Goal: Information Seeking & Learning: Check status

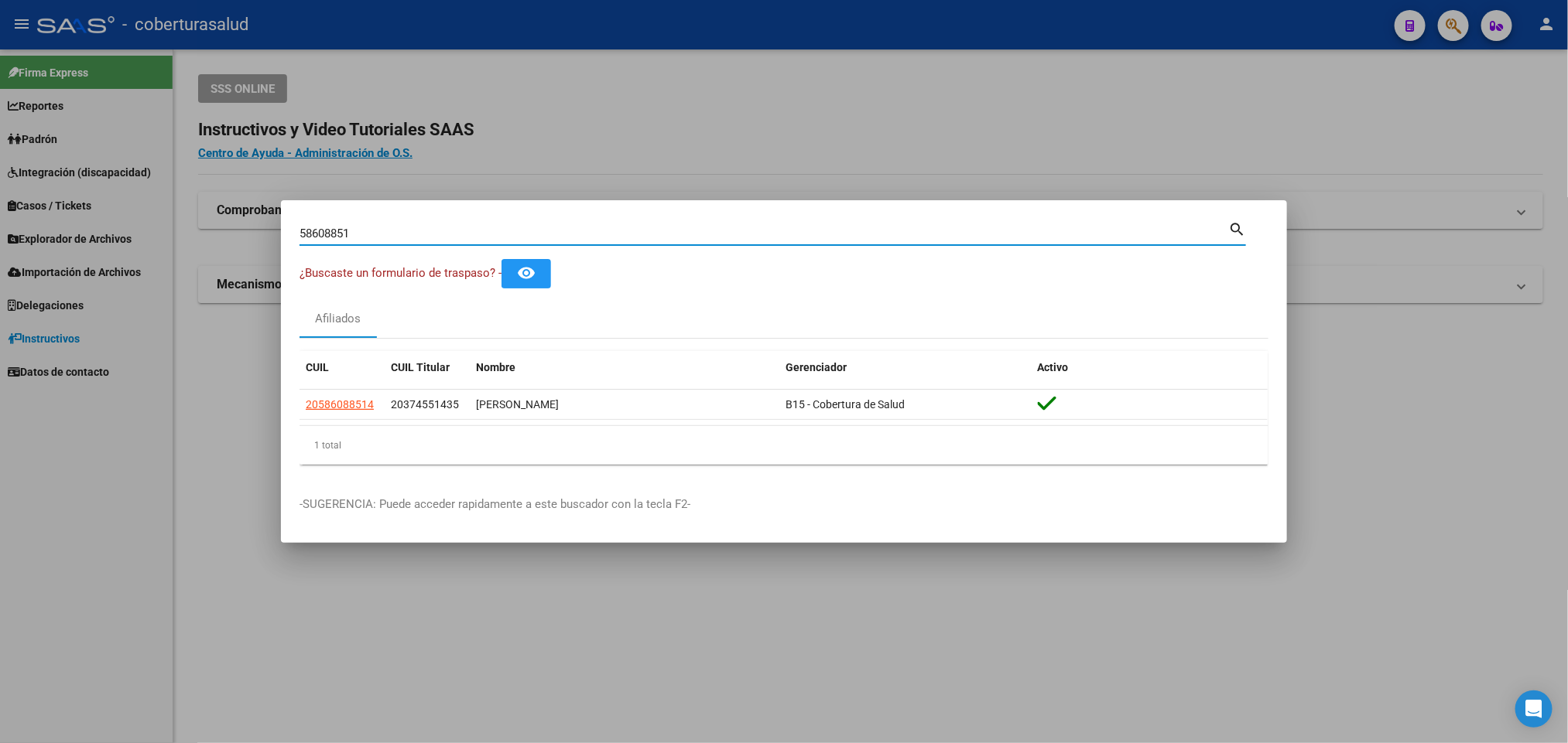
click at [511, 231] on input "58608851" at bounding box center [764, 233] width 928 height 14
paste input "20400886599"
type input "20400886599"
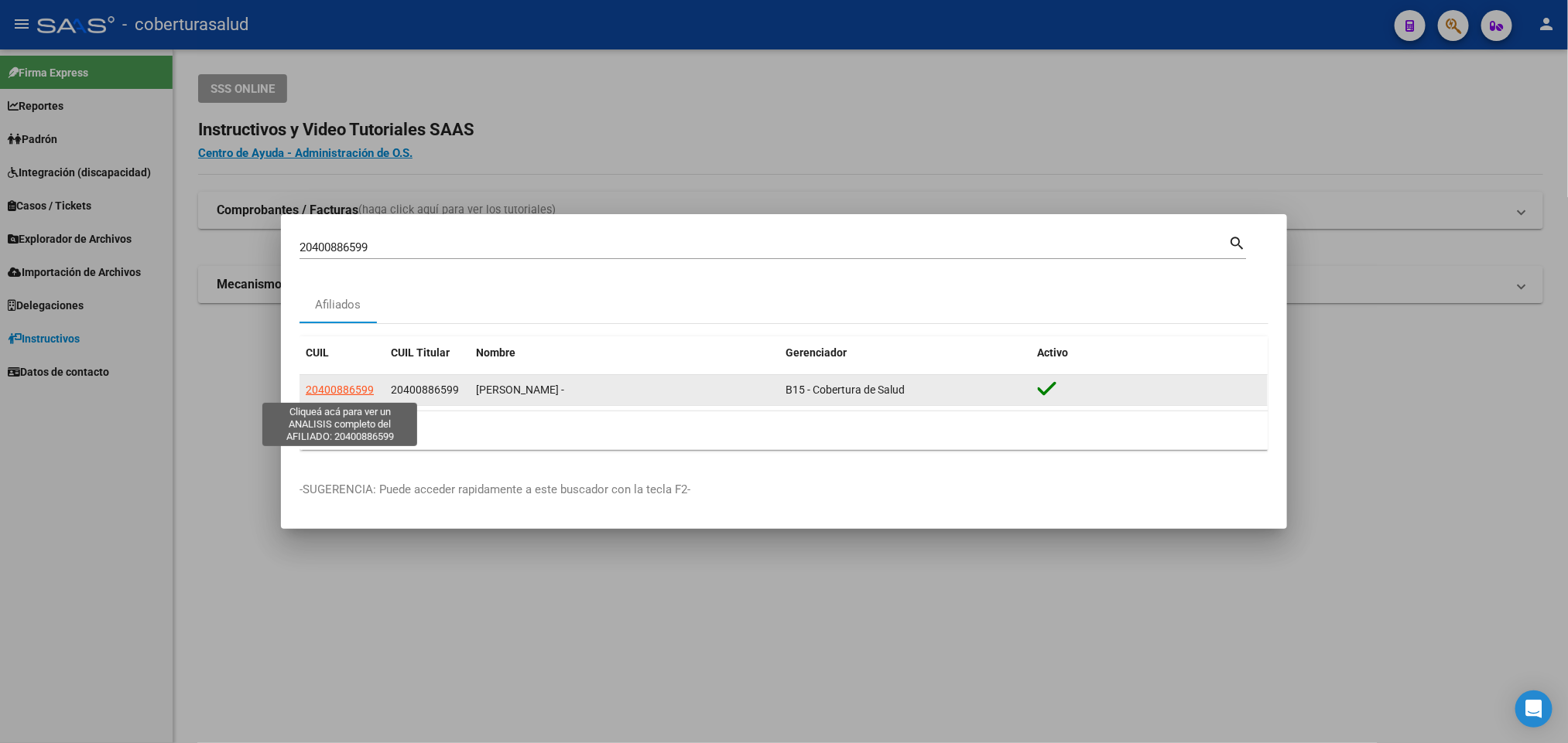
click at [313, 383] on span "20400886599" at bounding box center [339, 389] width 68 height 12
type textarea "20400886599"
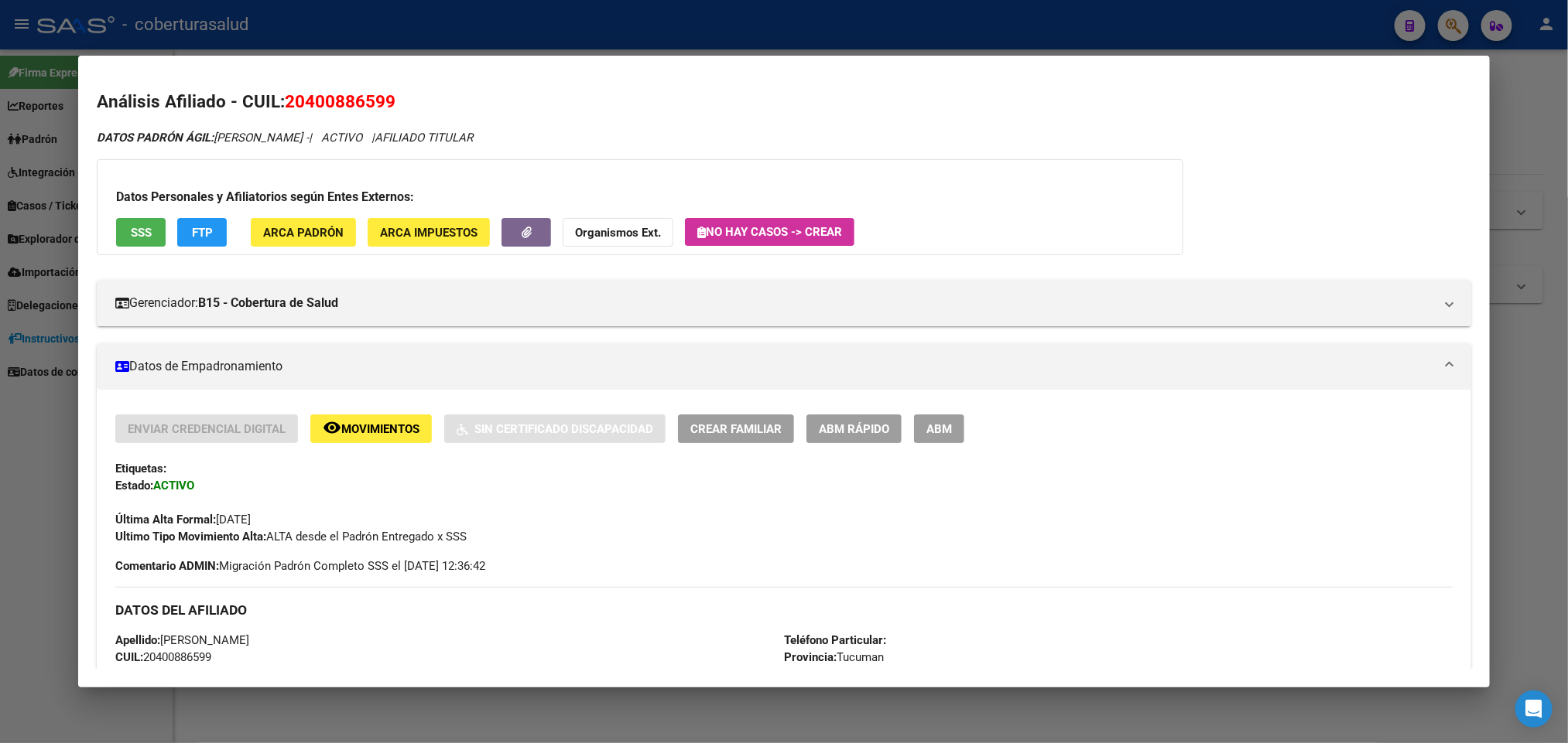
scroll to position [581, 0]
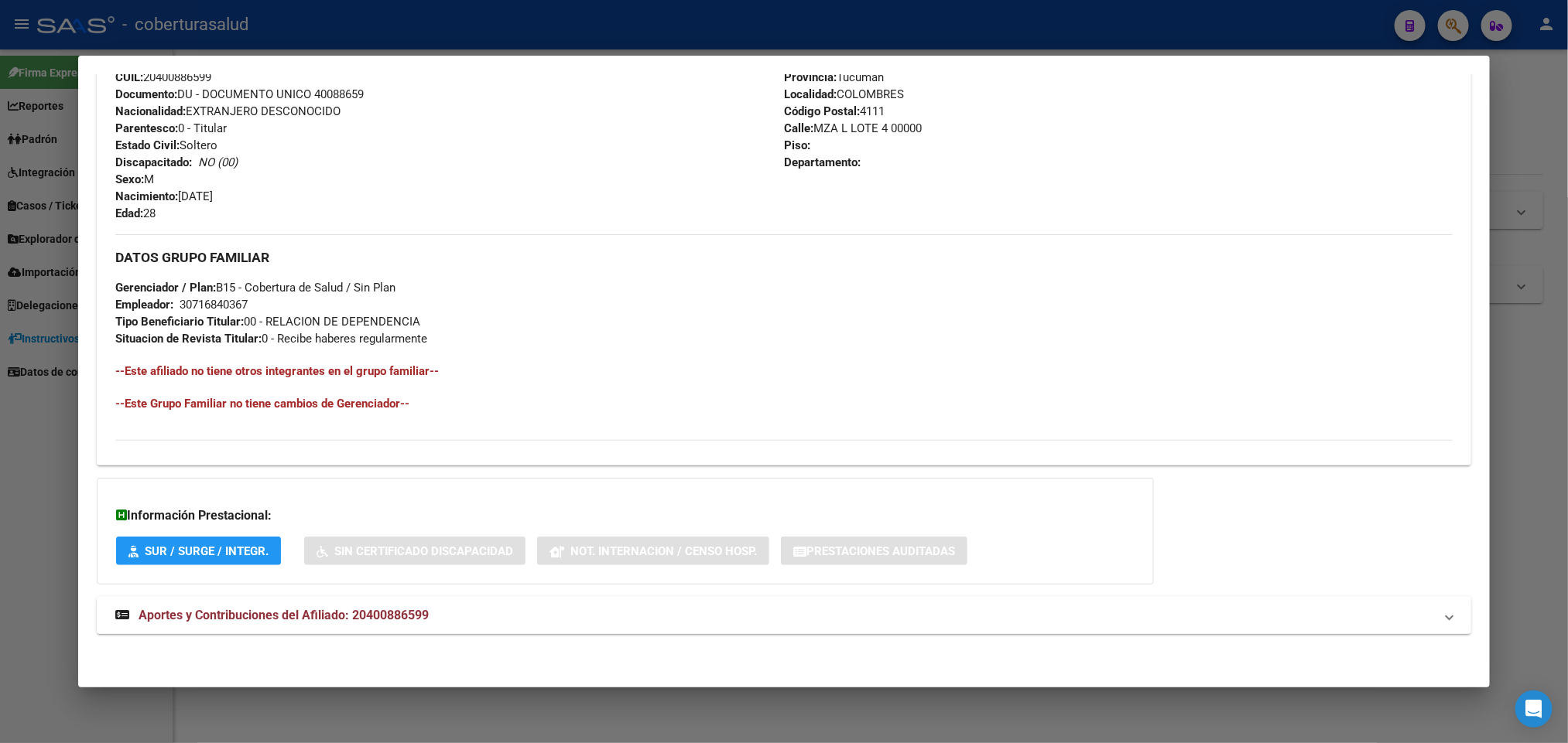
click at [308, 621] on span "Aportes y Contribuciones del Afiliado: 20400886599" at bounding box center [284, 615] width 290 height 15
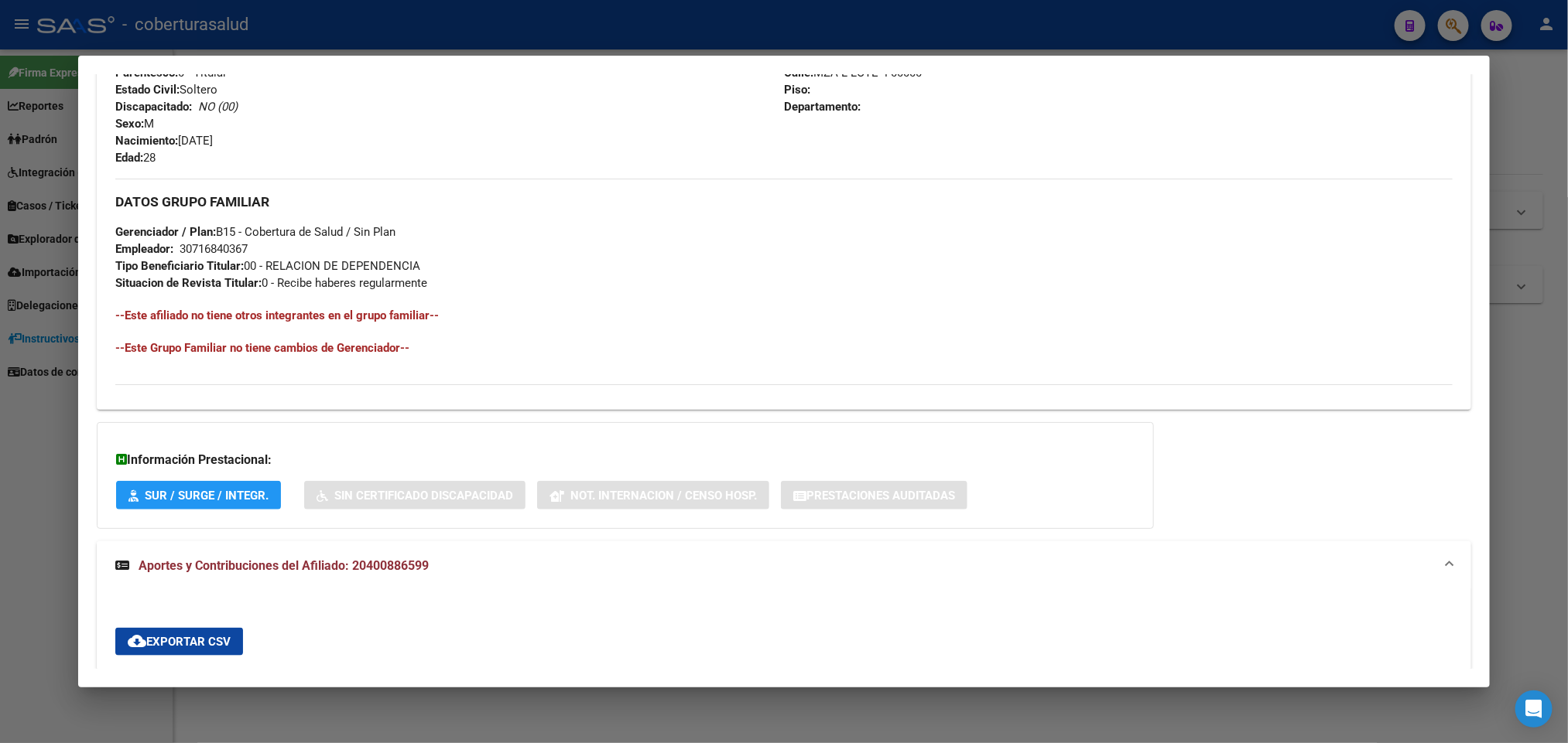
scroll to position [0, 0]
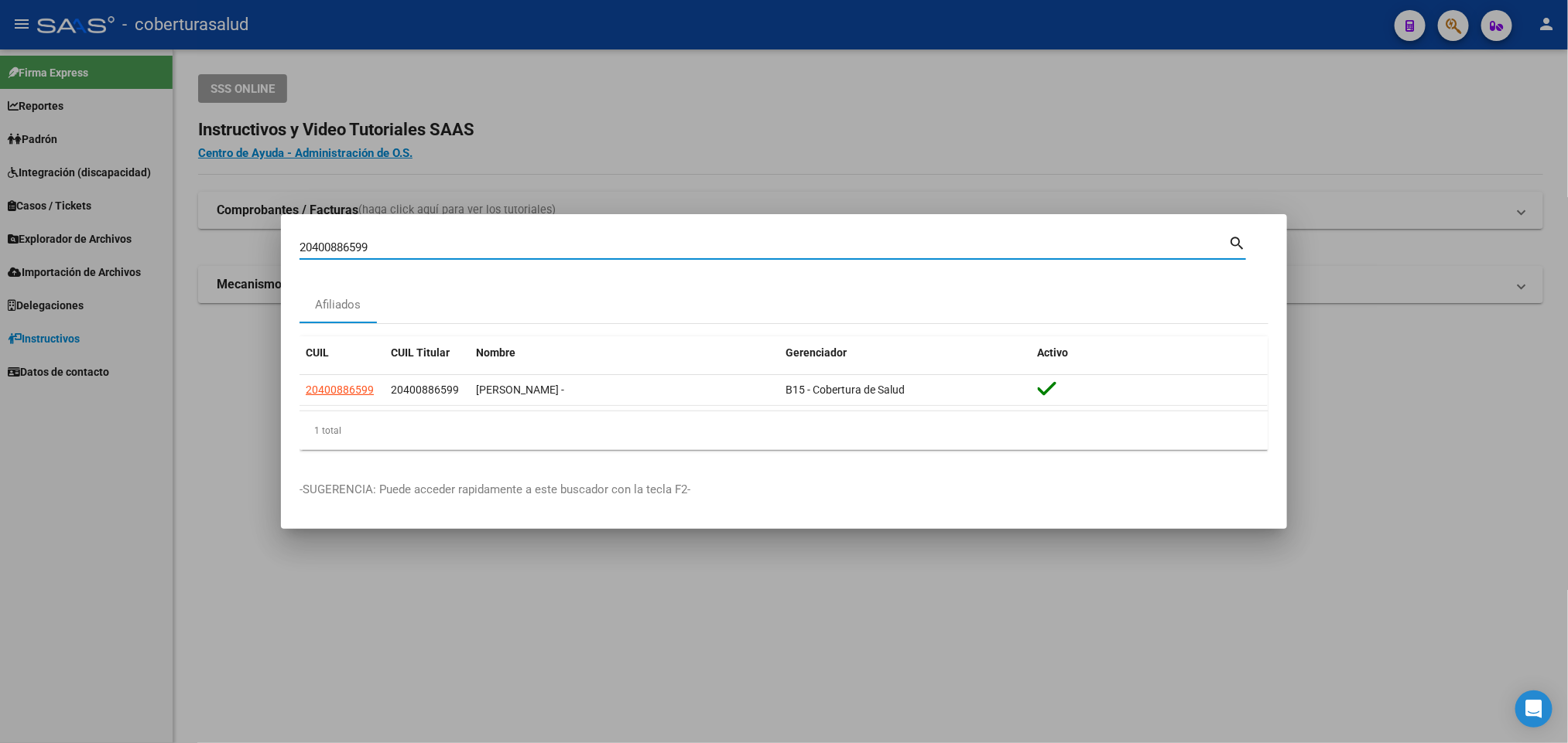
click at [773, 249] on input "20400886599" at bounding box center [764, 247] width 928 height 14
paste input "4008865"
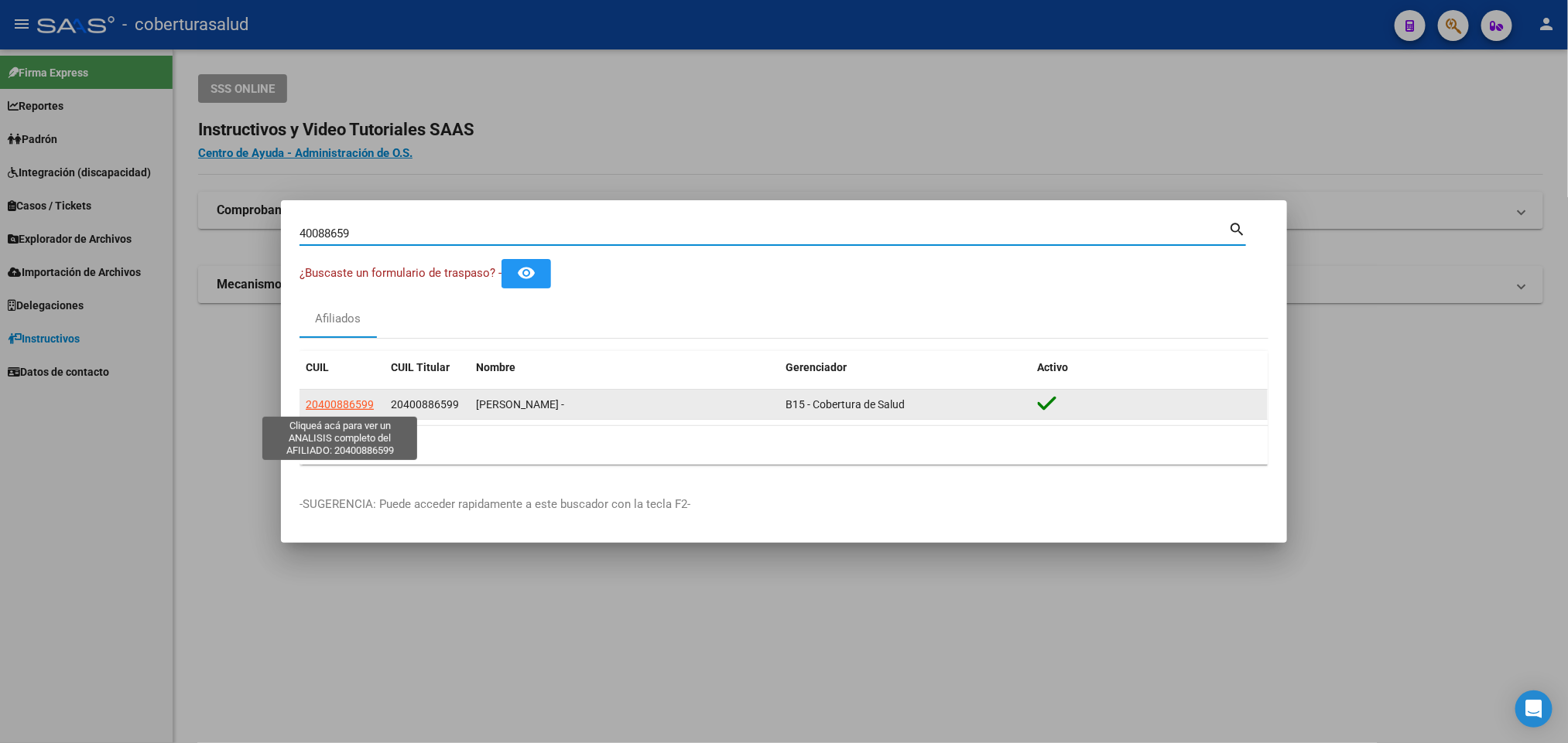
click at [352, 406] on span "20400886599" at bounding box center [339, 404] width 68 height 12
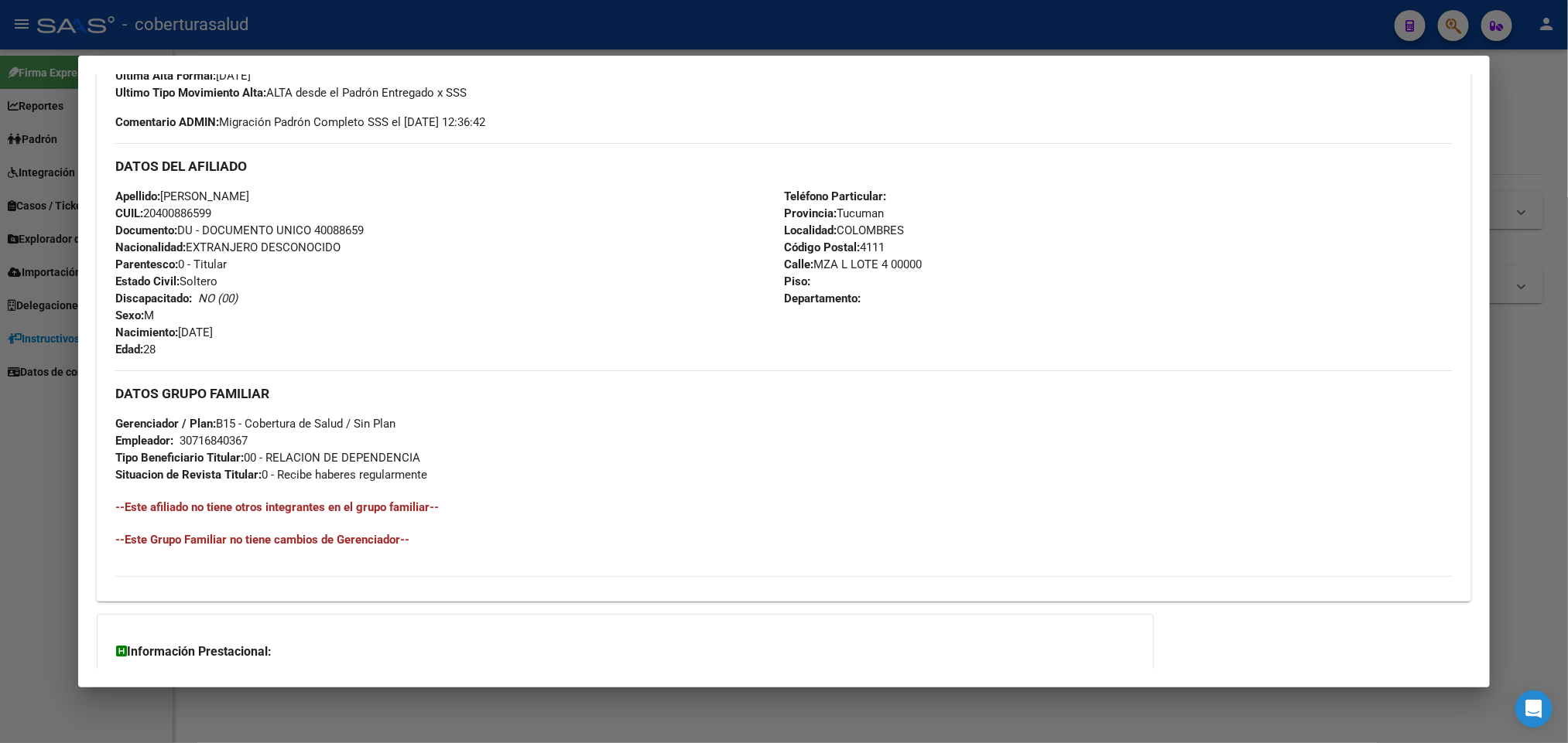
scroll to position [464, 0]
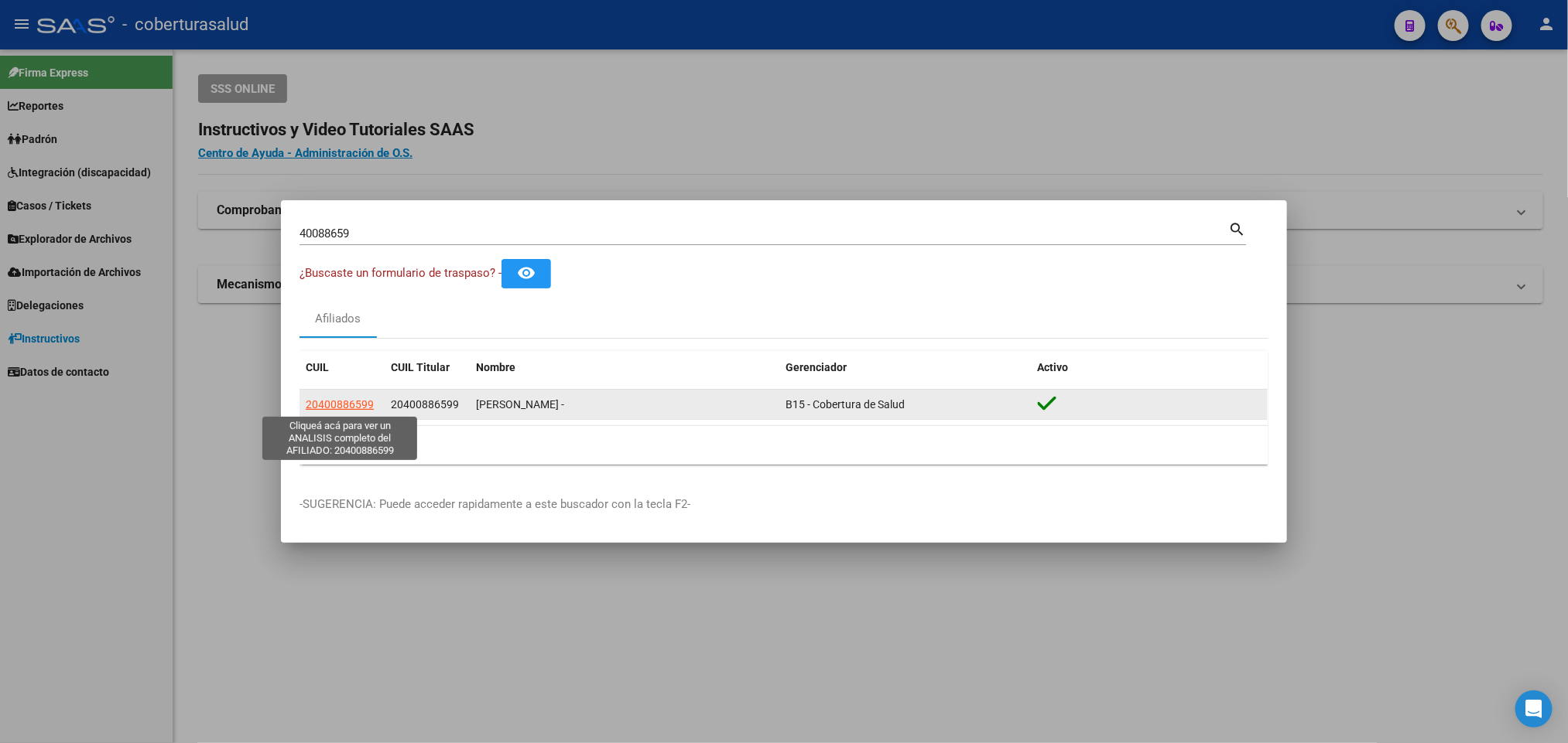
click at [369, 407] on span "20400886599" at bounding box center [339, 404] width 68 height 12
copy span "9"
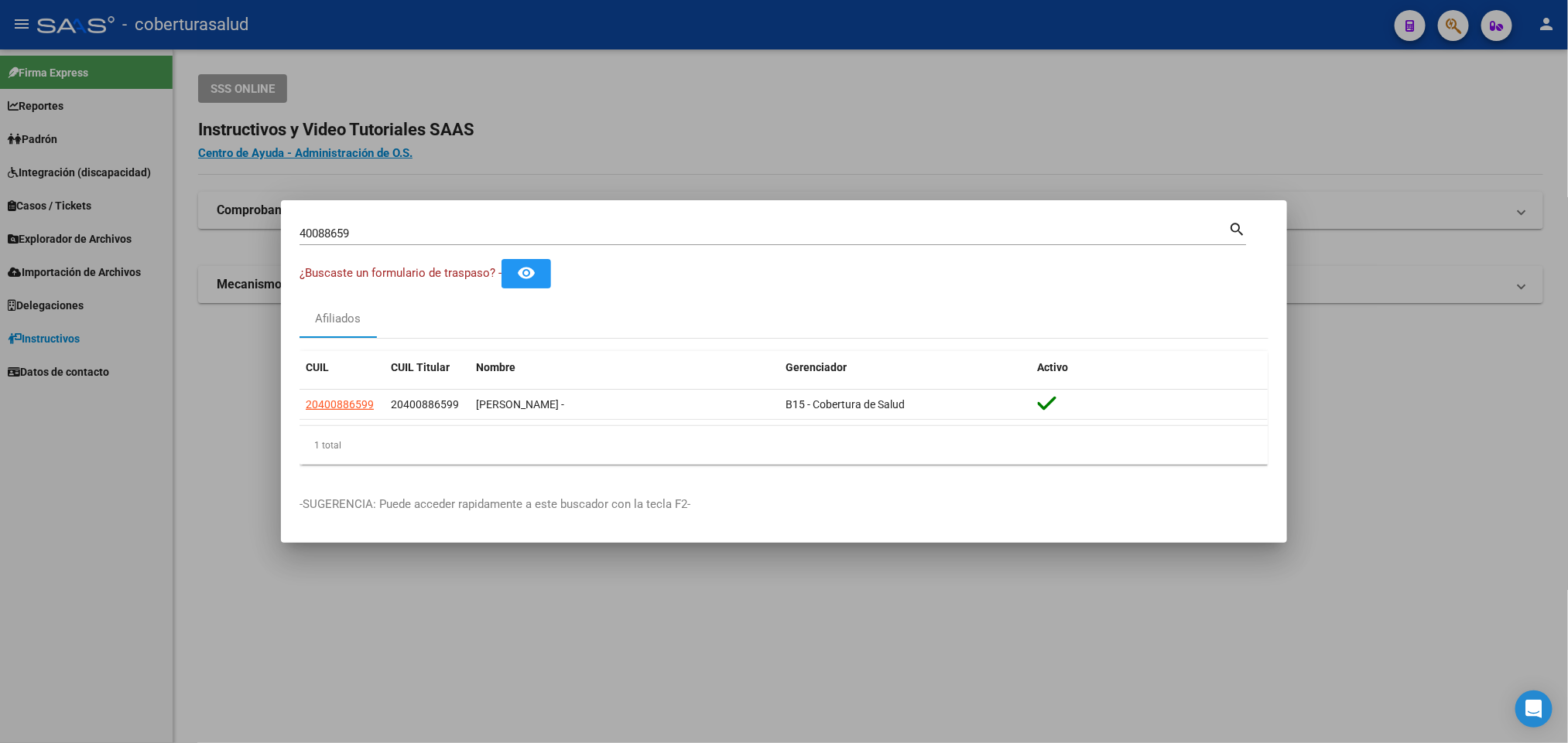
click at [653, 232] on input "40088659" at bounding box center [764, 233] width 928 height 14
paste input "272354"
type input "40272354"
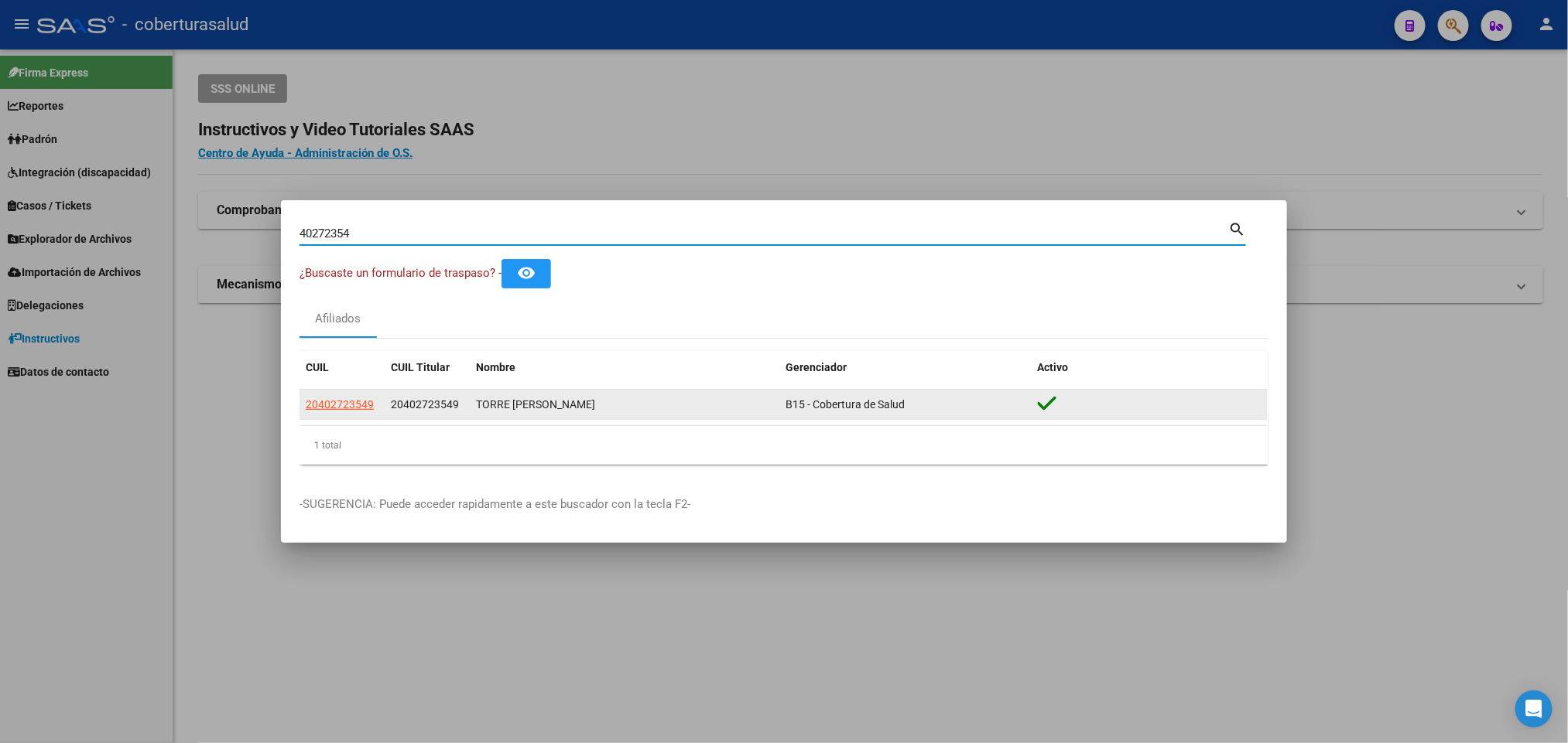
click at [377, 409] on div "20402723549" at bounding box center [342, 405] width 73 height 18
click at [371, 404] on span "20402723549" at bounding box center [339, 404] width 68 height 12
type textarea "20402723549"
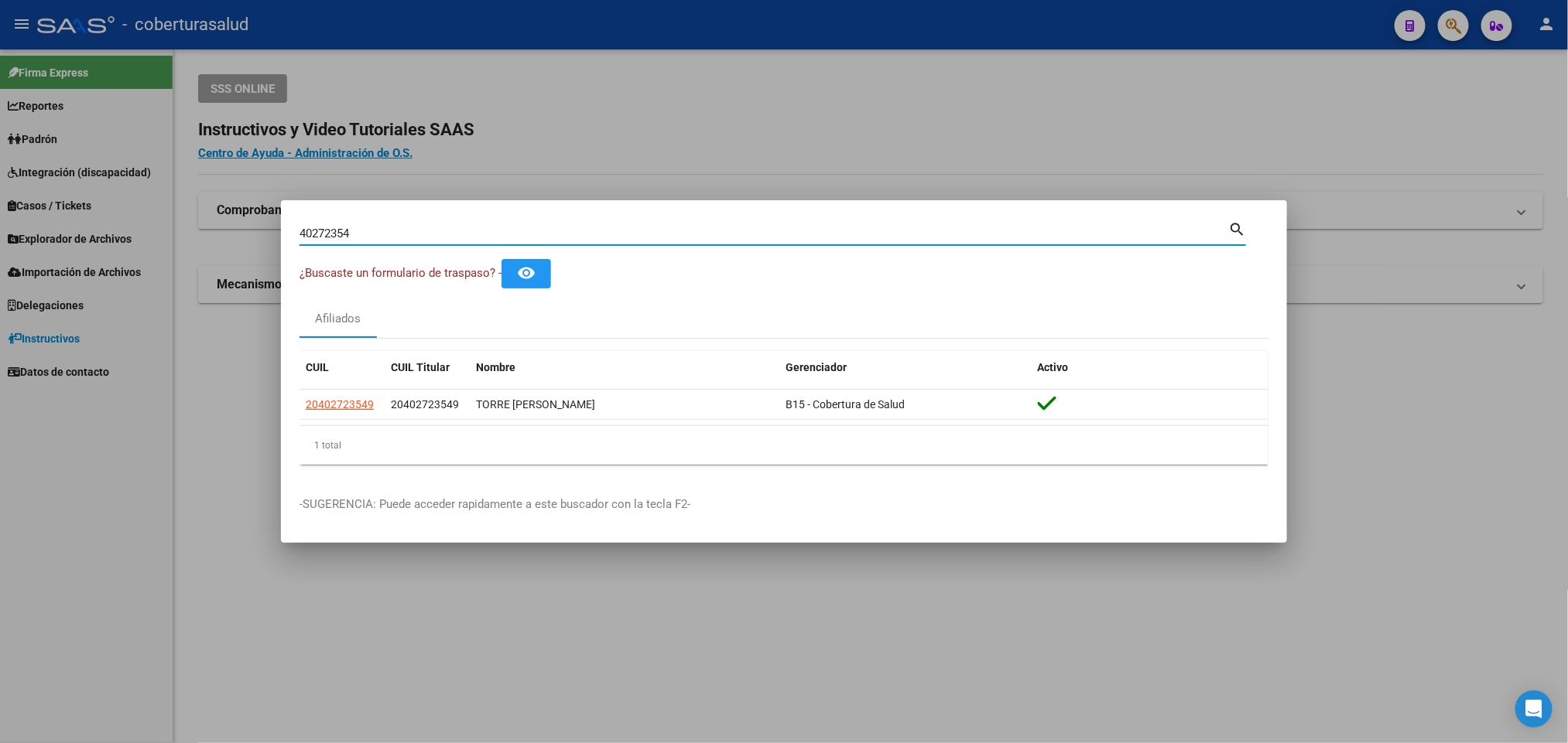
click at [681, 228] on input "40272354" at bounding box center [764, 233] width 928 height 14
paste input "20405954053"
type input "20405954053"
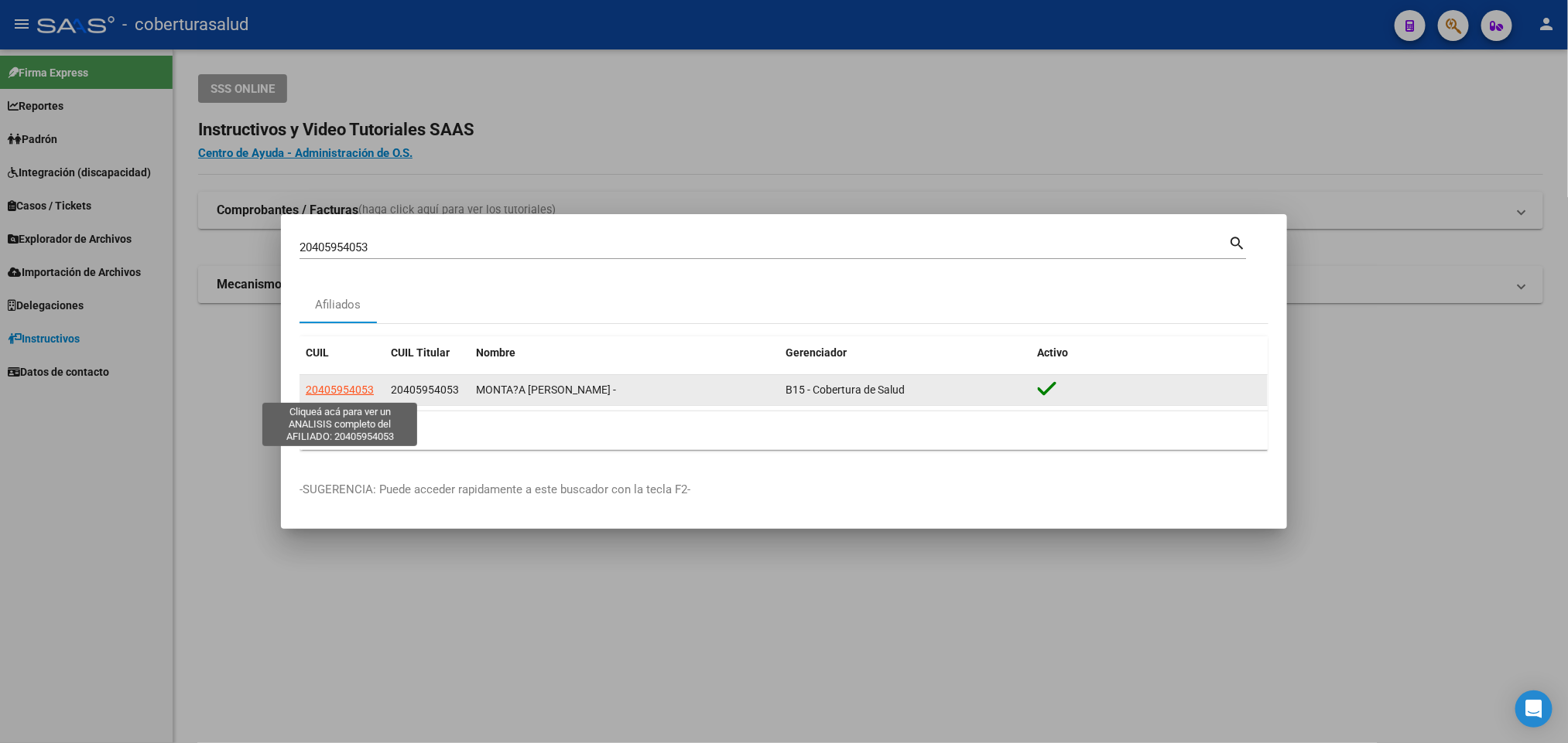
click at [356, 383] on span "20405954053" at bounding box center [339, 389] width 68 height 12
type textarea "20405954053"
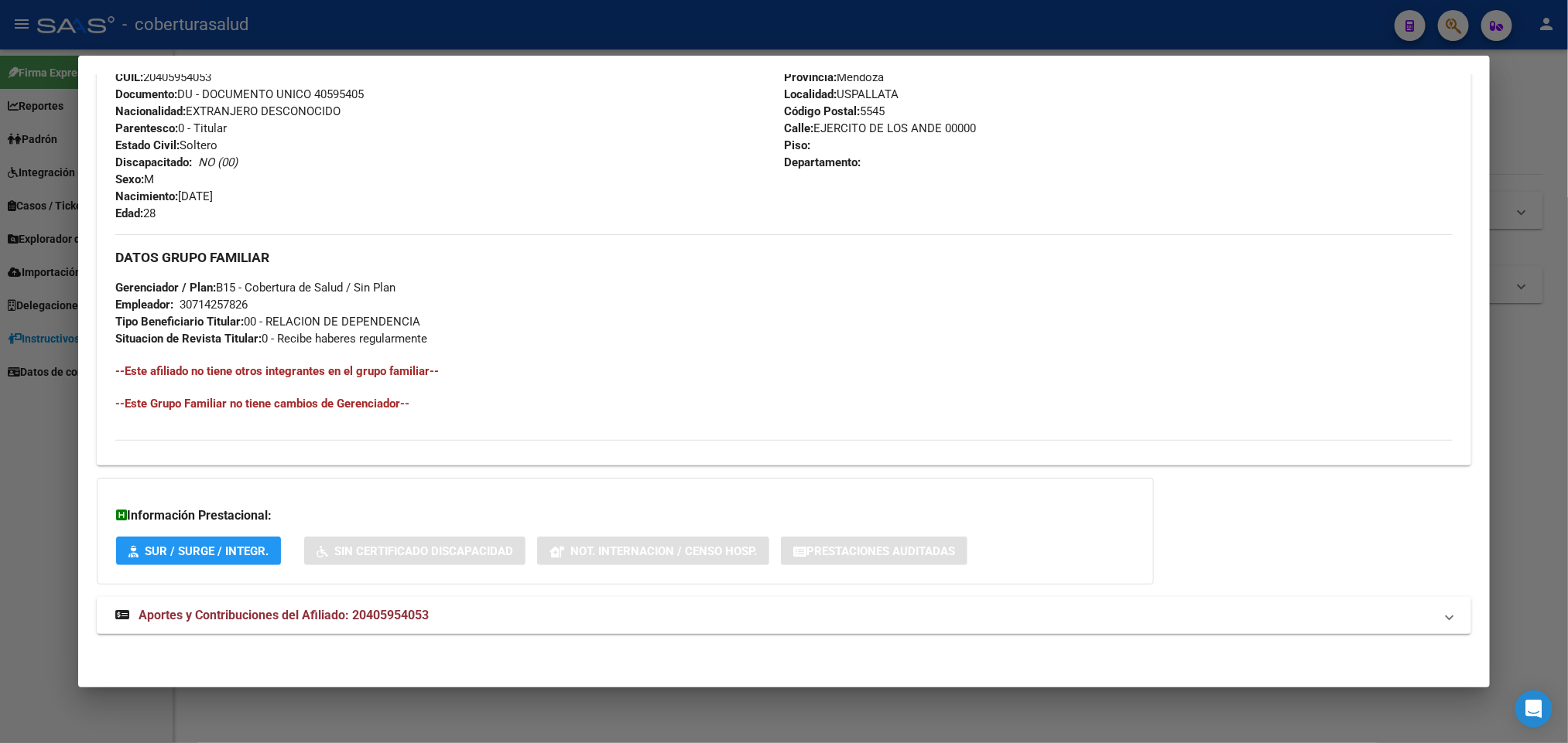
scroll to position [581, 0]
click at [286, 608] on span "Aportes y Contribuciones del Afiliado: 20405954053" at bounding box center [284, 615] width 290 height 15
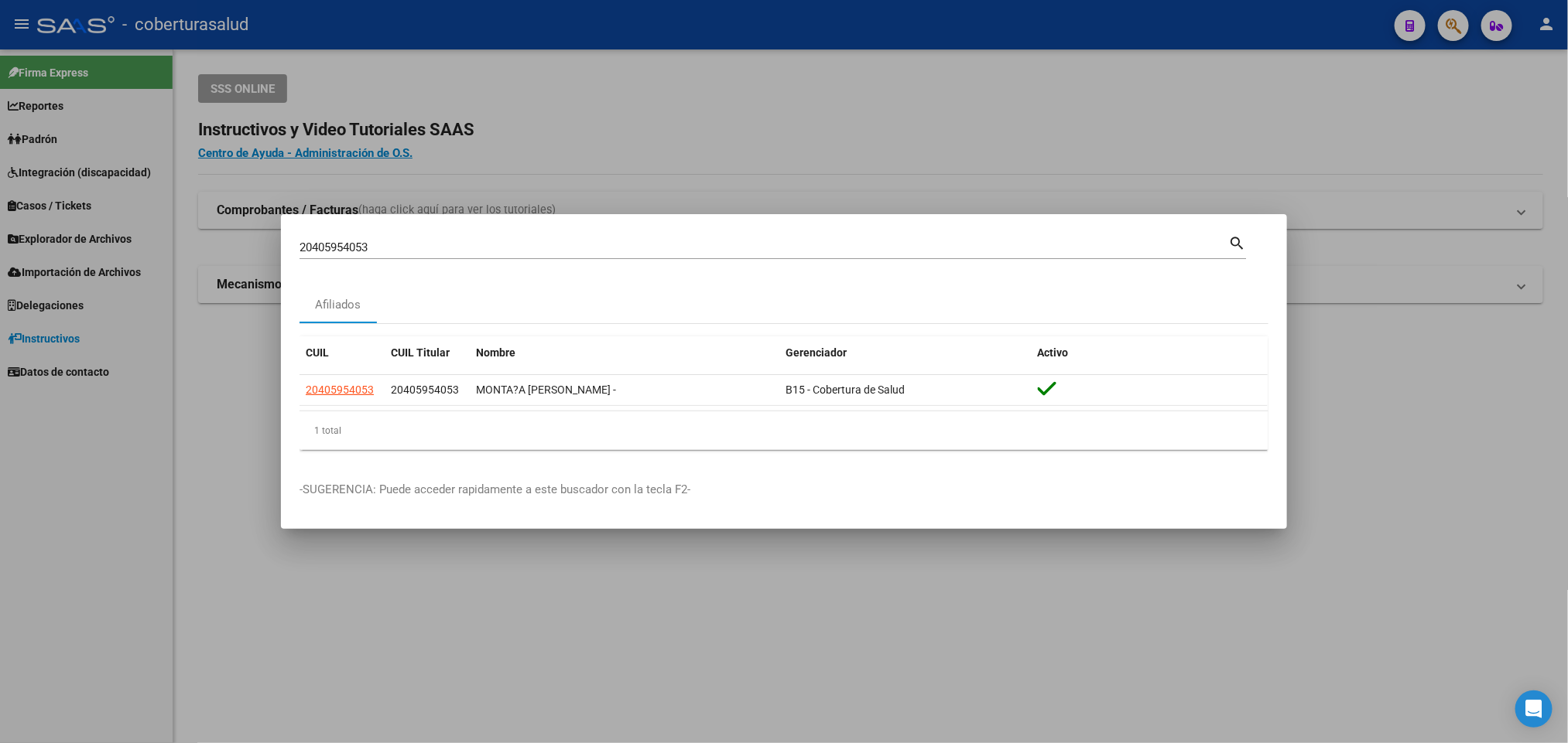
click at [621, 236] on div "20405954053 Buscar (apellido, dni, cuil, [PERSON_NAME], cuit, obra social)" at bounding box center [764, 247] width 928 height 23
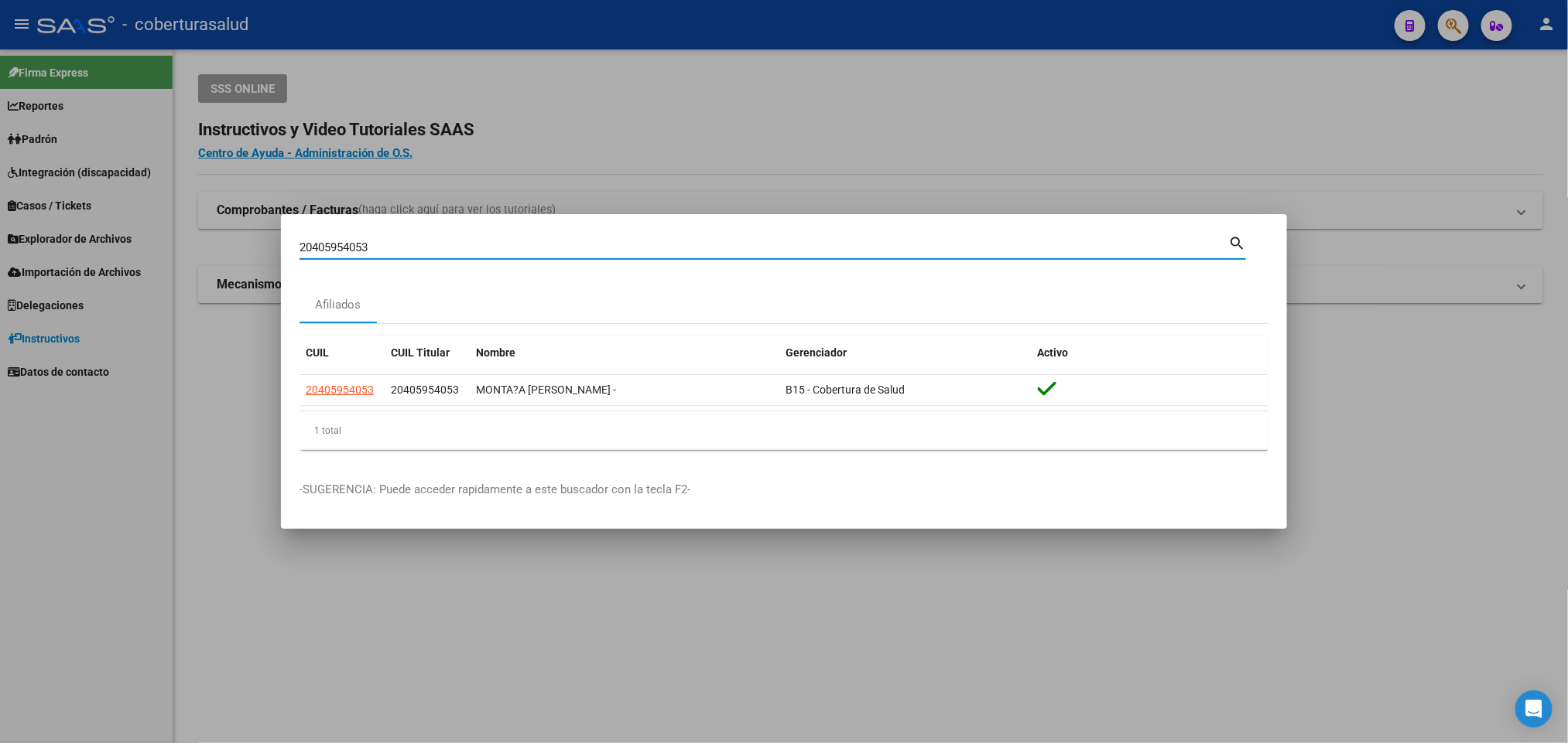
click at [607, 248] on input "20405954053" at bounding box center [764, 247] width 928 height 14
paste input "6867006"
type input "20406867006"
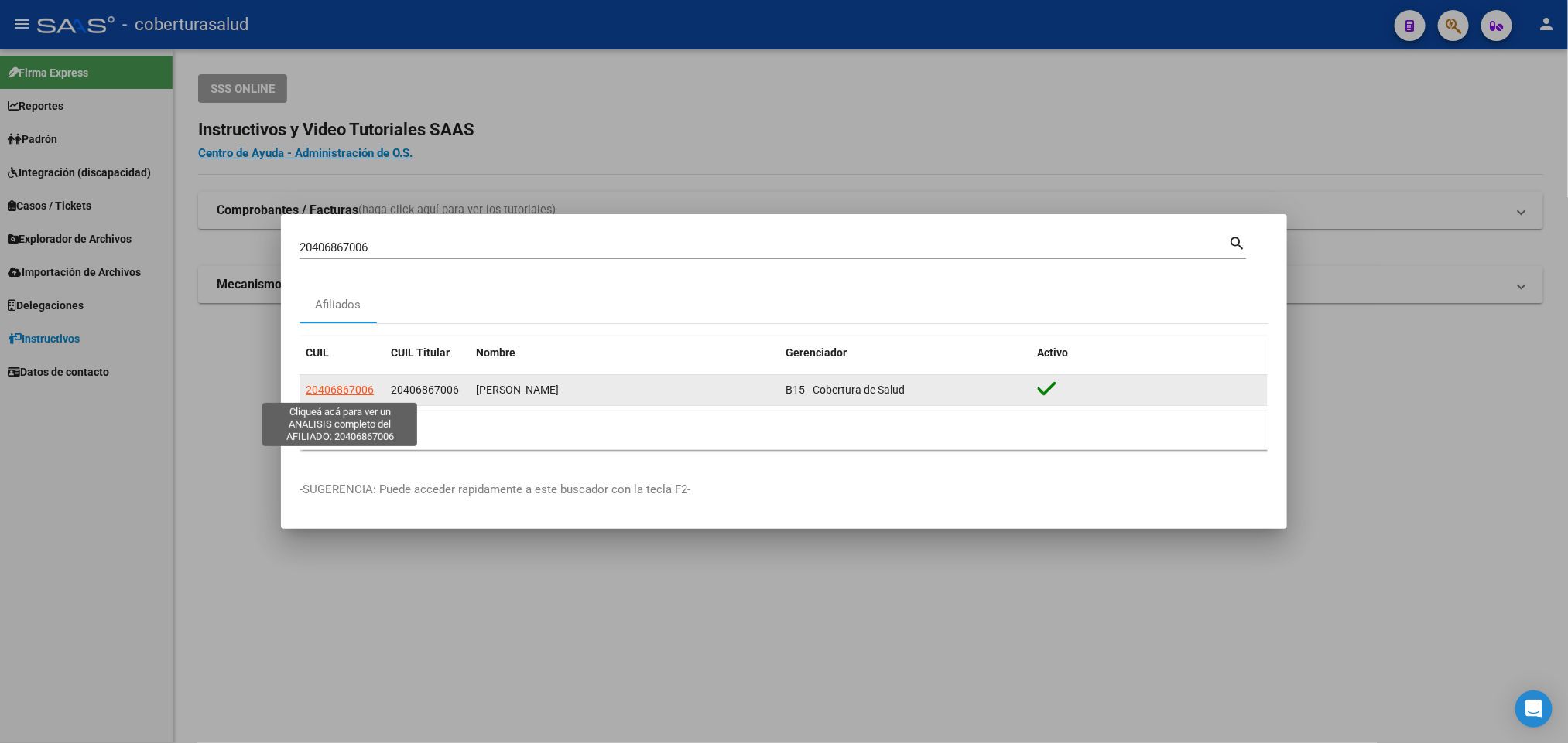
click at [346, 383] on span "20406867006" at bounding box center [339, 389] width 68 height 12
type textarea "20406867006"
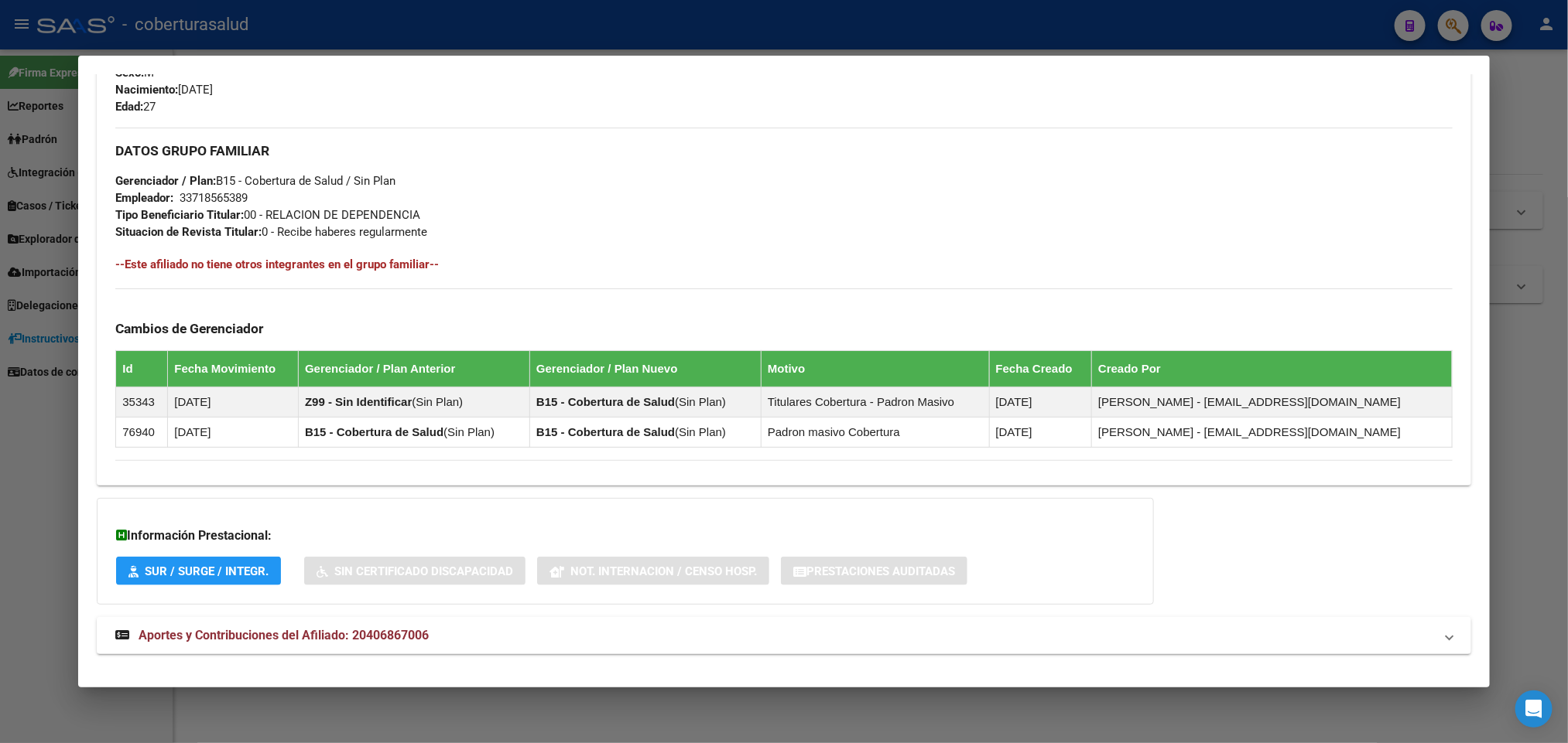
scroll to position [710, 0]
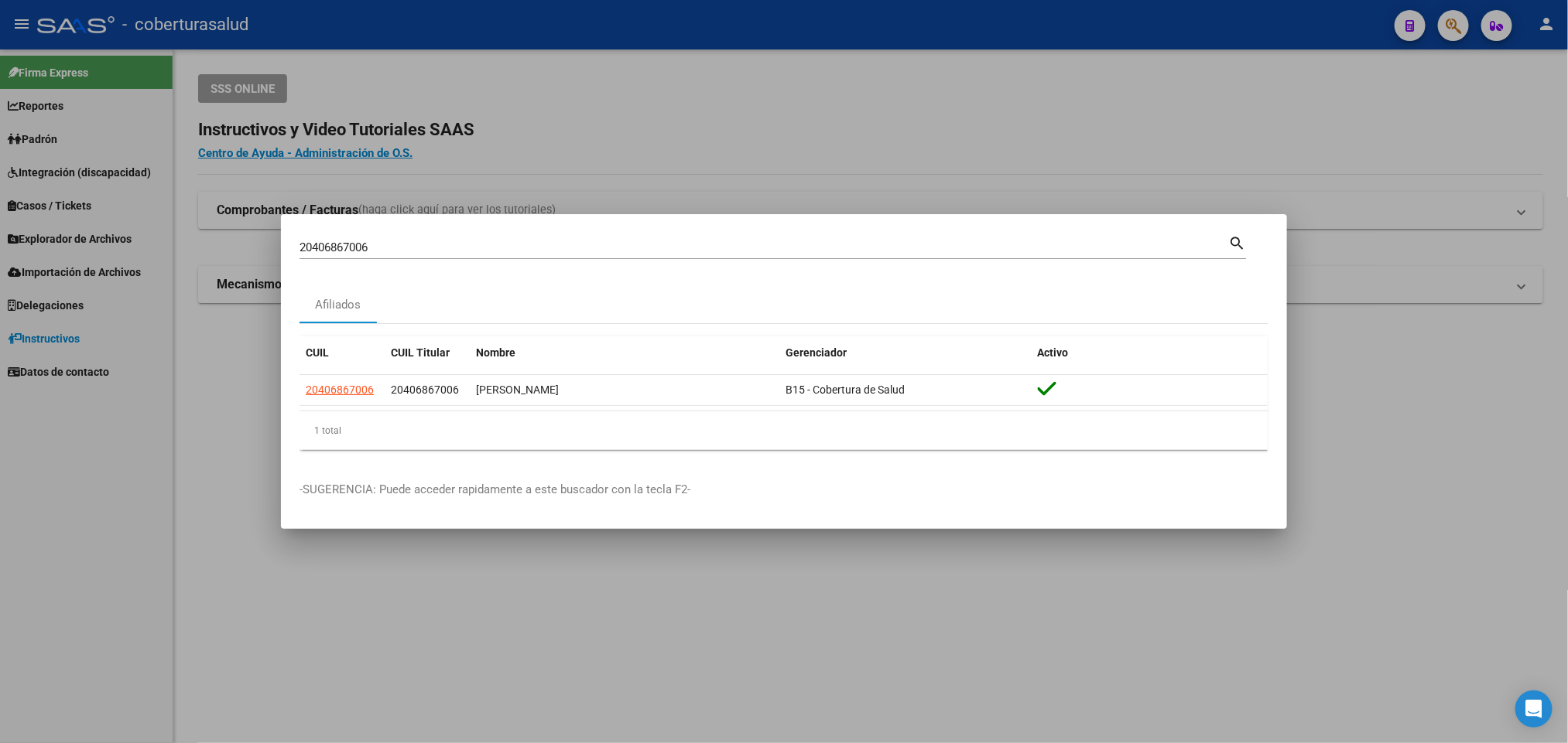
click at [547, 247] on input "20406867006" at bounding box center [764, 247] width 928 height 14
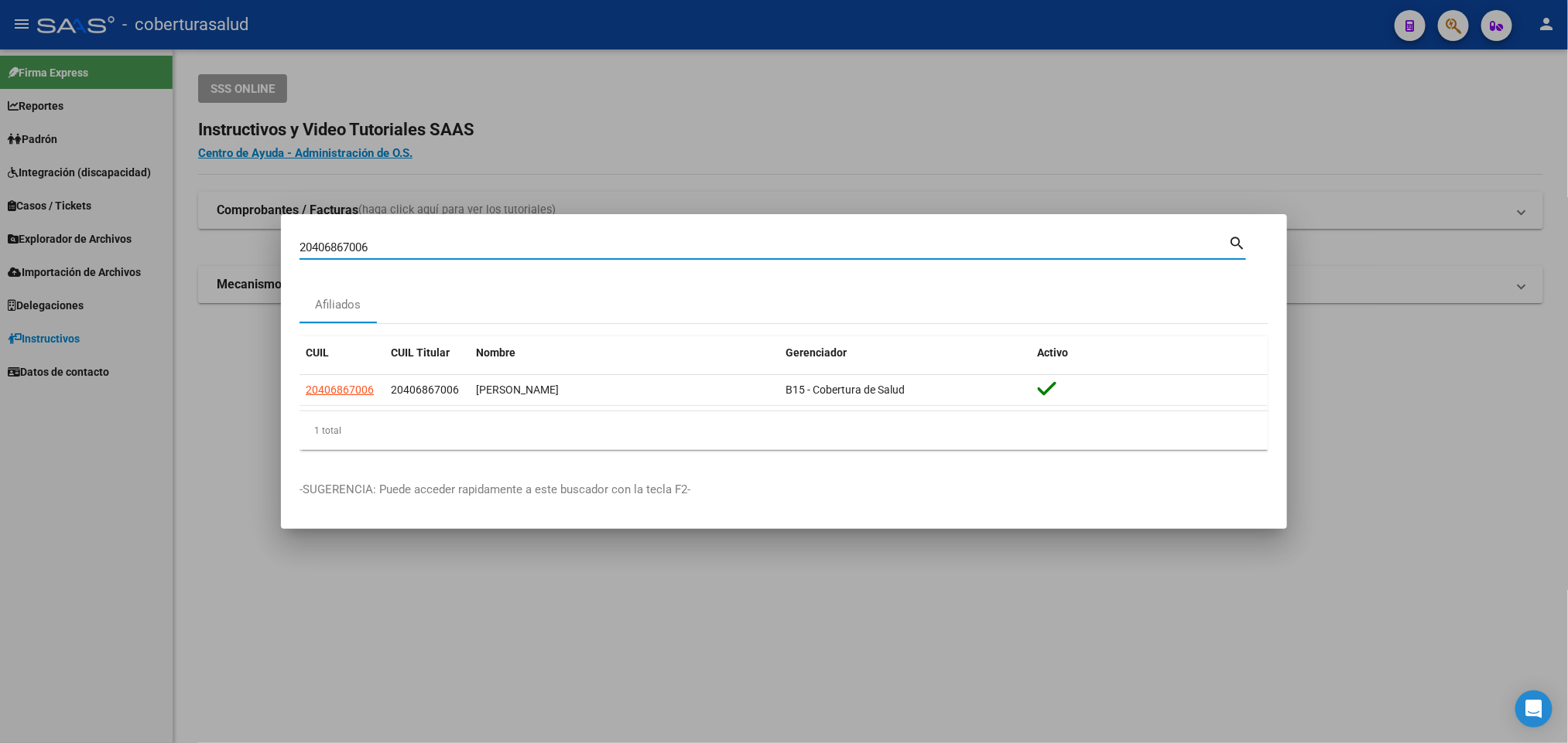
click at [547, 247] on input "20406867006" at bounding box center [764, 247] width 928 height 14
paste input "7833547"
type input "20407833547"
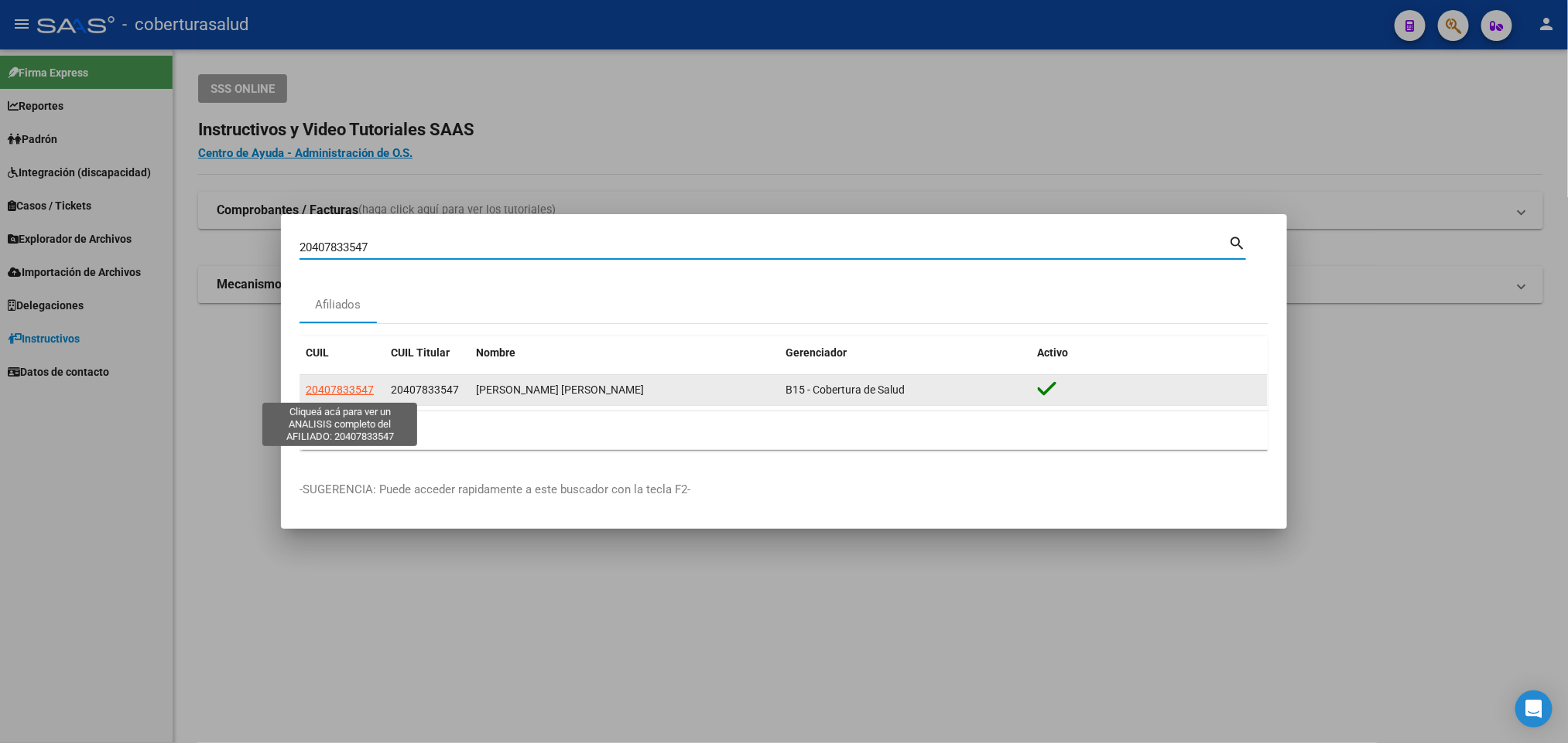
click at [365, 388] on span "20407833547" at bounding box center [339, 389] width 68 height 12
type textarea "20407833547"
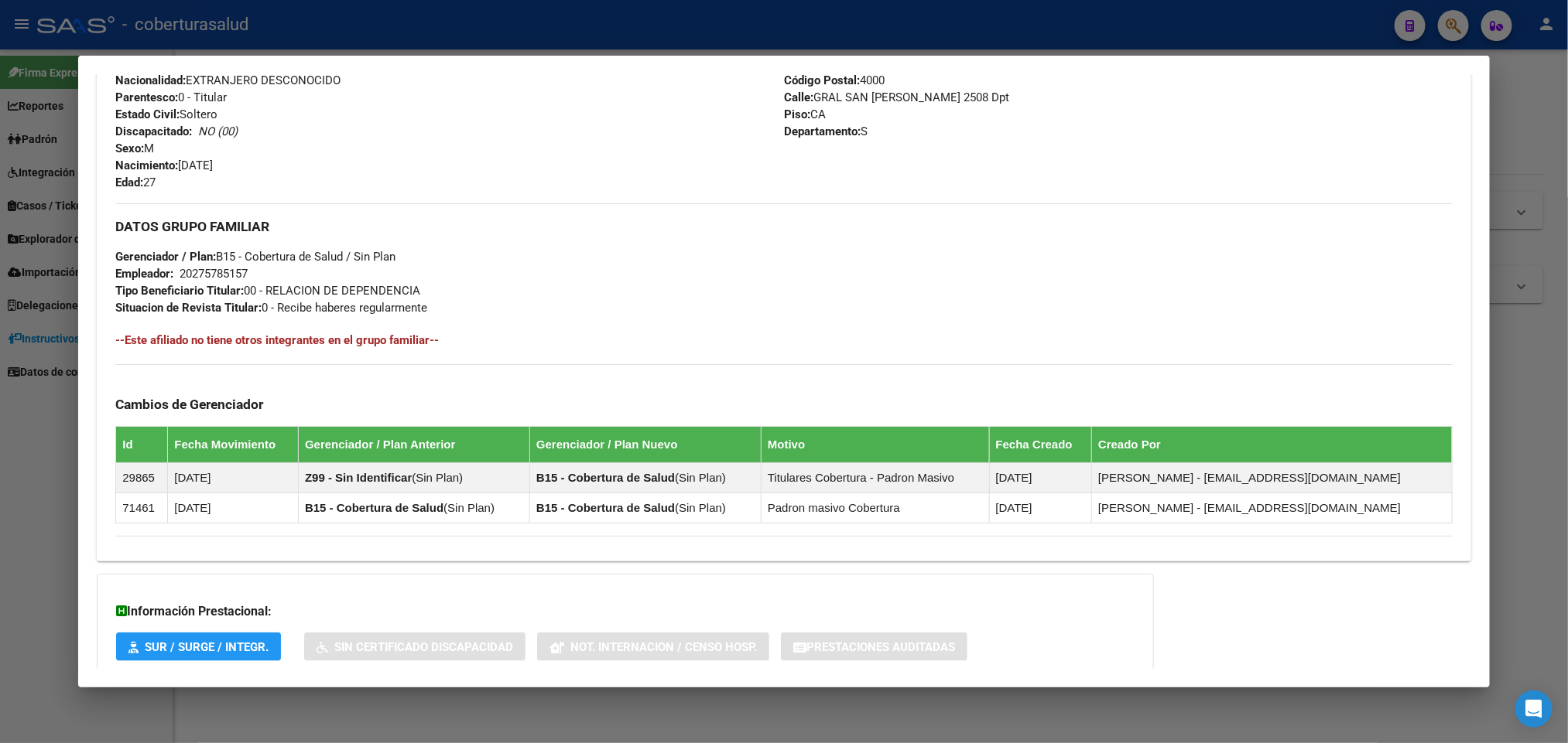
scroll to position [594, 0]
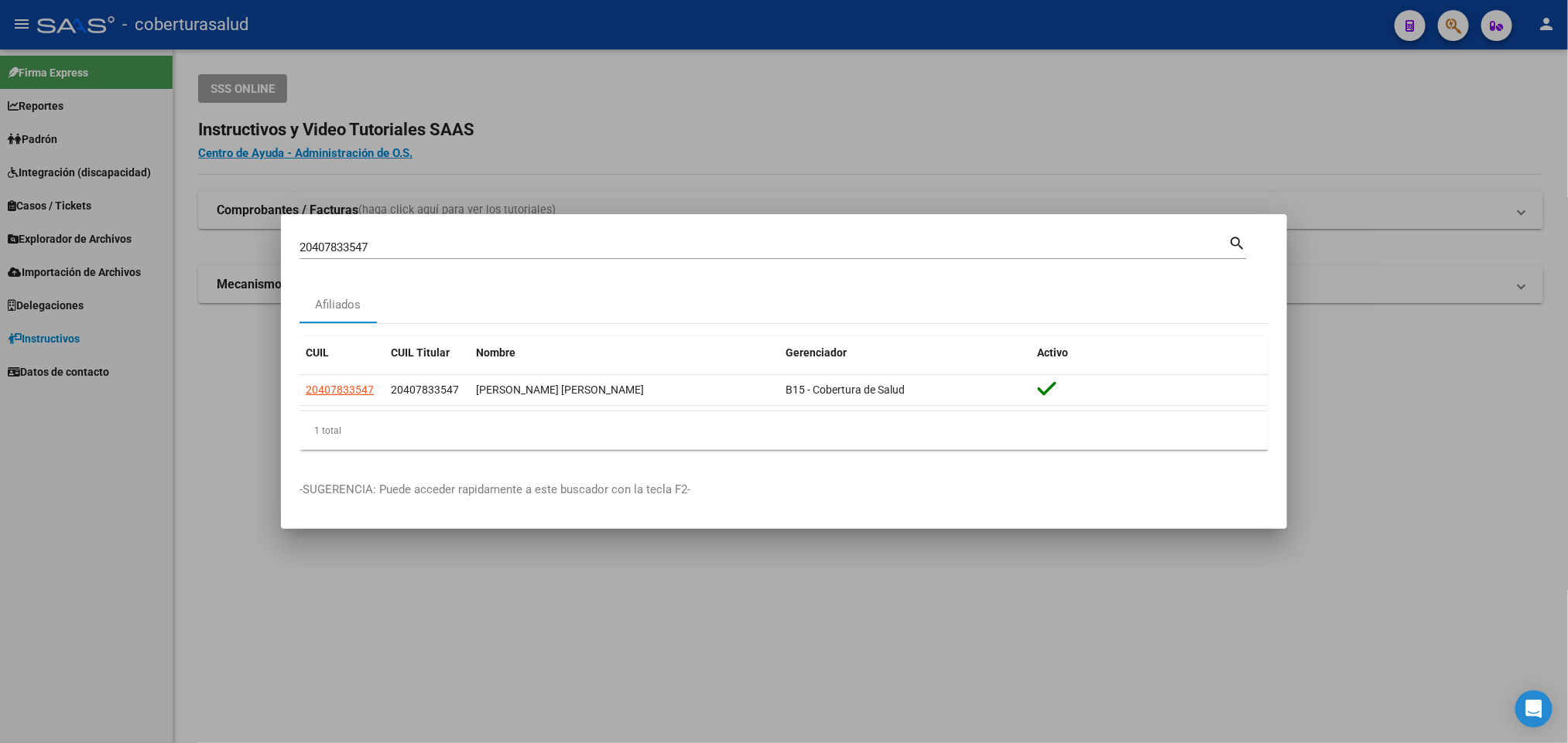
click at [537, 251] on input "20407833547" at bounding box center [764, 247] width 928 height 14
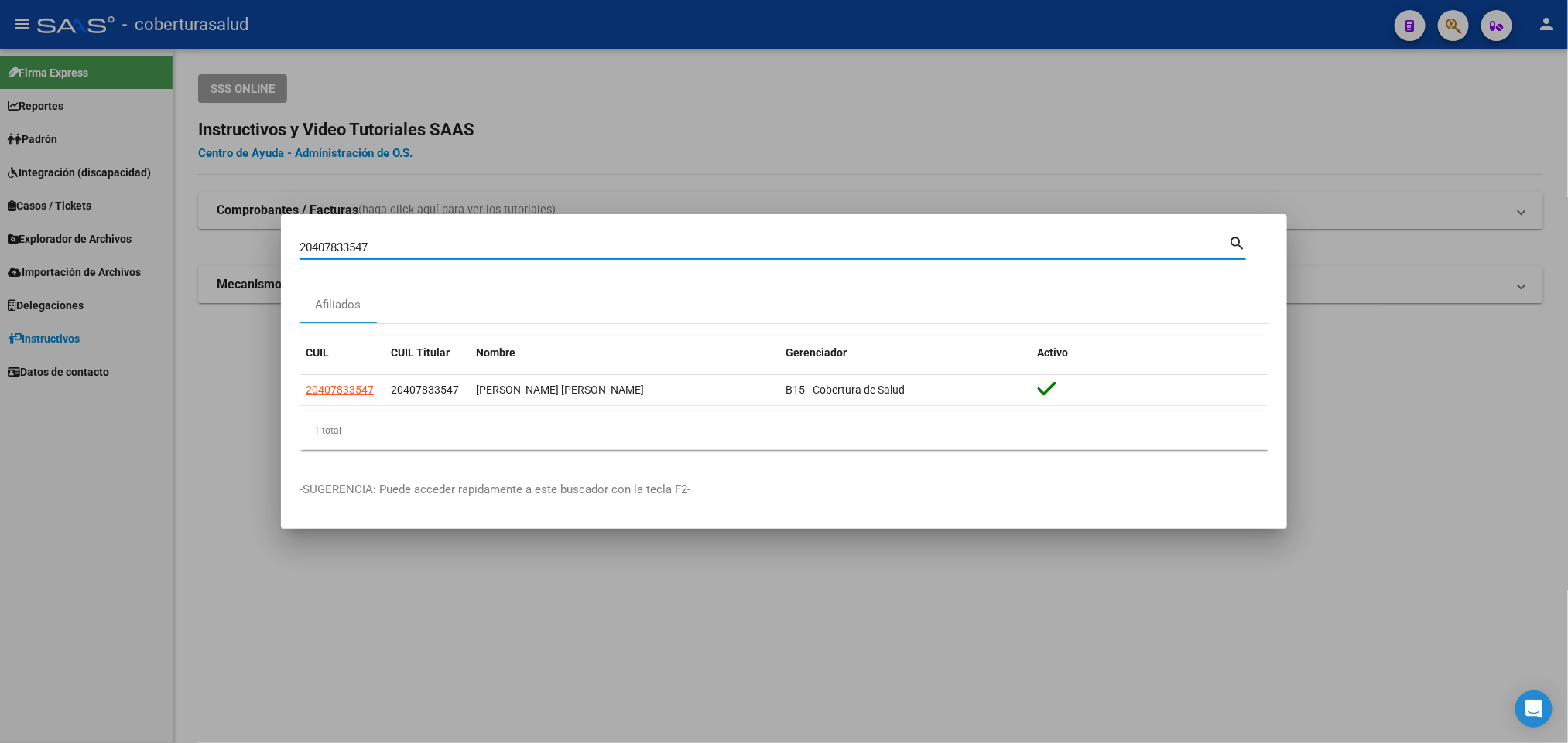
click at [537, 251] on input "20407833547" at bounding box center [764, 247] width 928 height 14
paste input "9119833"
type input "20409119833"
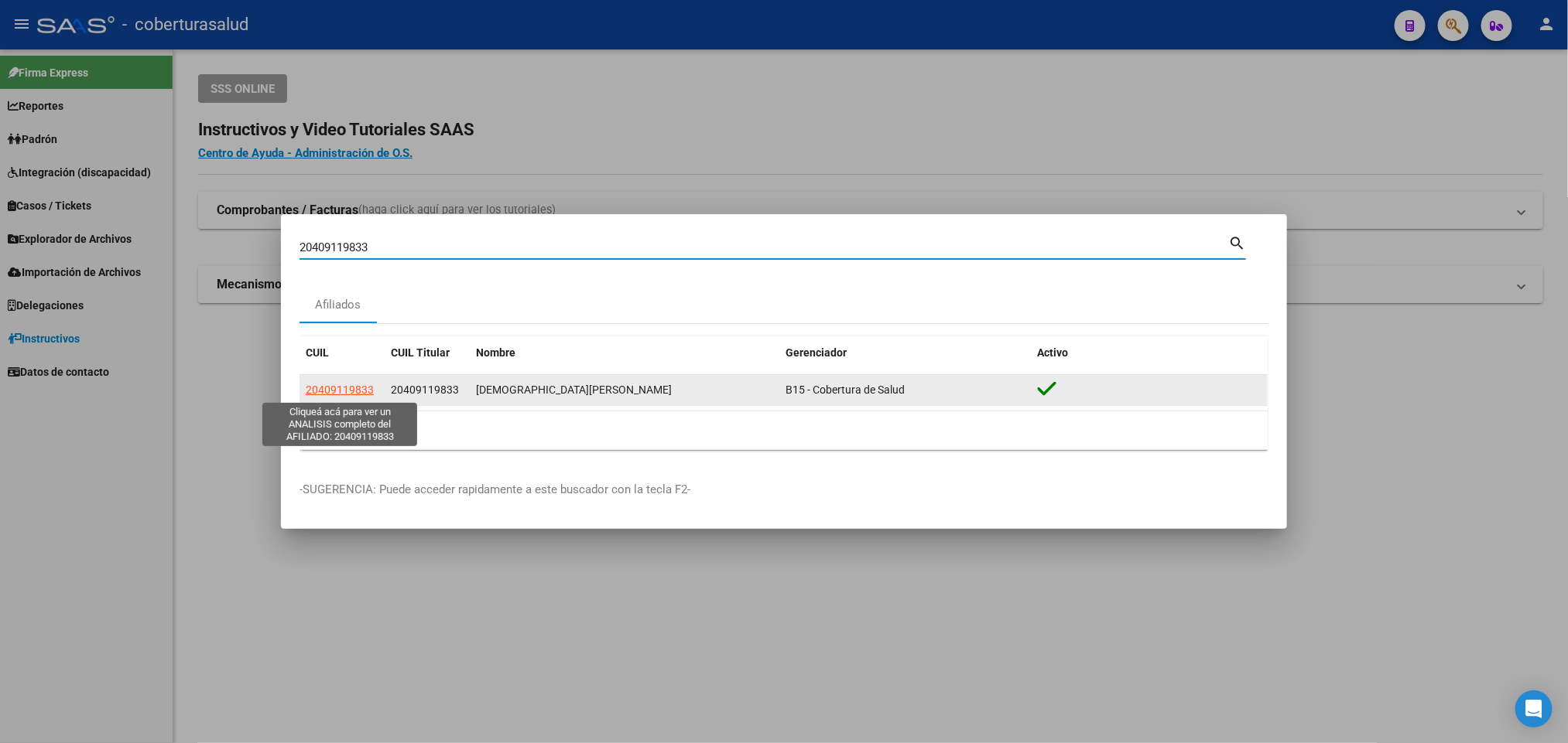
click at [352, 391] on span "20409119833" at bounding box center [339, 389] width 68 height 12
type textarea "20409119833"
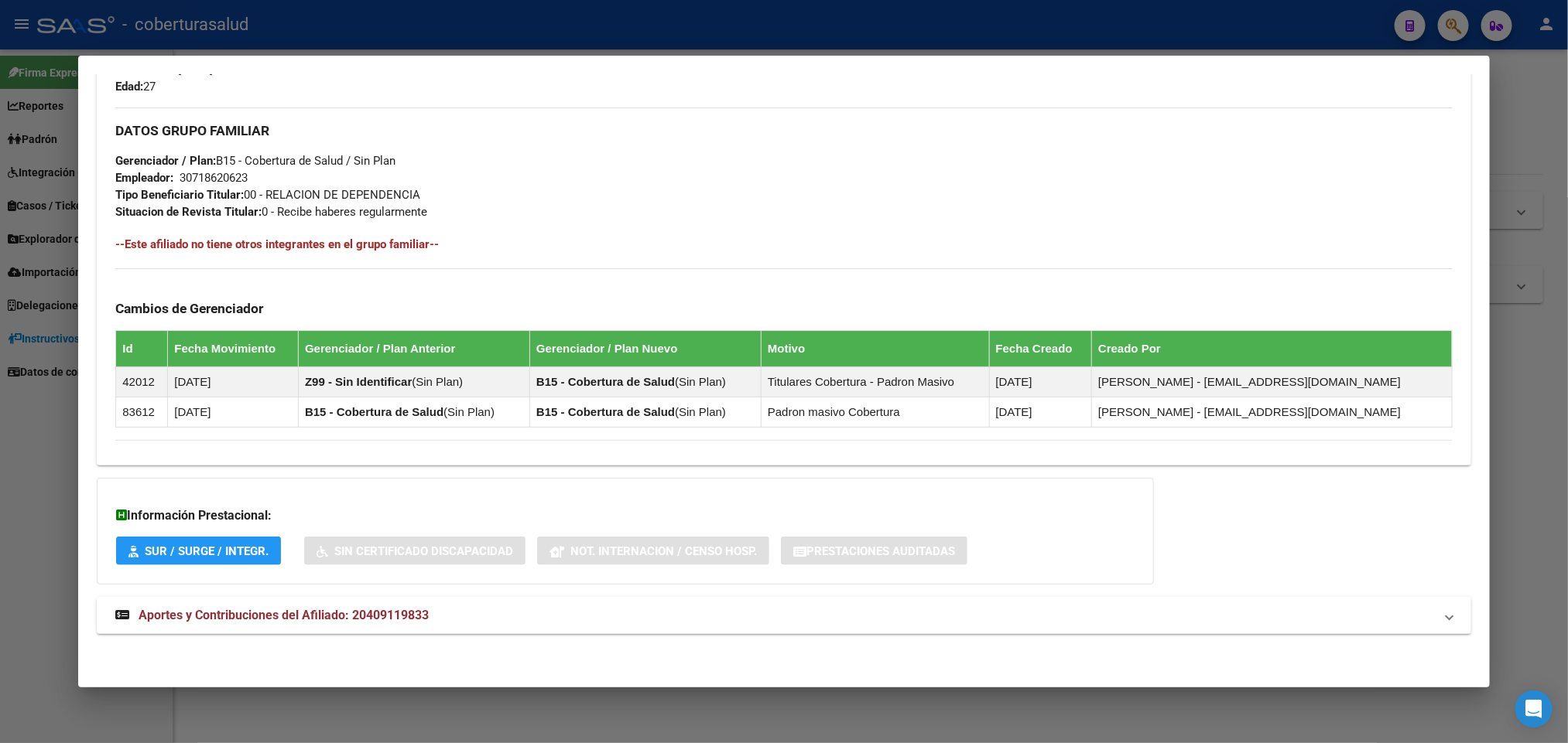
scroll to position [710, 0]
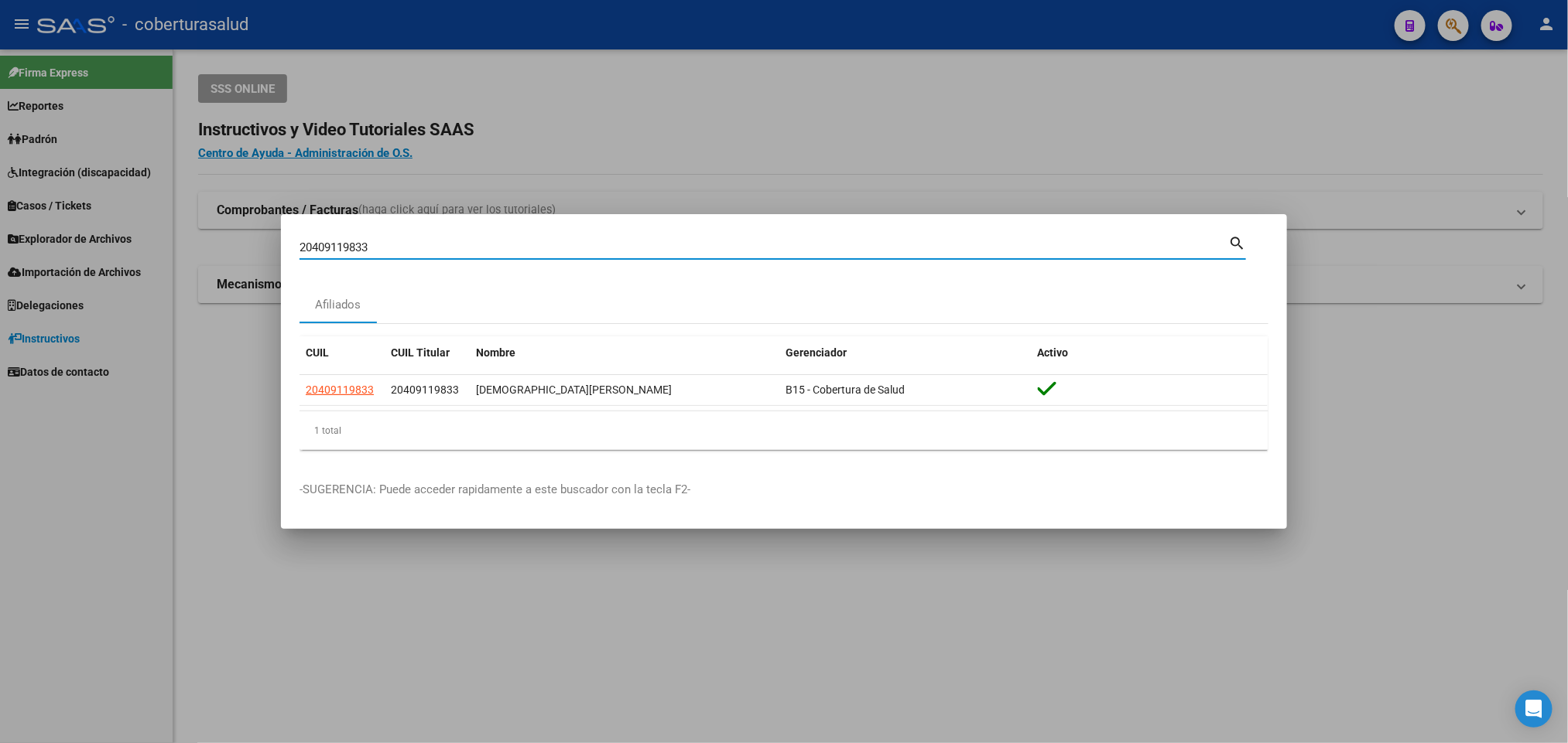
click at [640, 245] on input "20409119833" at bounding box center [764, 247] width 928 height 14
paste input "41054828"
type input "41054828"
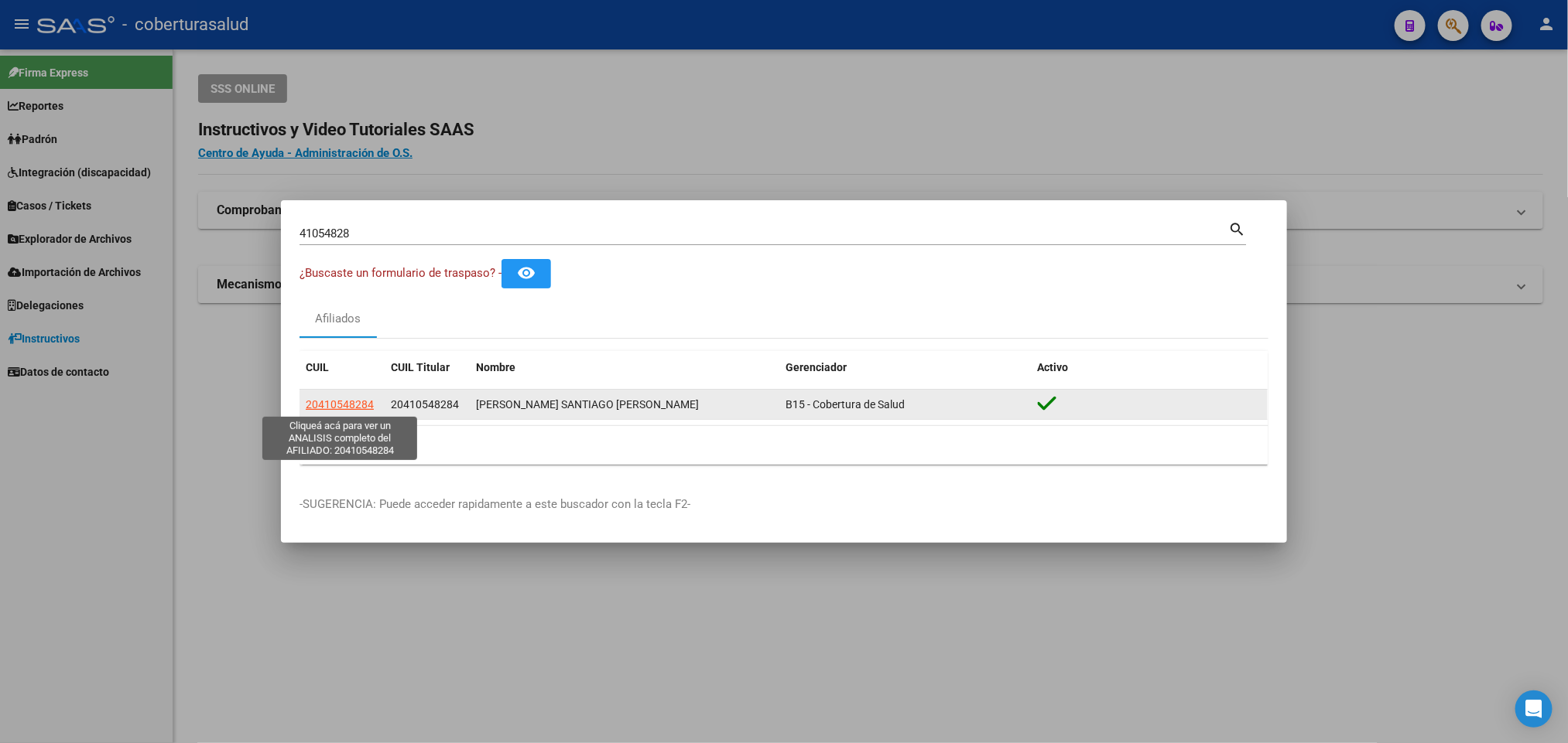
click at [321, 404] on span "20410548284" at bounding box center [339, 404] width 68 height 12
type textarea "20410548284"
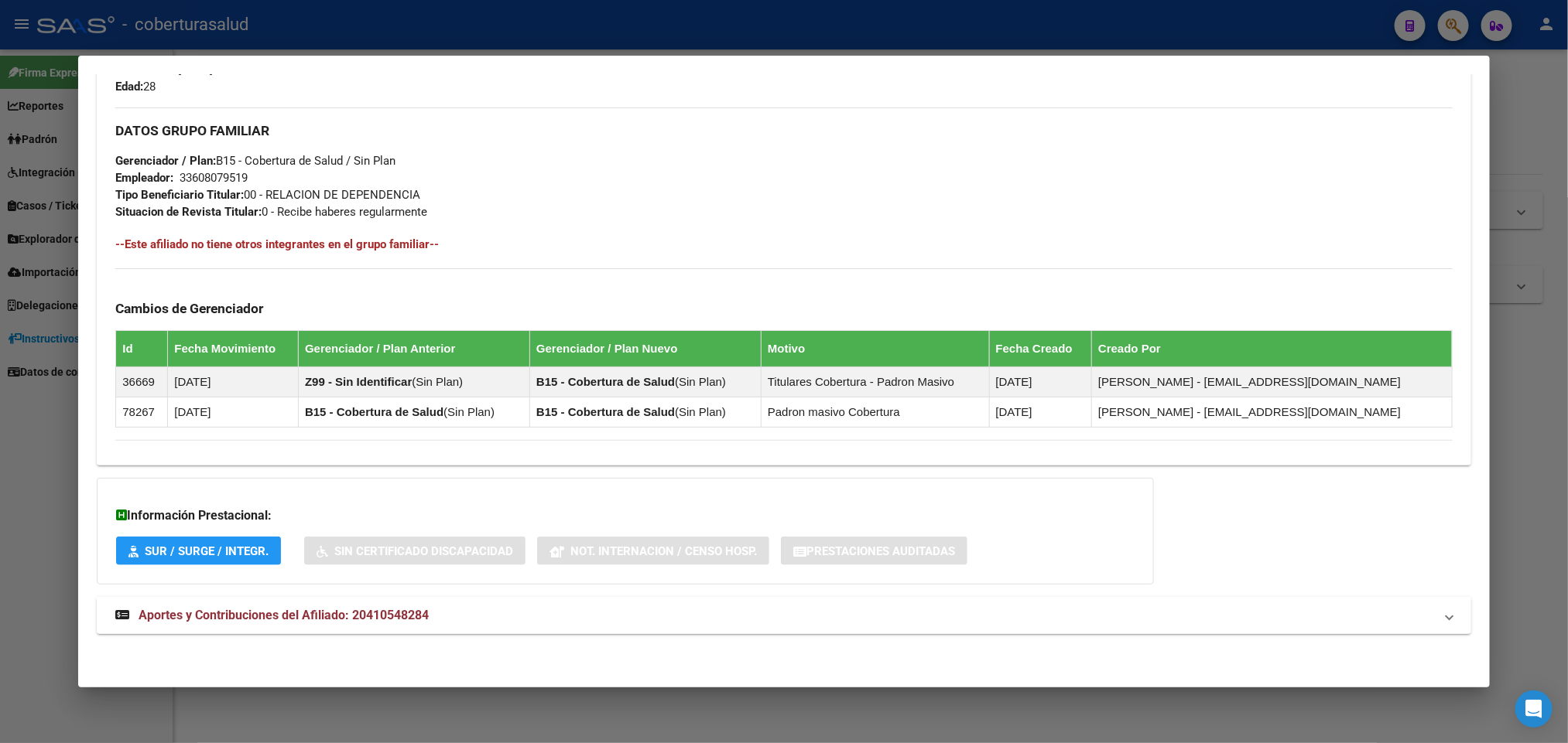
click at [281, 624] on strong "Aportes y Contribuciones del Afiliado: 20410548284" at bounding box center [272, 616] width 313 height 19
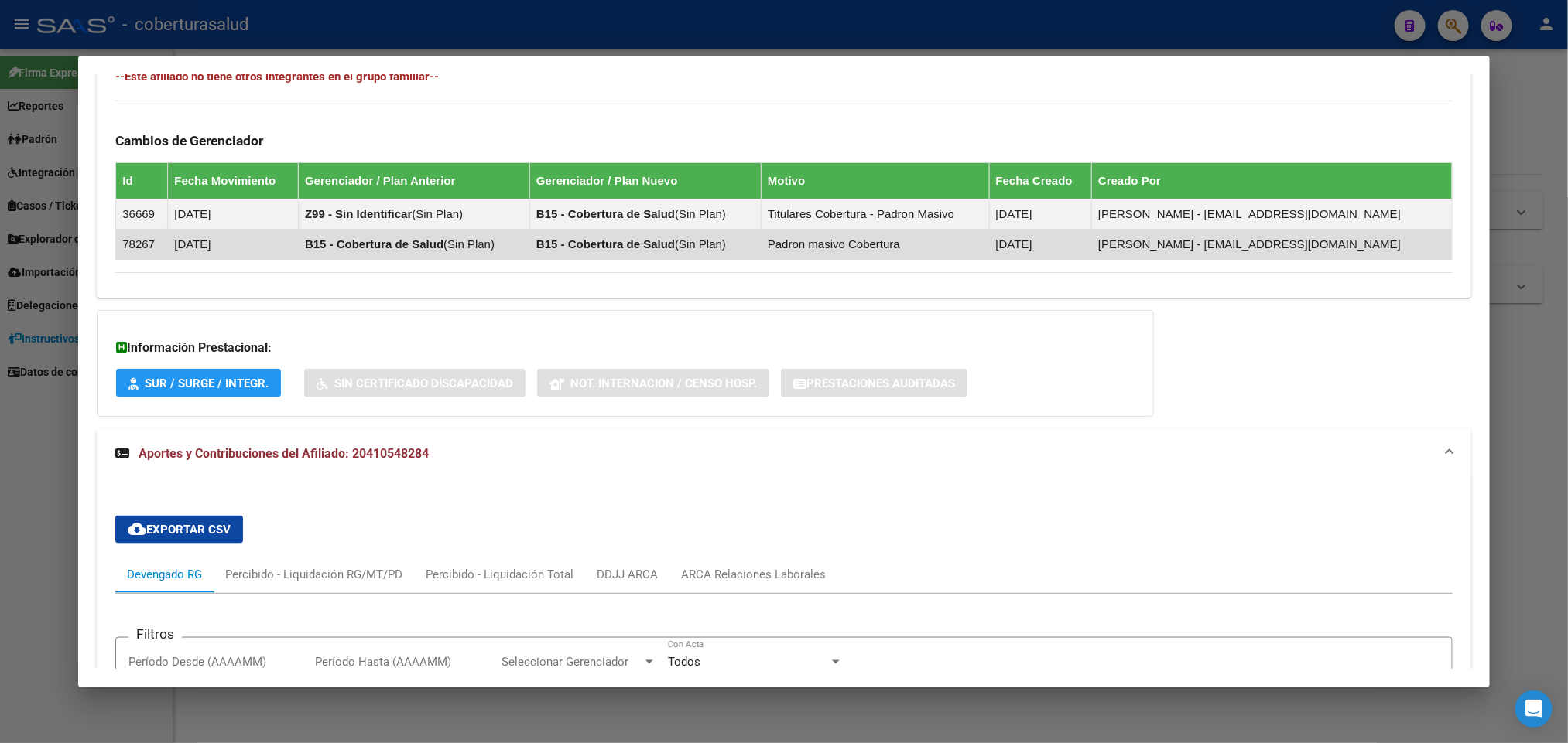
scroll to position [882, 0]
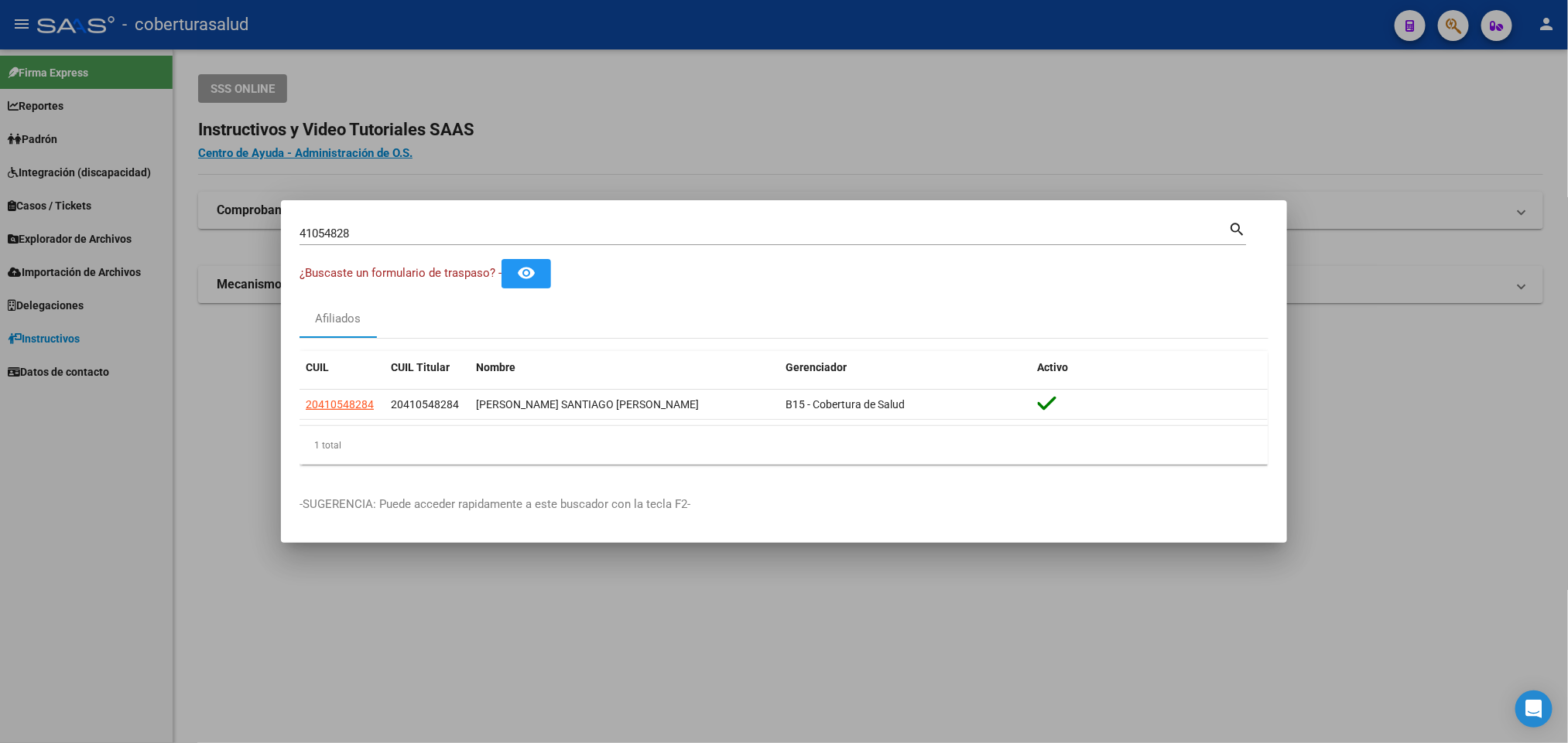
click at [473, 228] on div "41054828 Buscar (apellido, dni, [PERSON_NAME], [PERSON_NAME], cuit, obra social)" at bounding box center [764, 233] width 928 height 23
click at [473, 228] on input "41054828" at bounding box center [764, 233] width 928 height 14
paste input "20410548284"
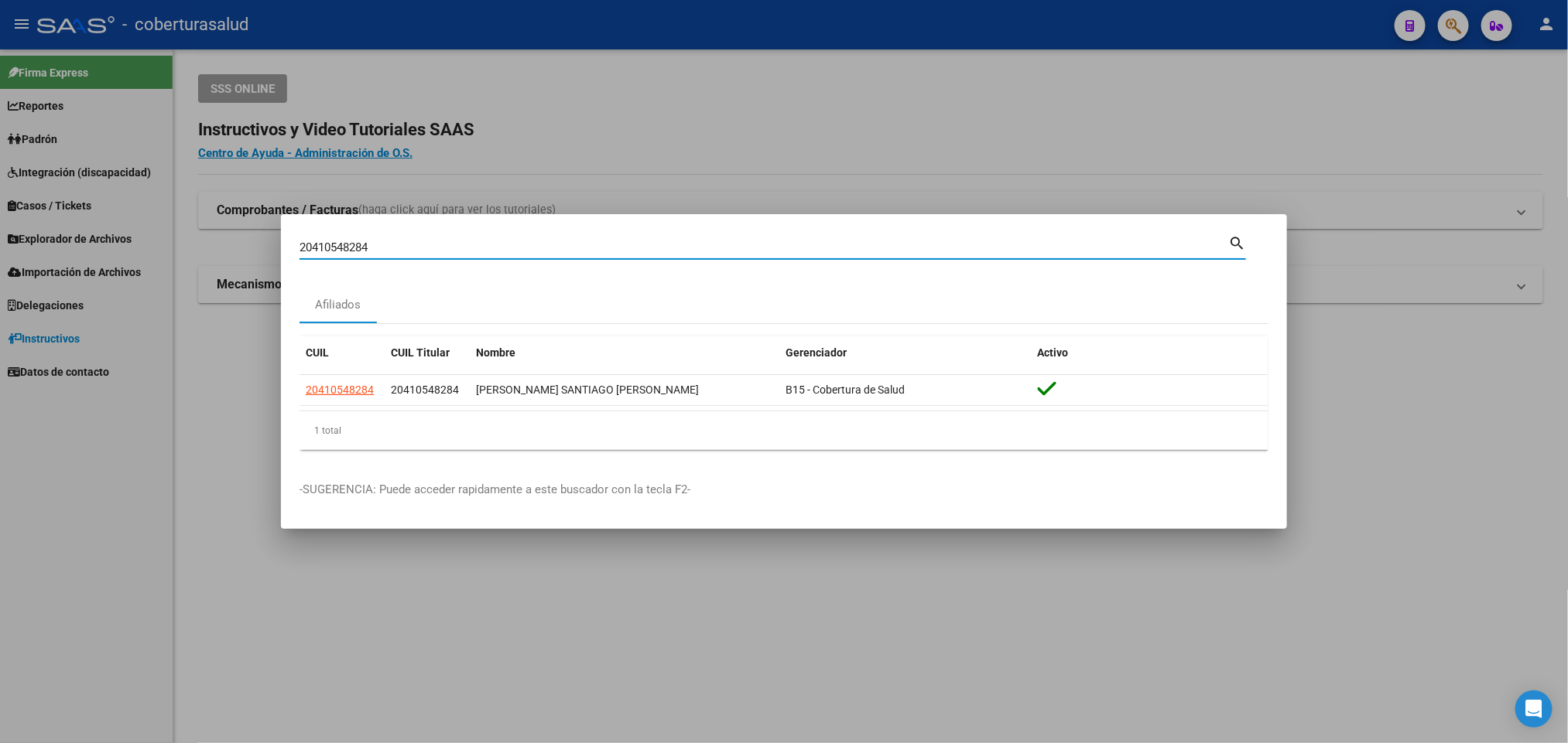
click at [668, 259] on div "20410548284 Buscar (apellido, dni, [PERSON_NAME], [PERSON_NAME], cuit, obra soc…" at bounding box center [764, 247] width 928 height 23
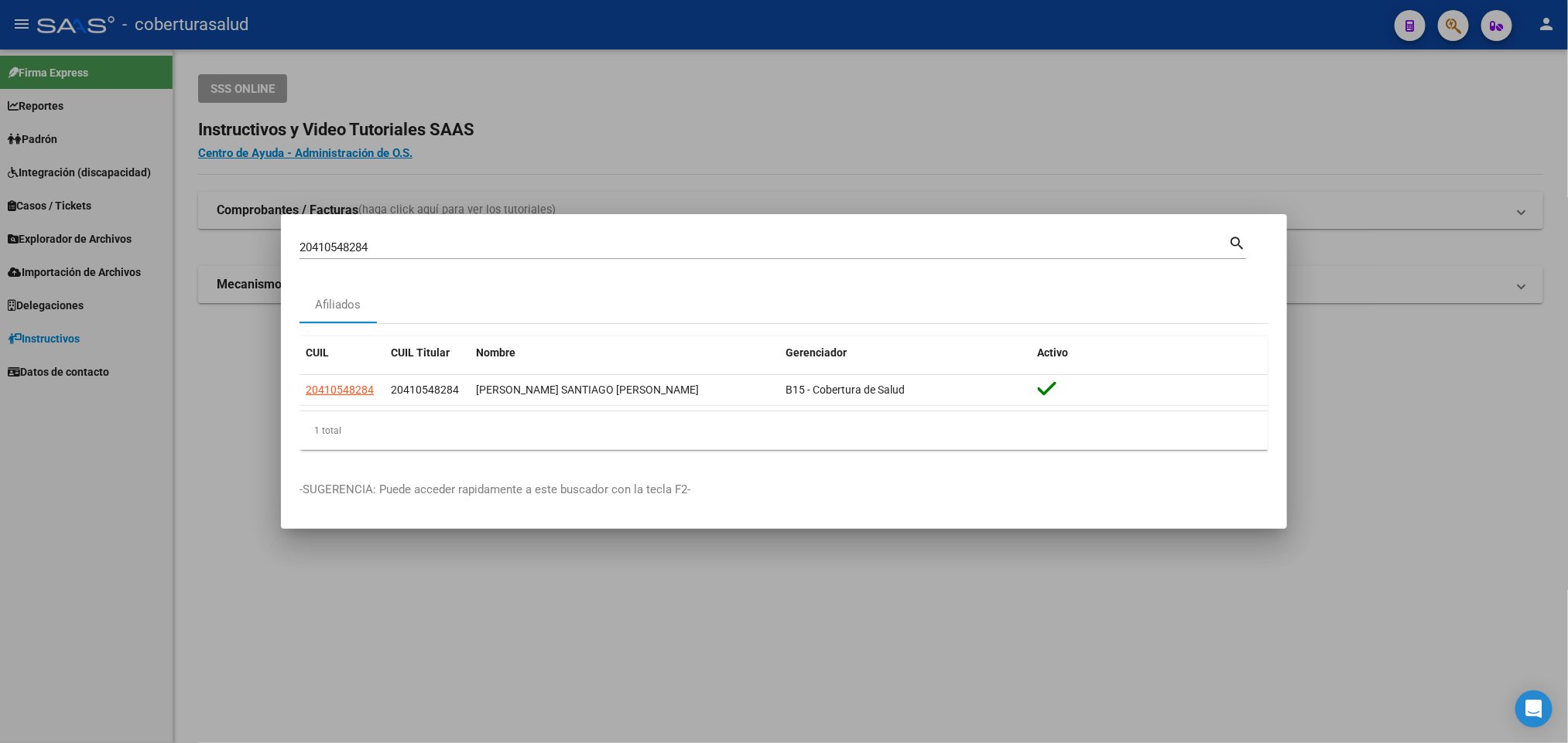
click at [668, 259] on div "20410548284 Buscar (apellido, dni, [PERSON_NAME], [PERSON_NAME], cuit, obra soc…" at bounding box center [764, 247] width 928 height 23
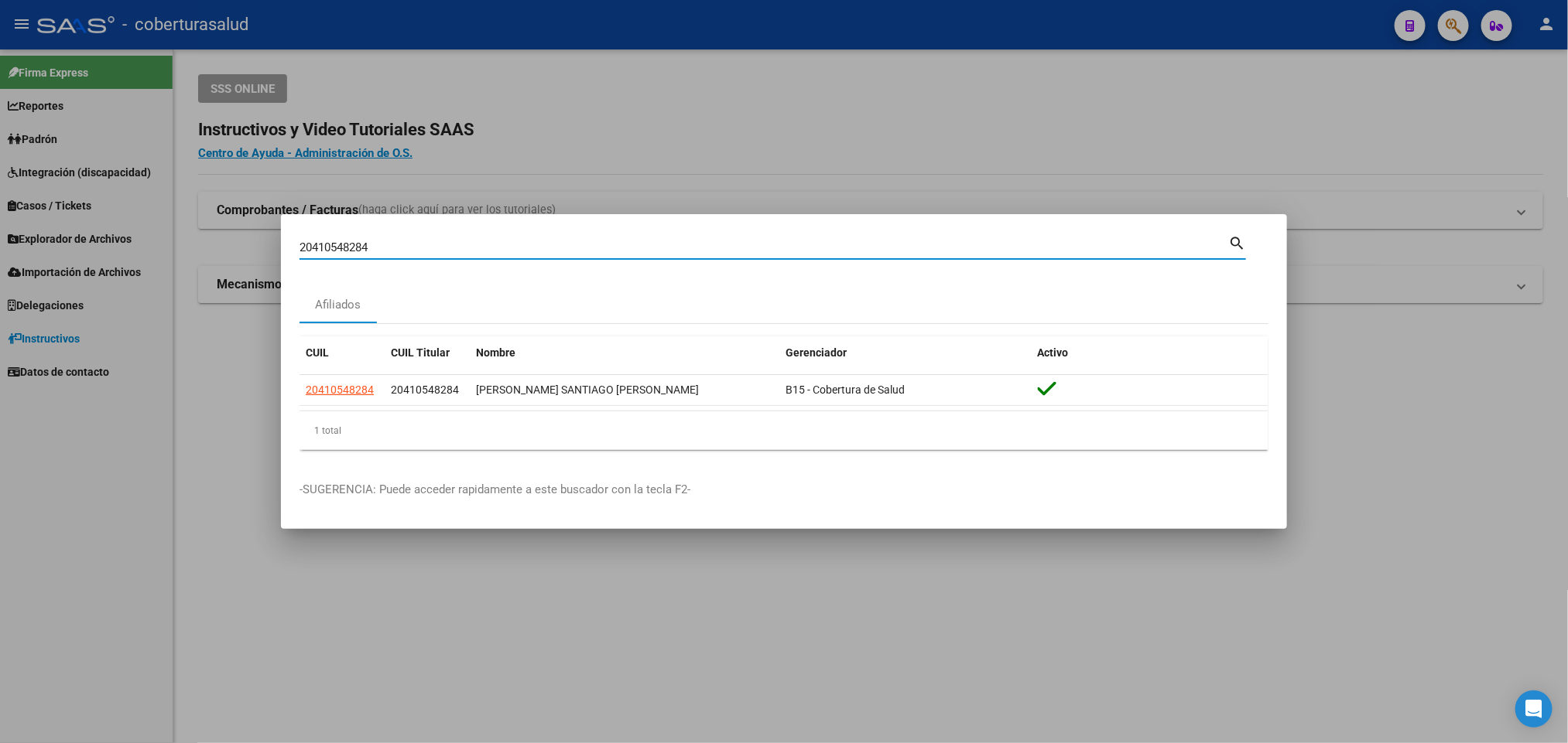
click at [668, 247] on input "20410548284" at bounding box center [764, 247] width 928 height 14
click at [671, 247] on input "20410548284" at bounding box center [764, 247] width 928 height 14
paste input "41319449"
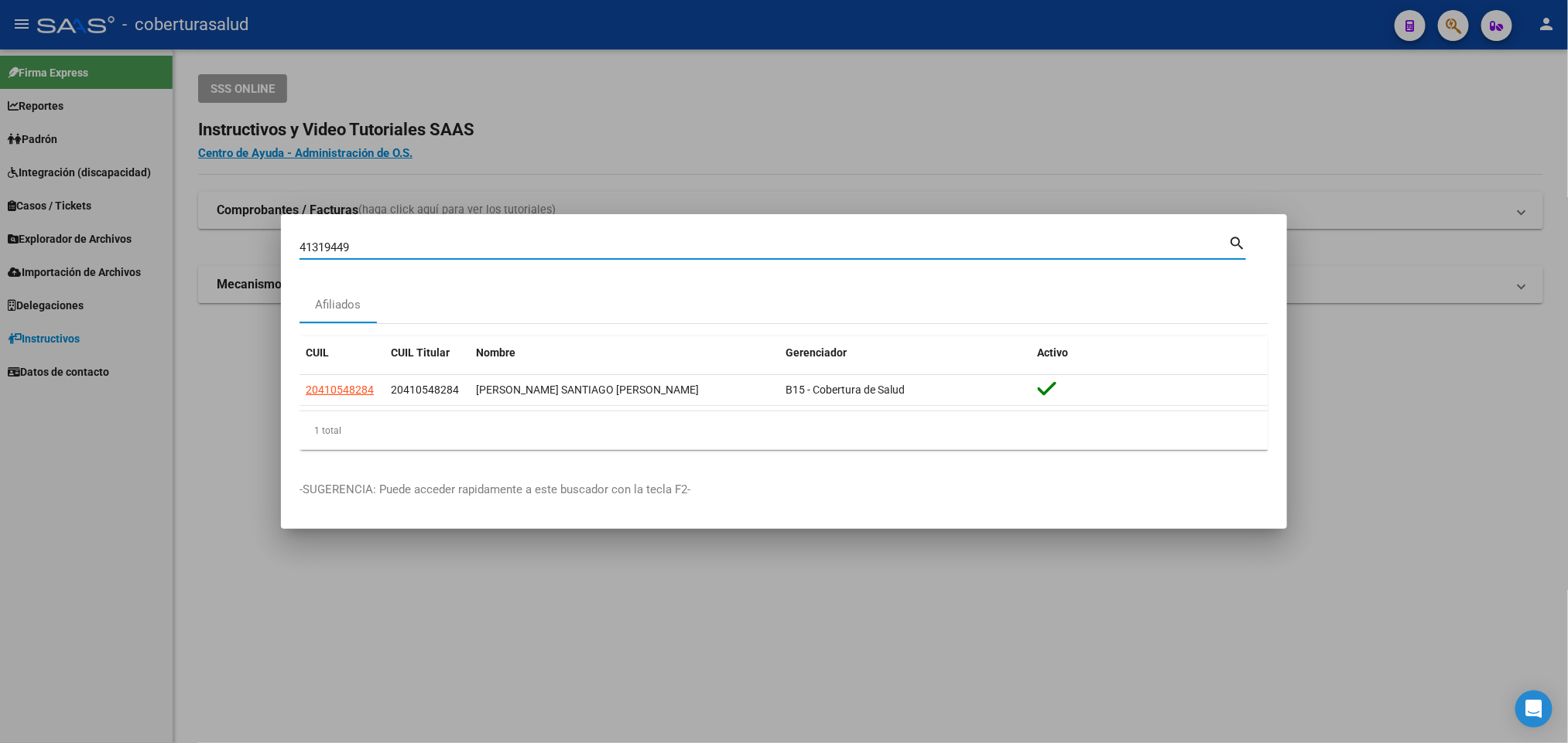
type input "41319449"
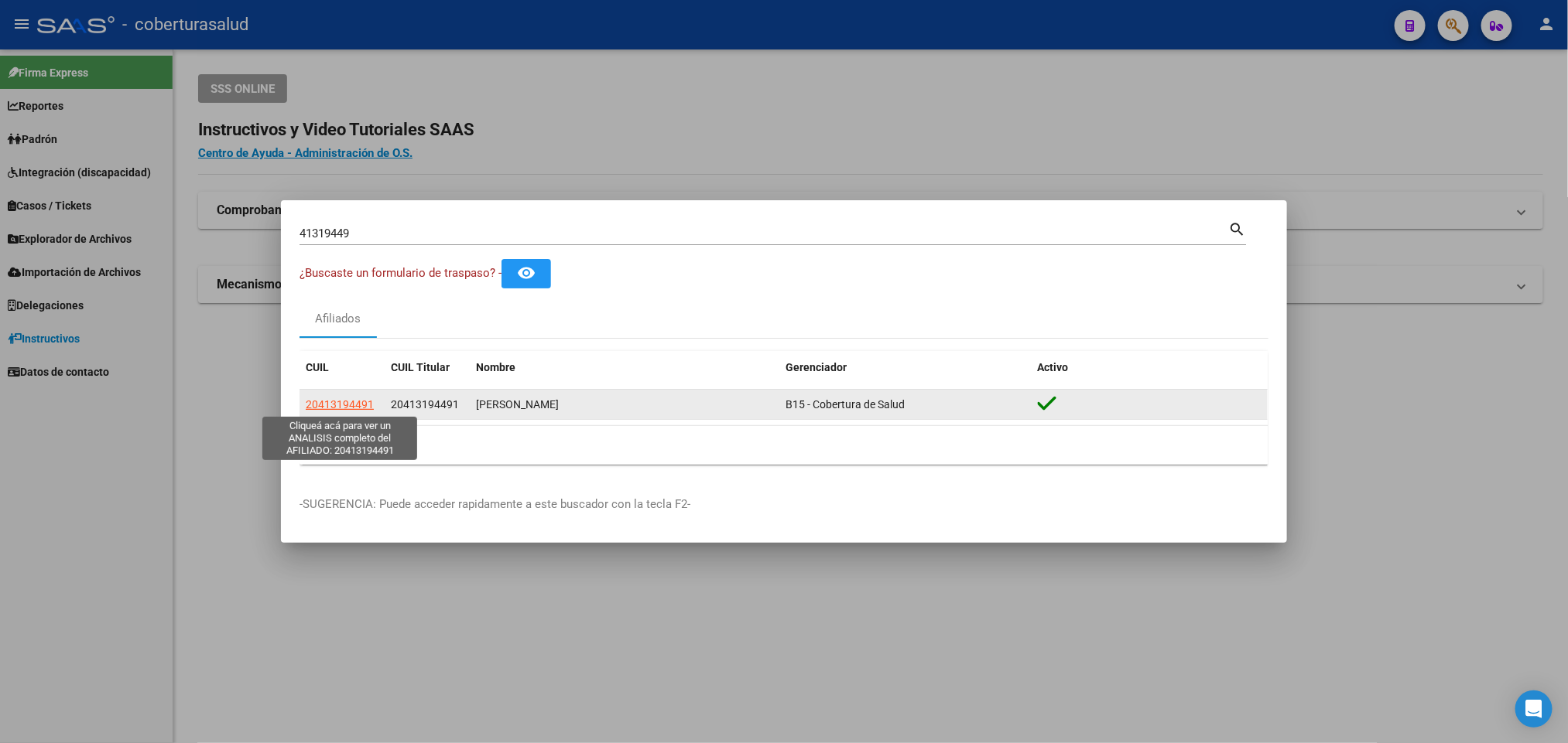
click at [356, 402] on span "20413194491" at bounding box center [339, 404] width 68 height 12
type textarea "20413194491"
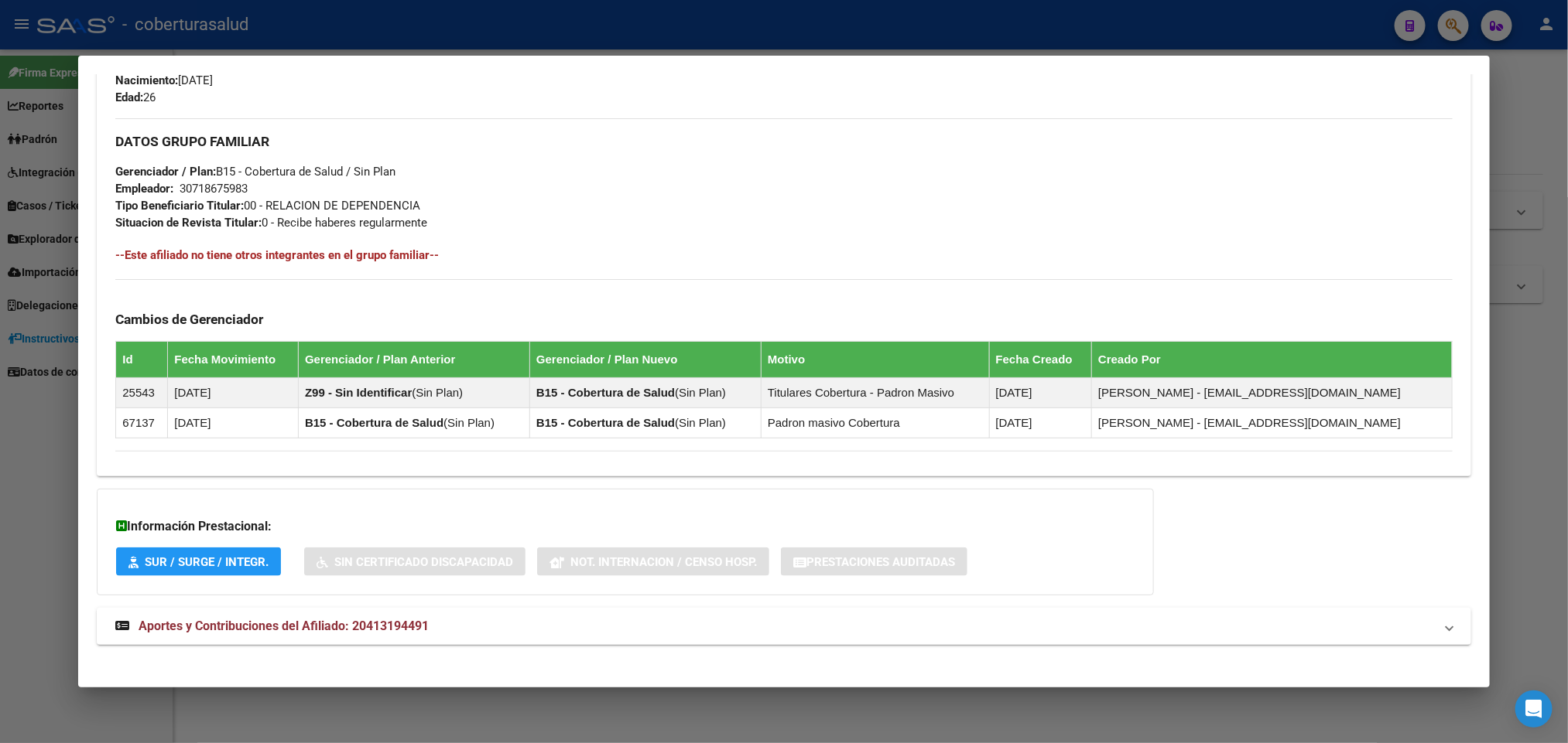
scroll to position [710, 0]
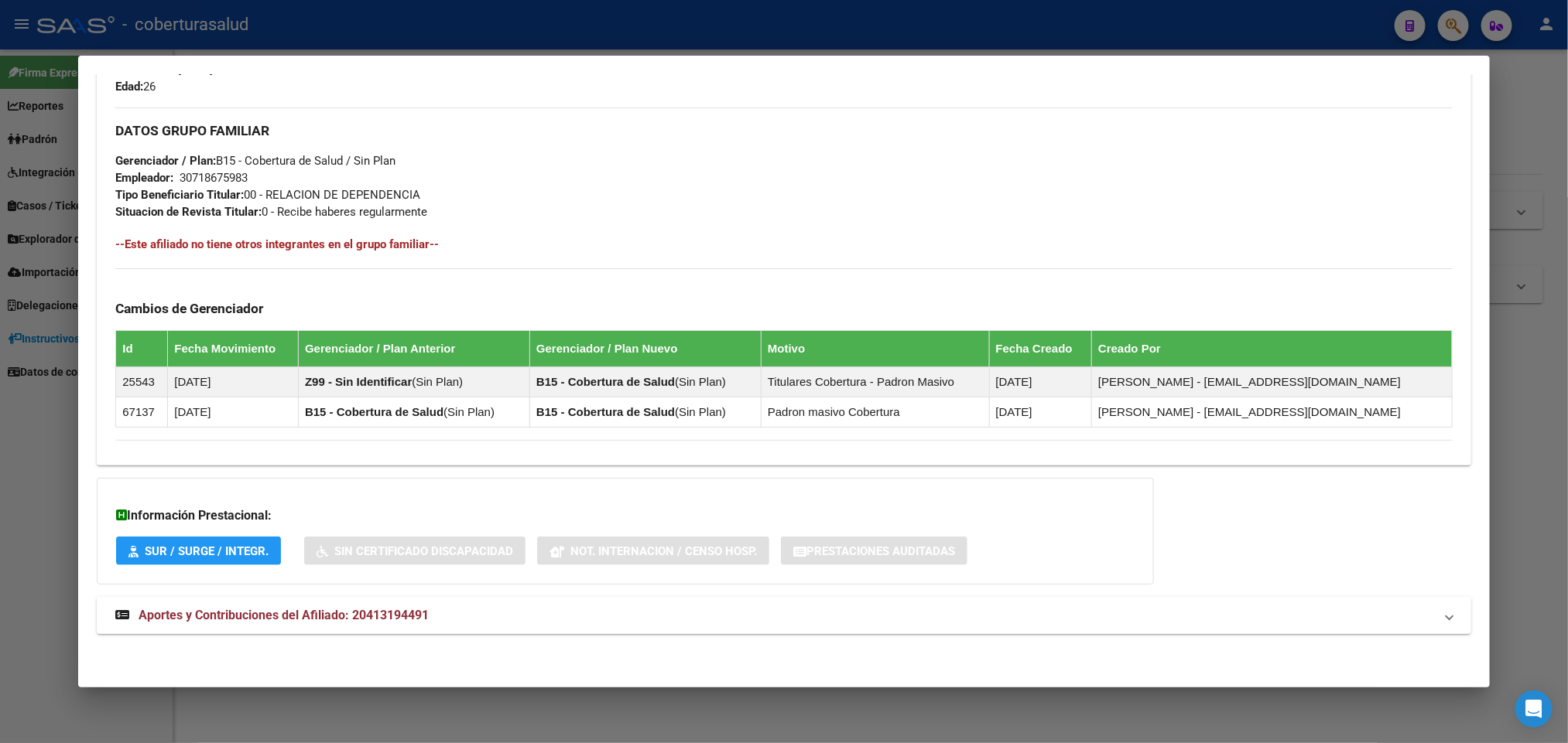
click at [312, 611] on span "Aportes y Contribuciones del Afiliado: 20413194491" at bounding box center [284, 615] width 290 height 15
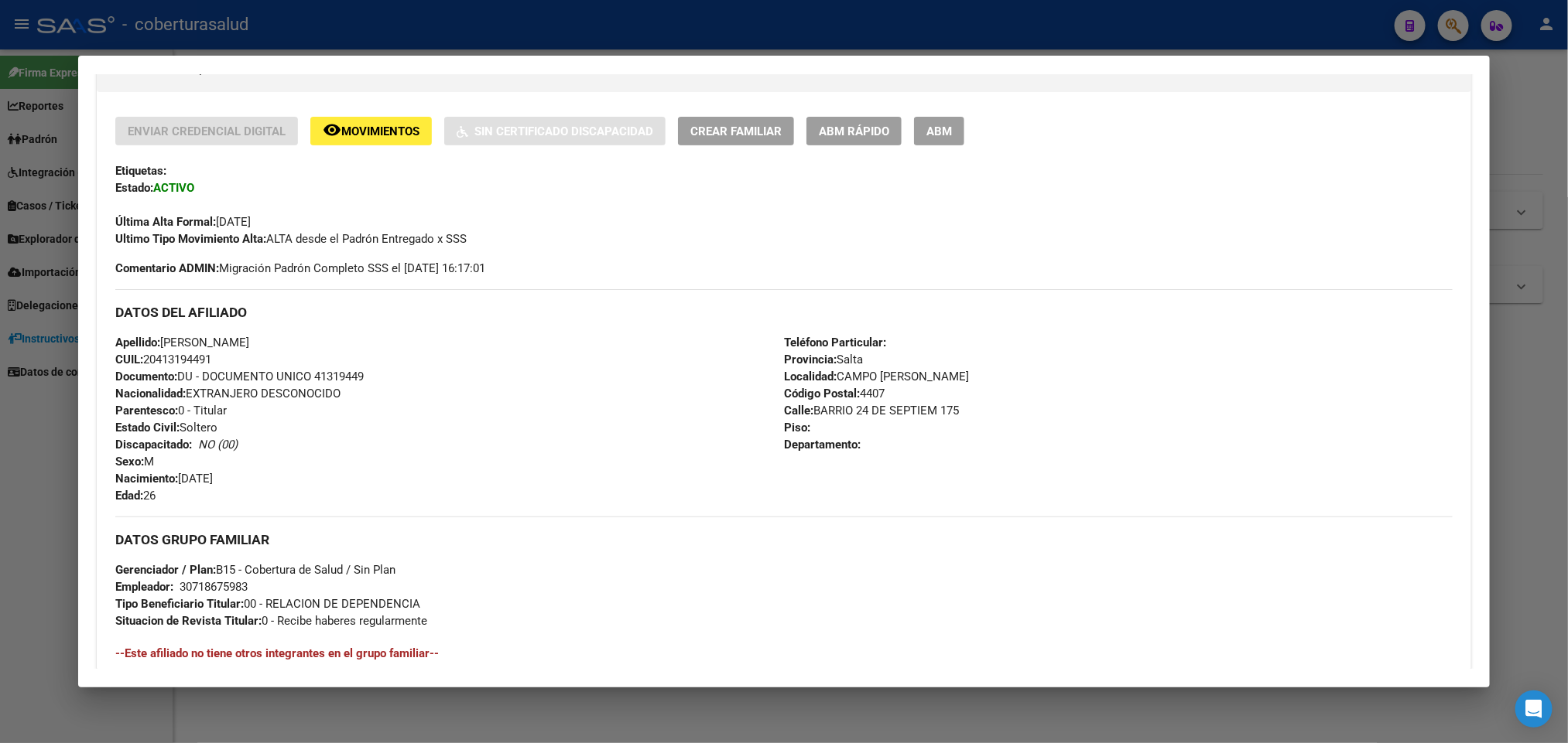
scroll to position [288, 0]
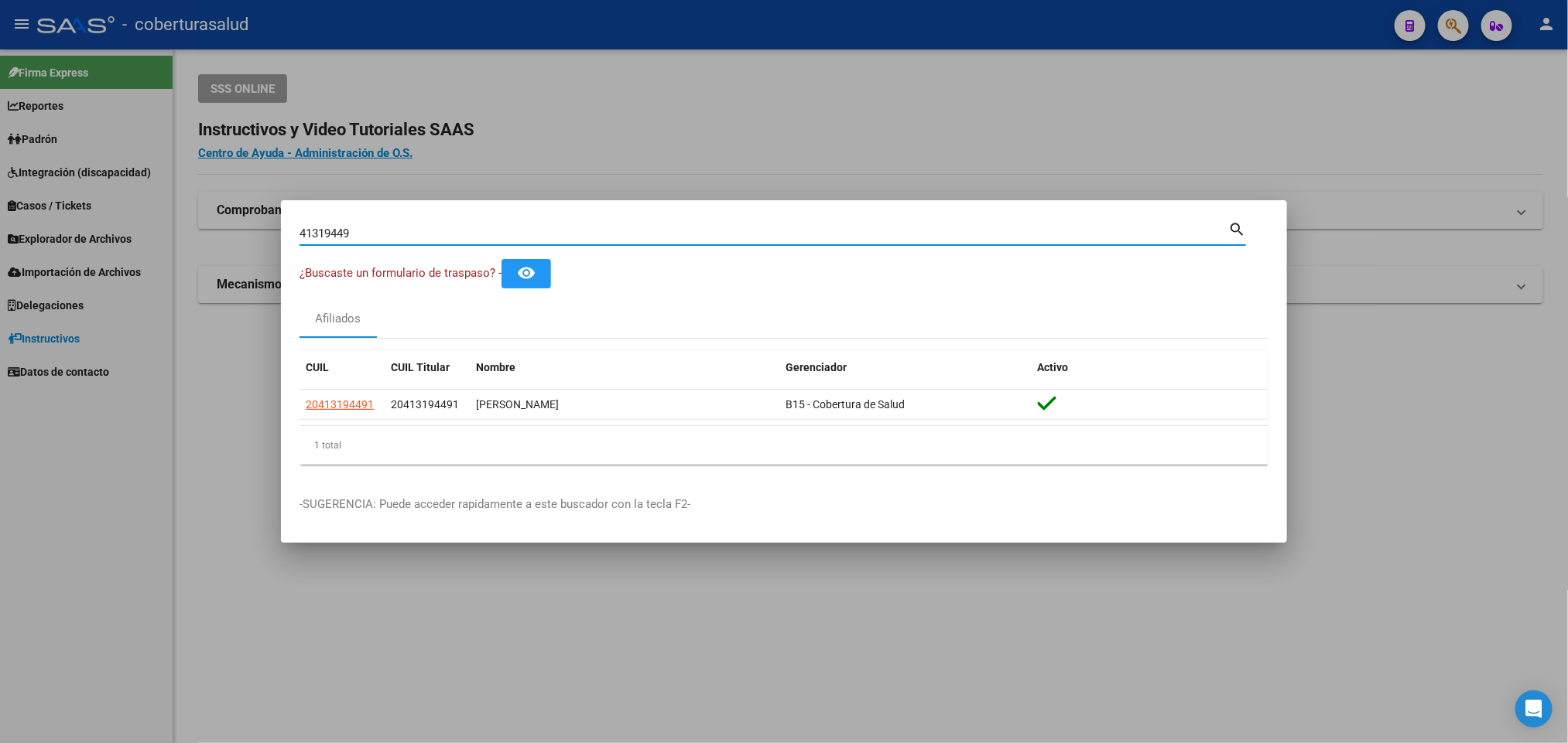
click at [512, 227] on input "41319449" at bounding box center [764, 233] width 928 height 14
click at [511, 227] on input "41319449" at bounding box center [764, 233] width 928 height 14
paste input "423847"
type input "41423847"
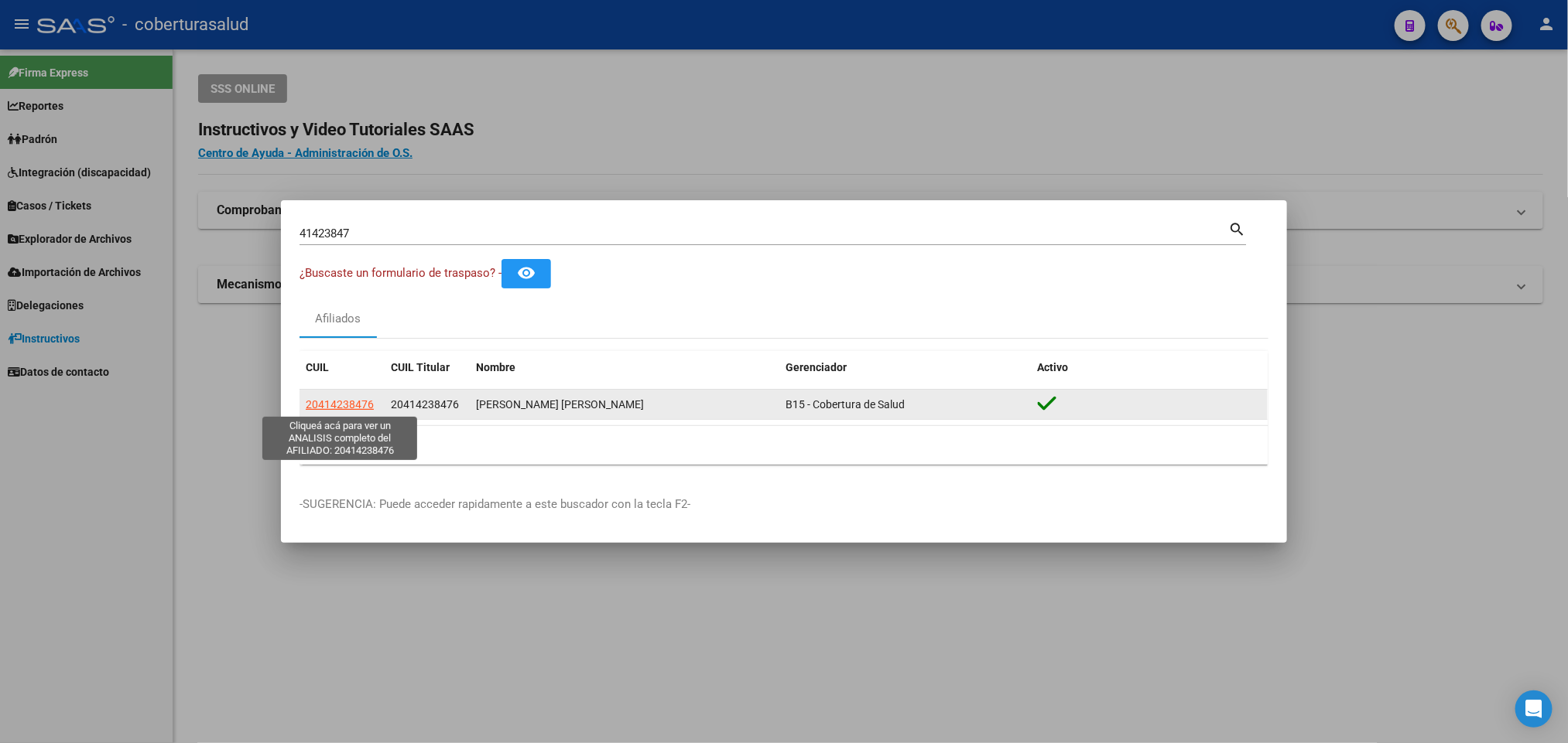
click at [363, 401] on span "20414238476" at bounding box center [339, 404] width 68 height 12
type textarea "20414238476"
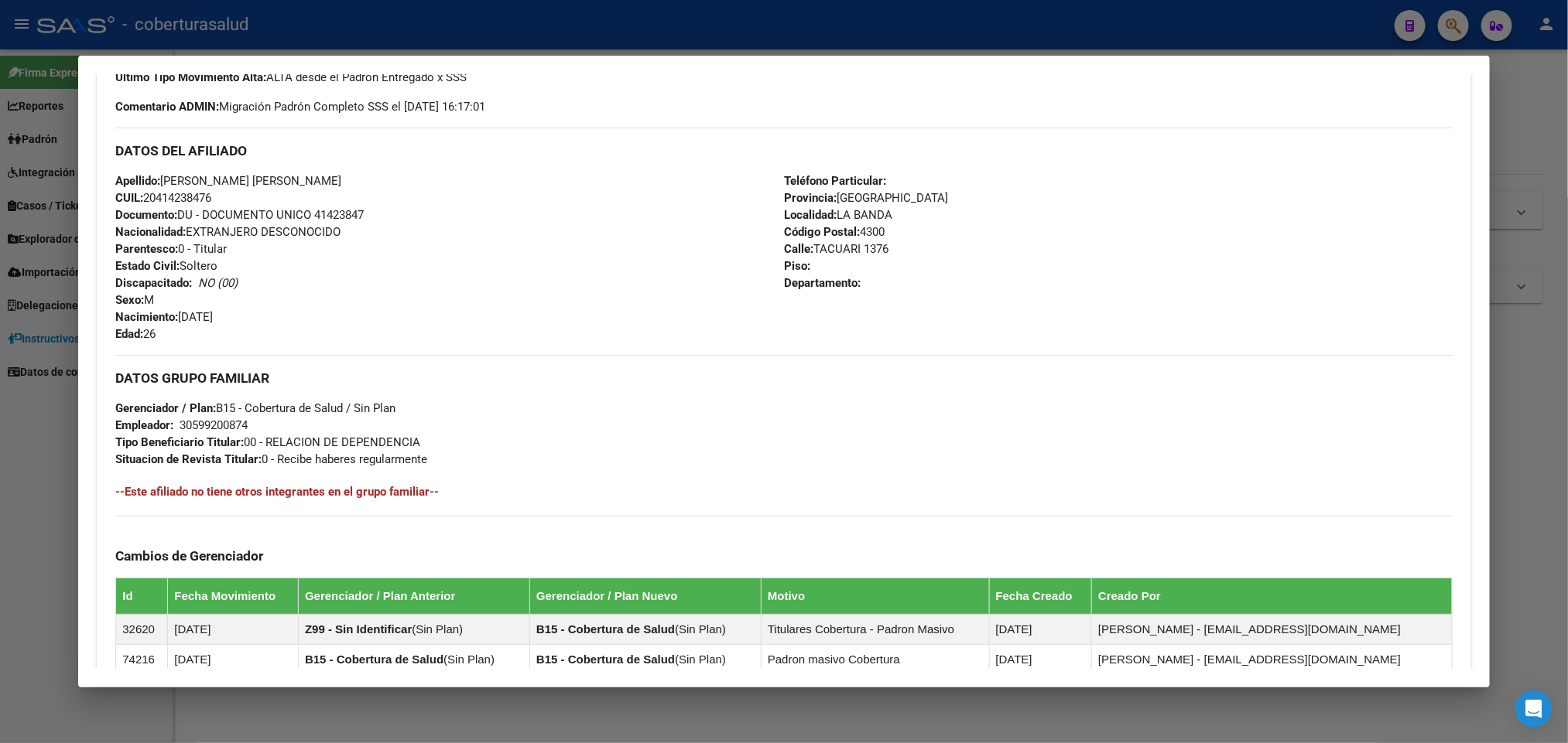
scroll to position [710, 0]
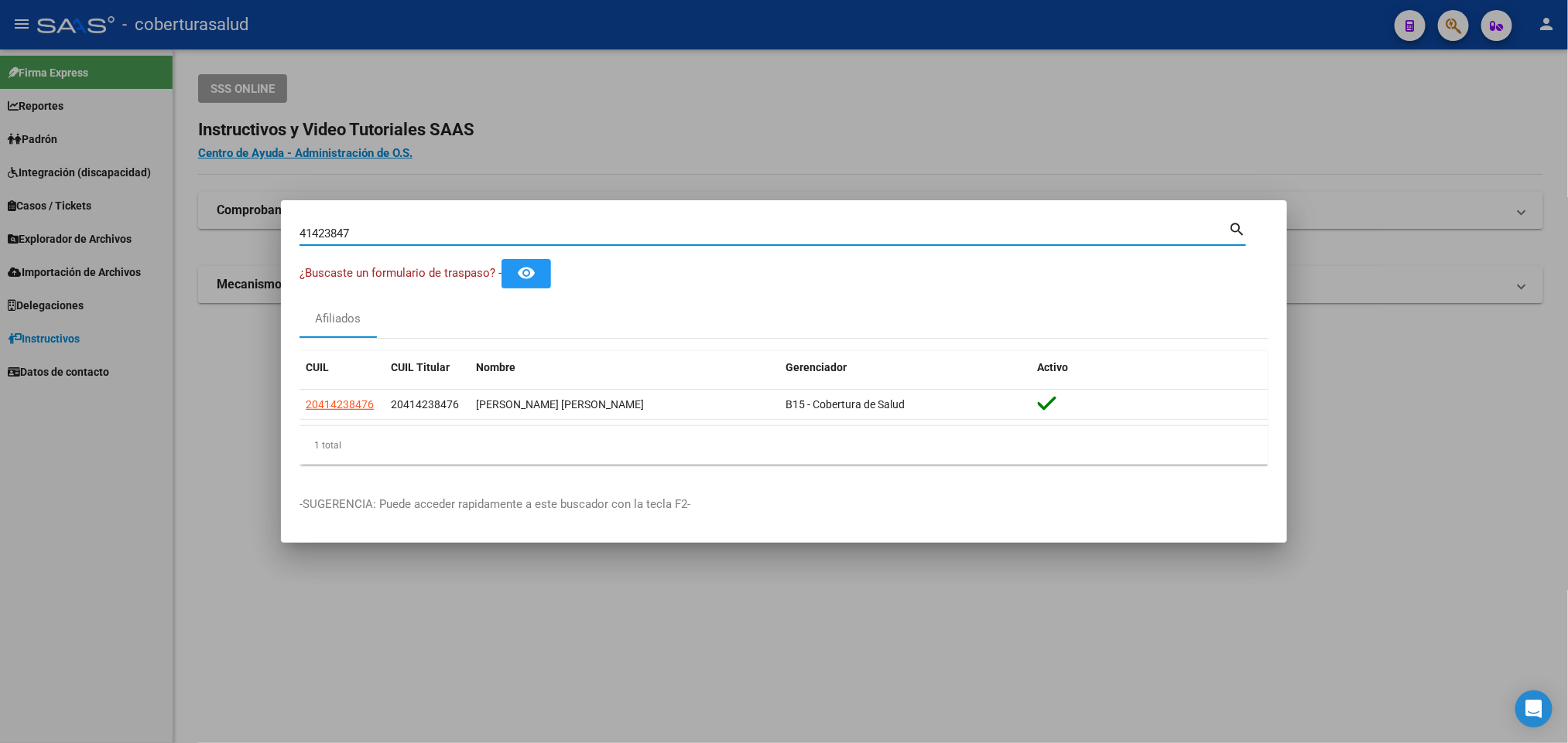
click at [683, 228] on input "41423847" at bounding box center [764, 233] width 928 height 14
paste input "20414948708"
type input "20414948708"
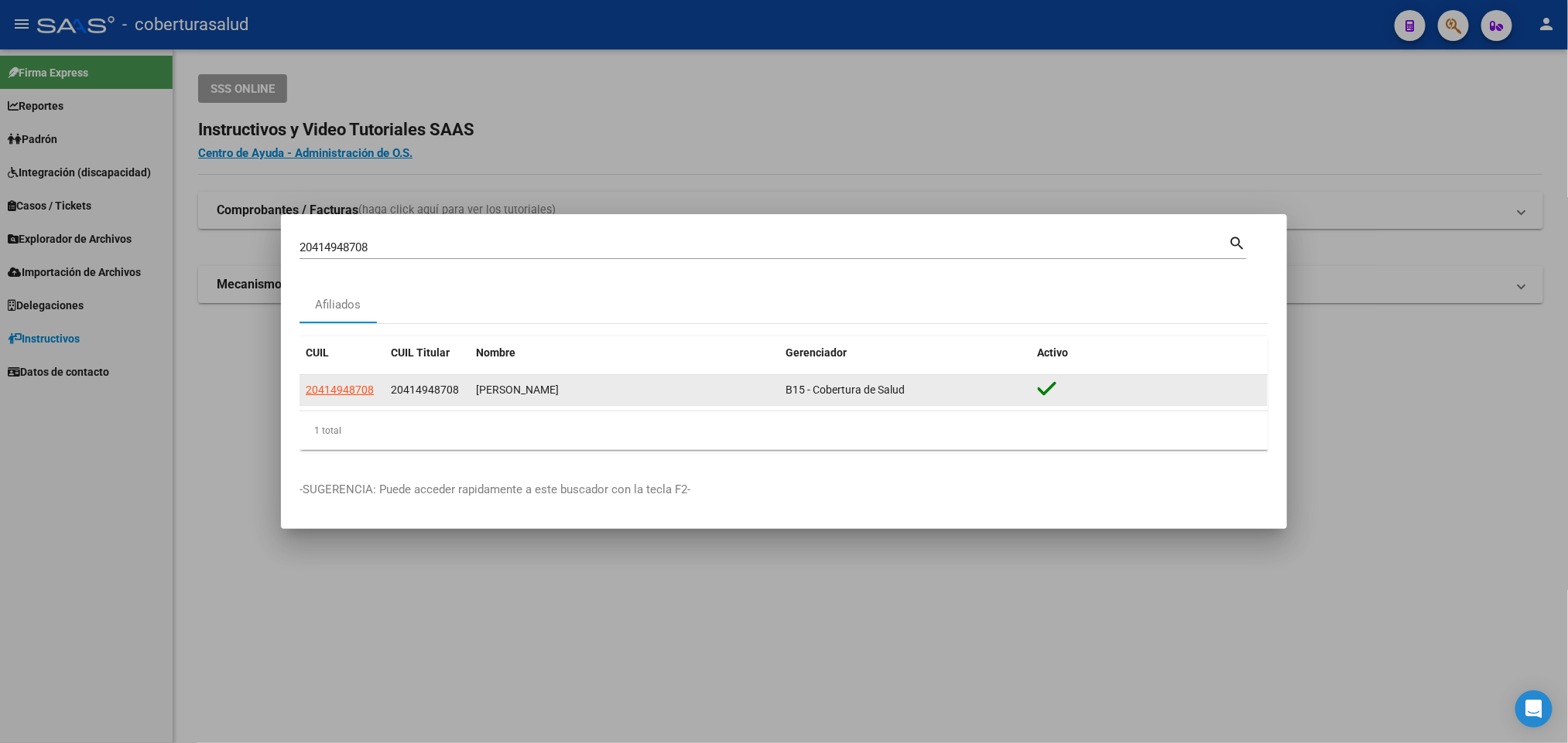
click at [365, 405] on datatable-body-cell "20414948708" at bounding box center [342, 390] width 85 height 30
click at [357, 393] on span "20414948708" at bounding box center [339, 389] width 68 height 12
type textarea "20414948708"
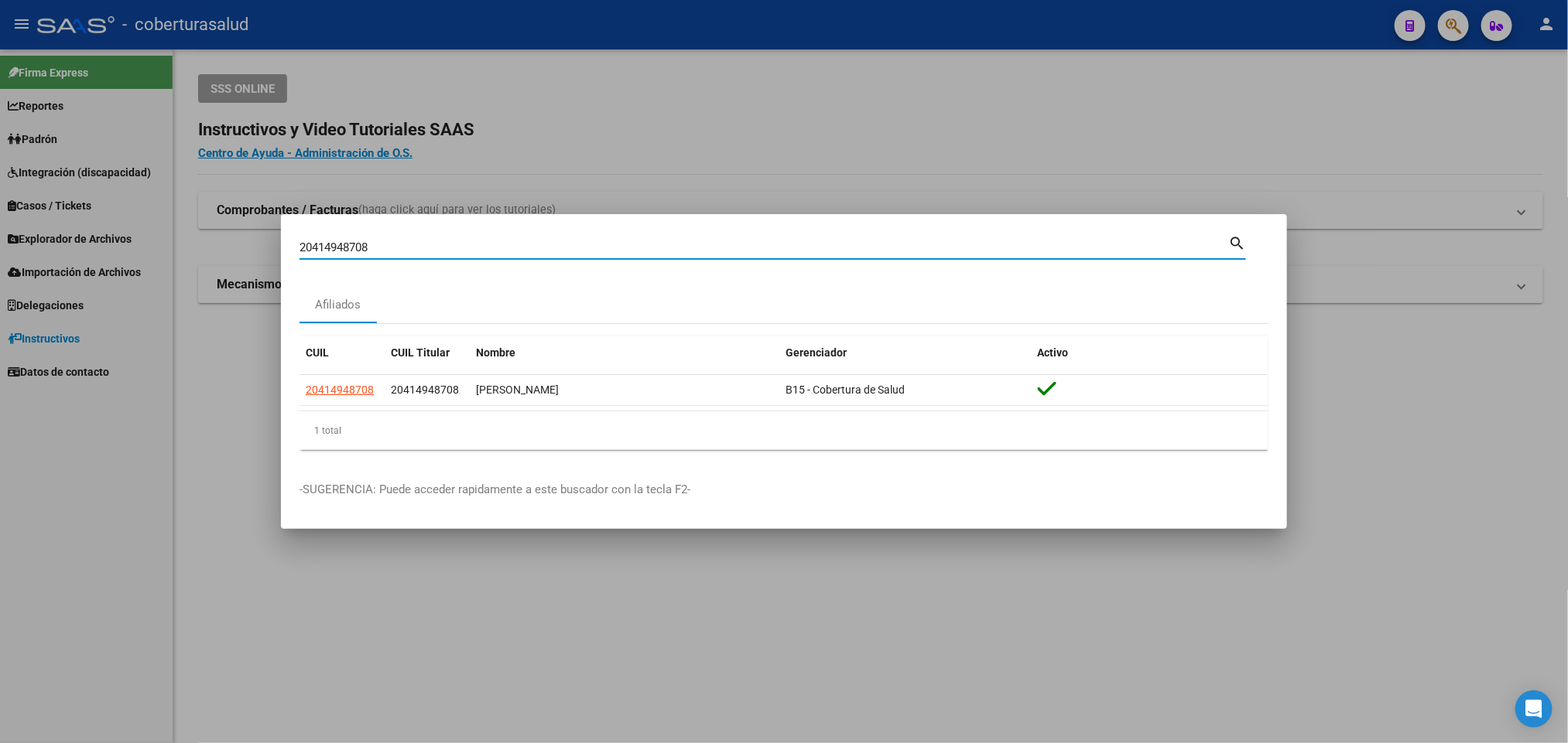
click at [648, 253] on input "20414948708" at bounding box center [764, 247] width 928 height 14
paste input "64657"
type input "20414964657"
click at [536, 246] on input "20414964657" at bounding box center [764, 247] width 928 height 14
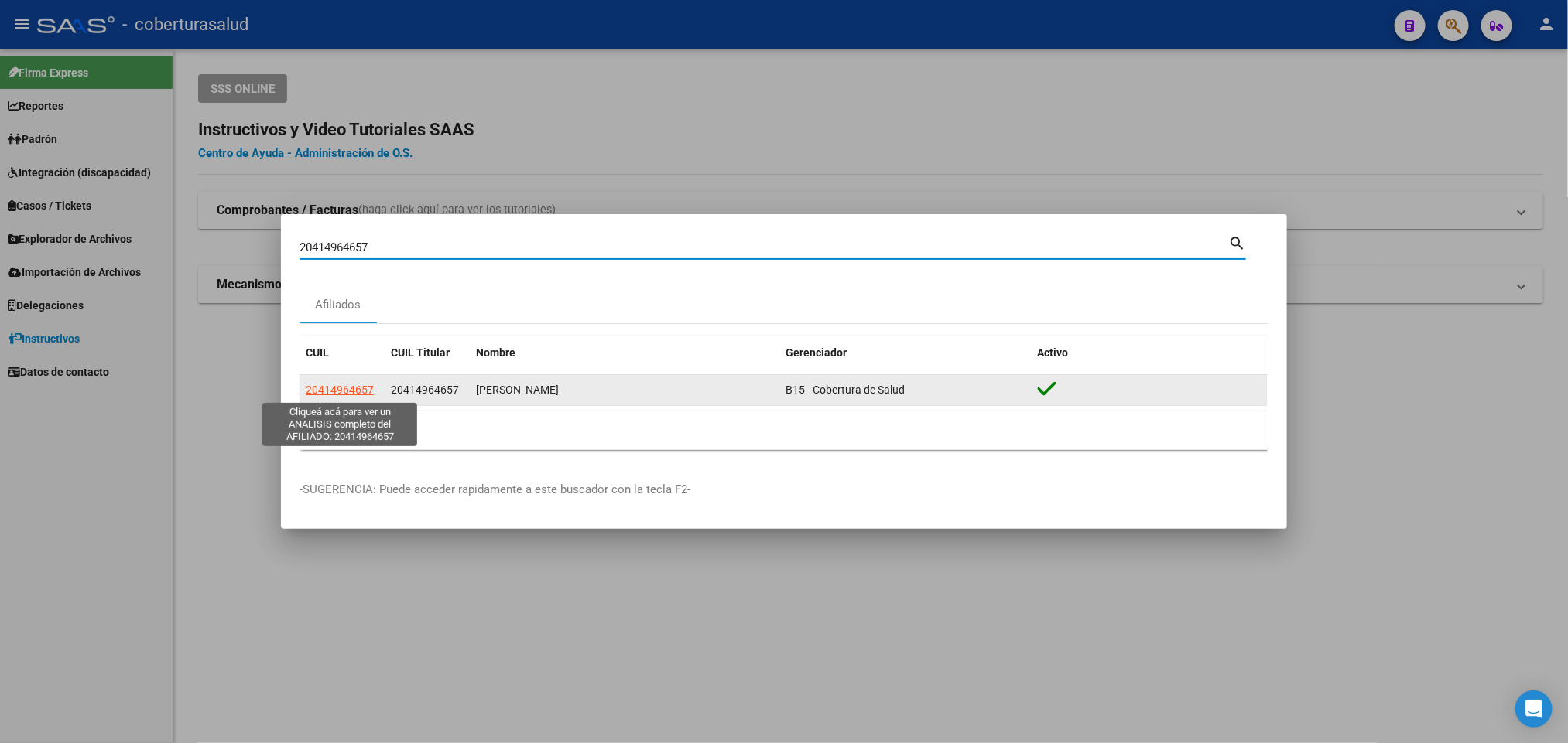
click at [368, 386] on span "20414964657" at bounding box center [339, 389] width 68 height 12
type textarea "20414964657"
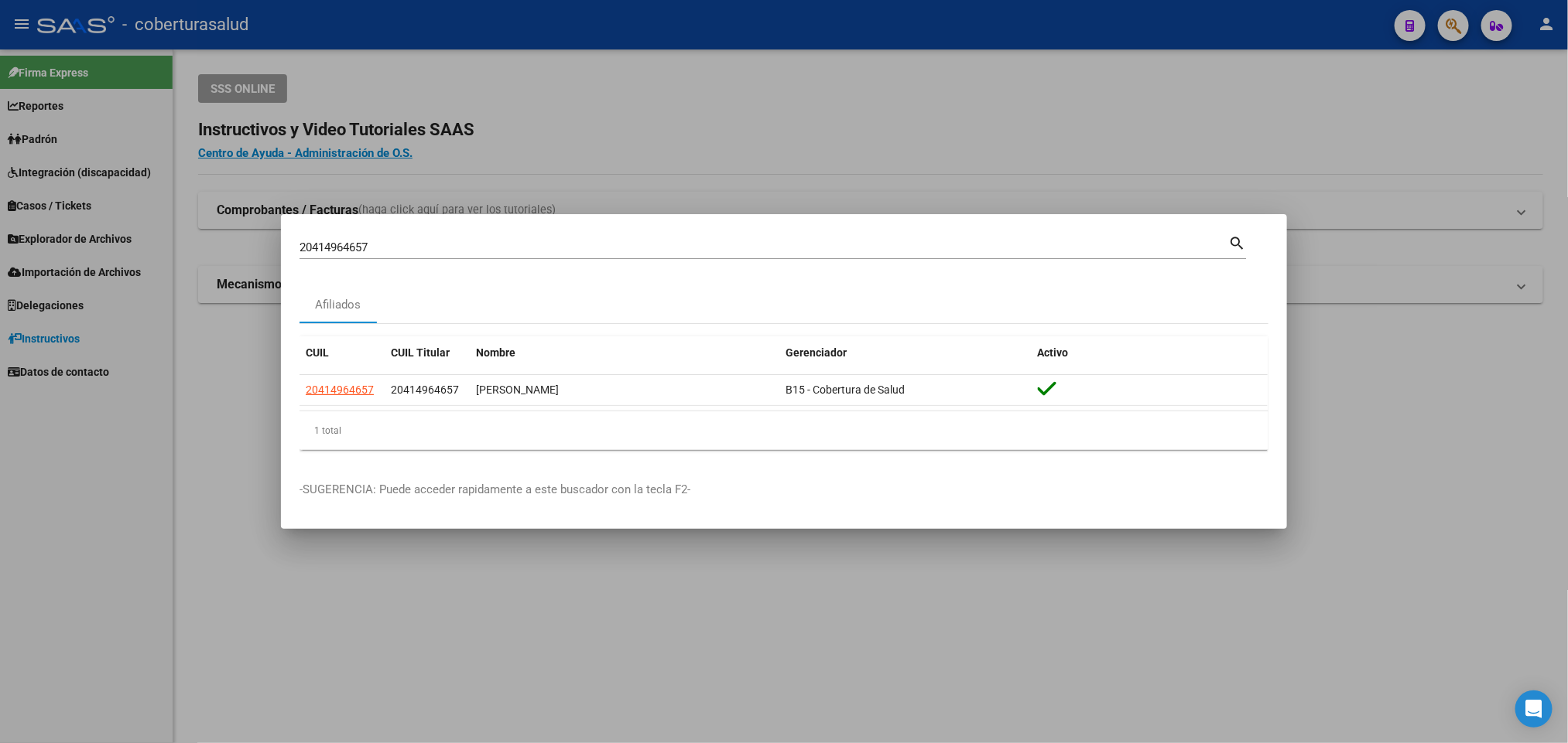
click at [560, 246] on input "20414964657" at bounding box center [764, 247] width 928 height 14
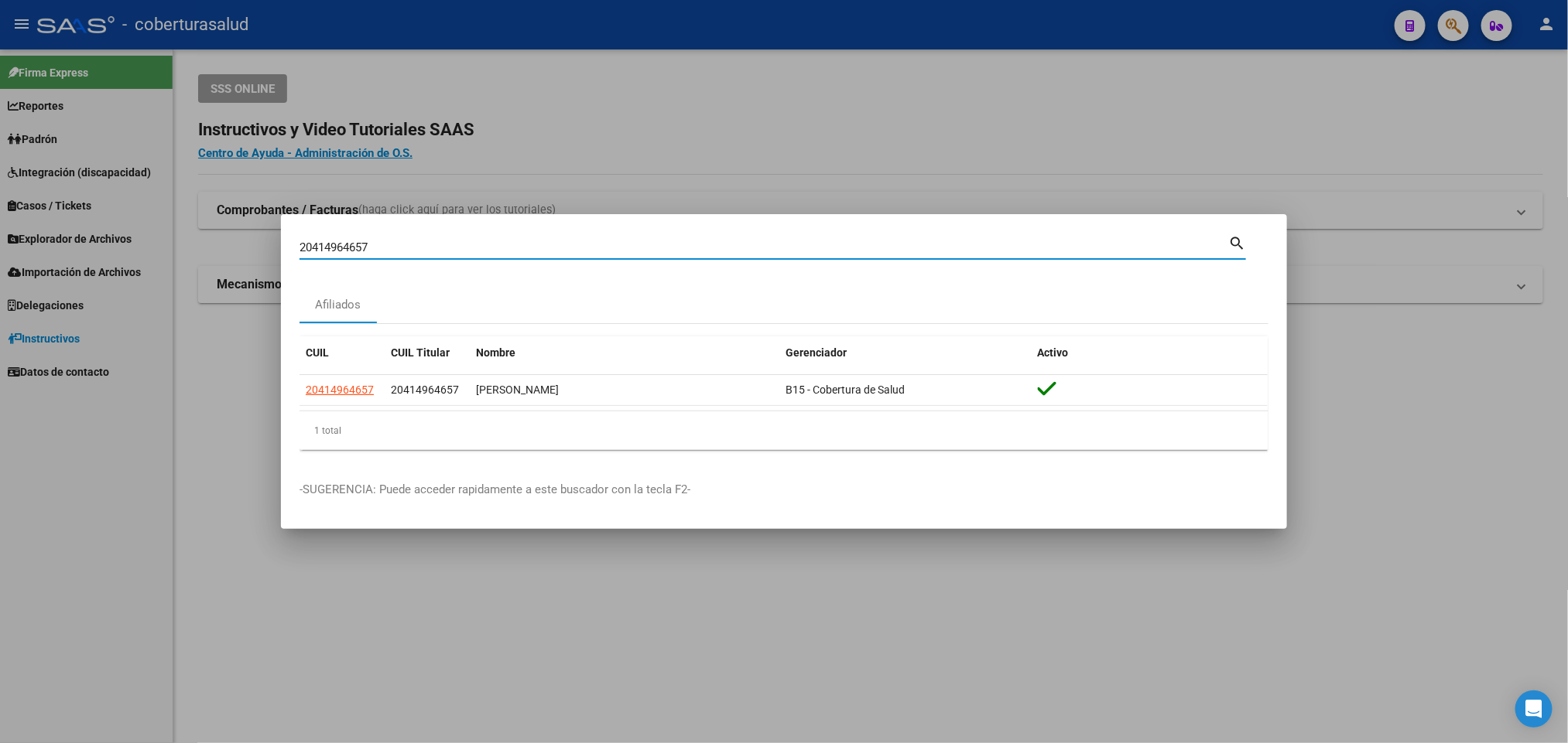
click at [560, 246] on input "20414964657" at bounding box center [764, 247] width 928 height 14
paste input "8697580"
type input "20418697580"
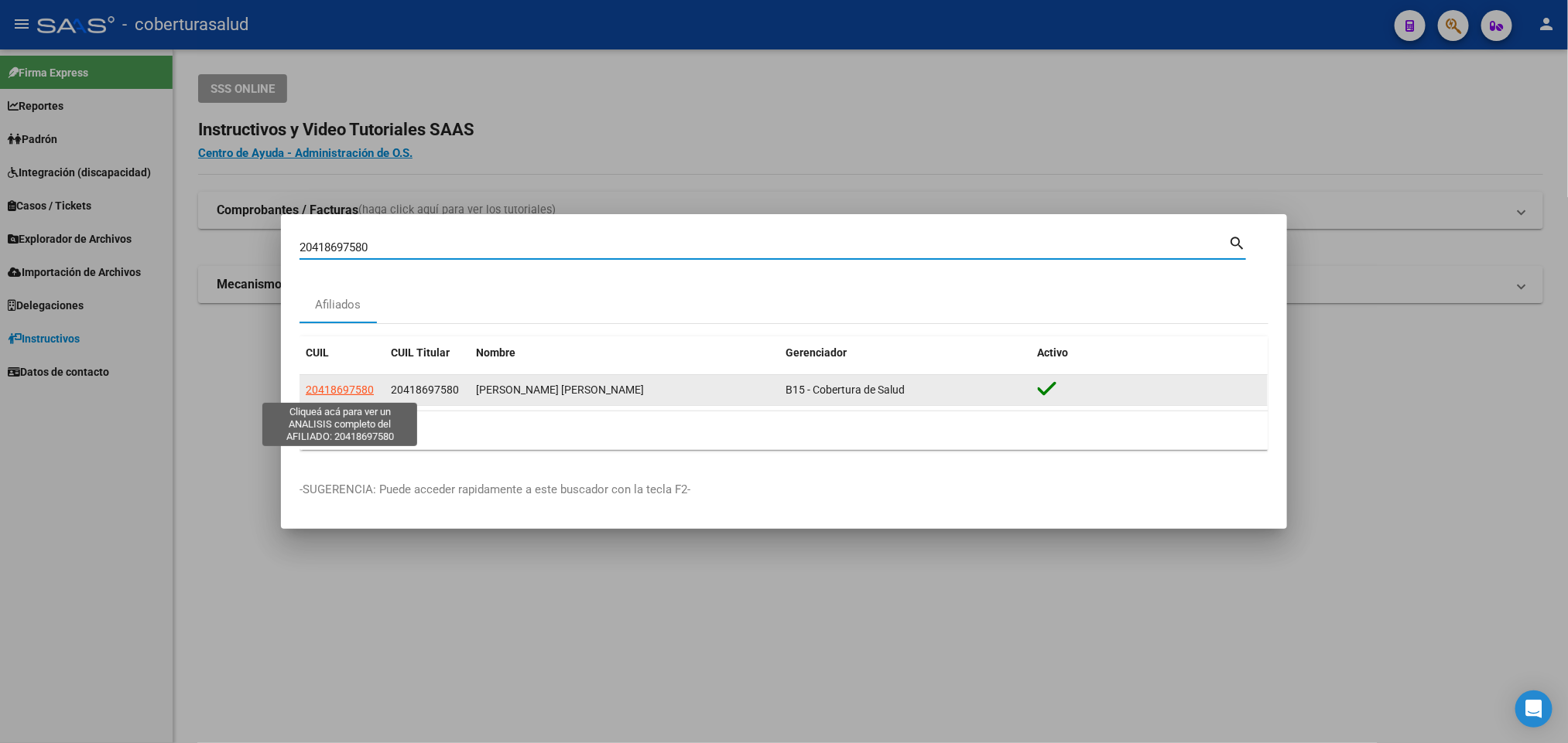
click at [355, 393] on span "20418697580" at bounding box center [339, 389] width 68 height 12
type textarea "20418697580"
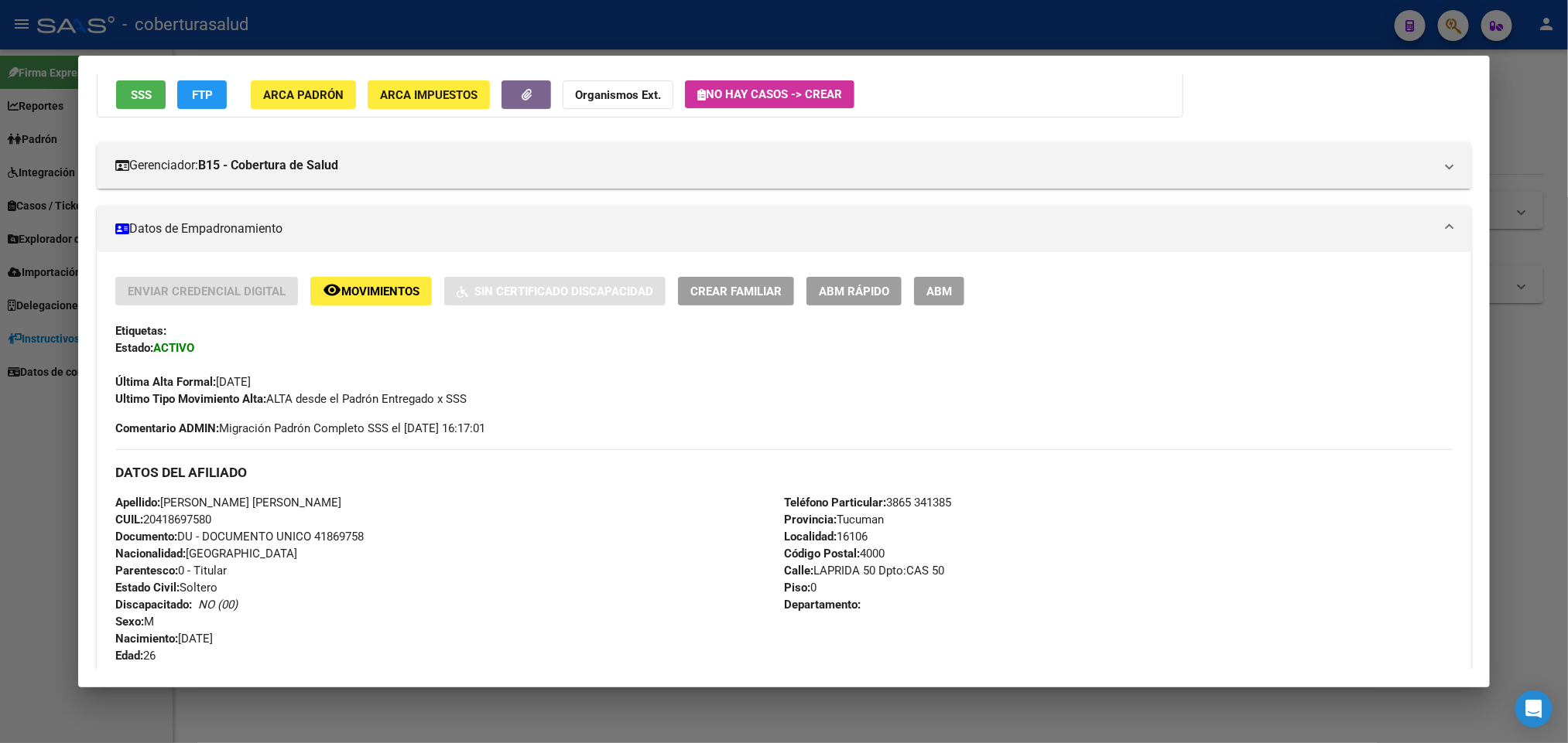
scroll to position [580, 0]
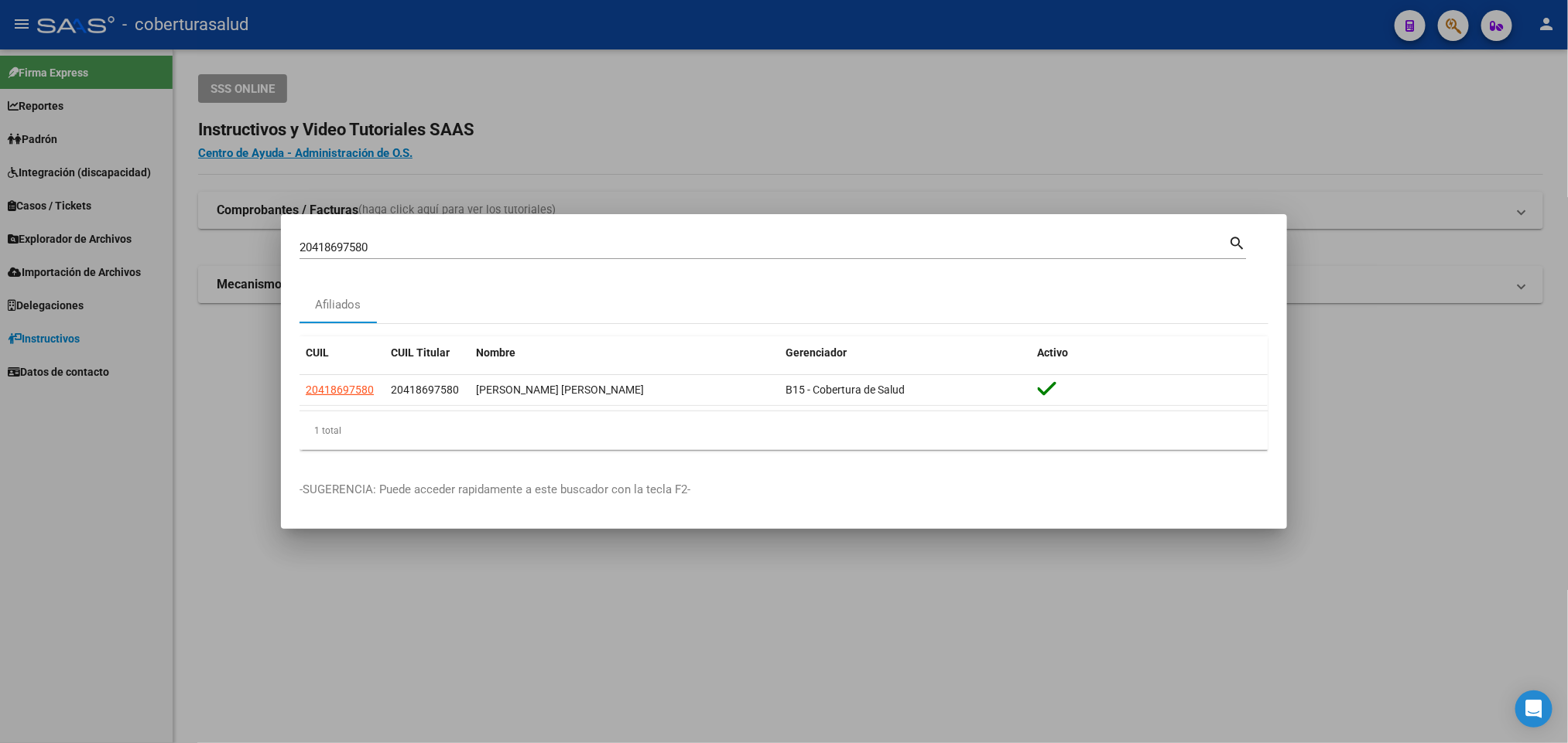
click at [820, 258] on div "20418697580 Buscar (apellido, dni, [PERSON_NAME], [PERSON_NAME], cuit, obra soc…" at bounding box center [764, 247] width 928 height 23
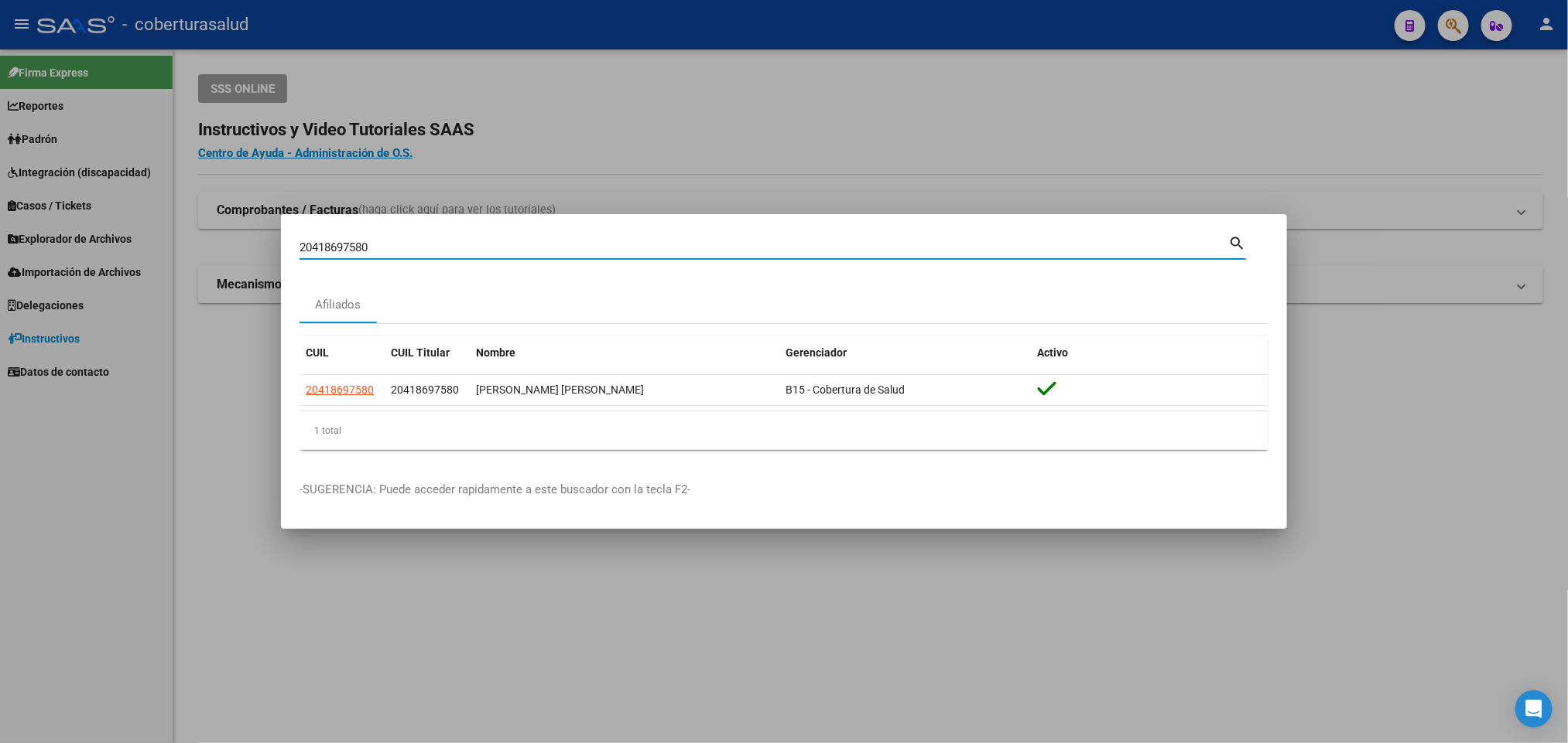
click at [815, 253] on input "20418697580" at bounding box center [764, 247] width 928 height 14
paste input "709627"
type input "20418709627"
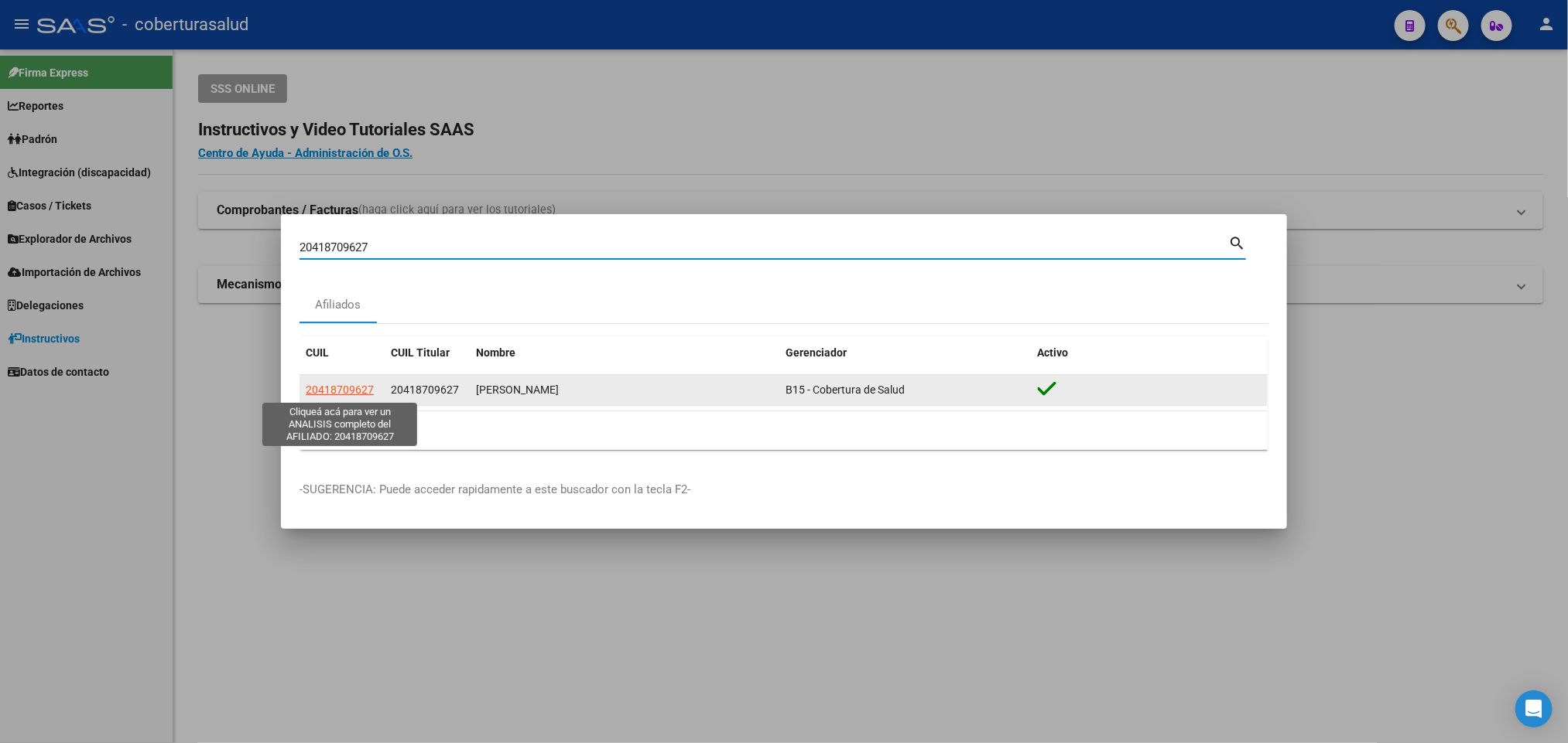
click at [352, 392] on span "20418709627" at bounding box center [339, 389] width 68 height 12
type textarea "20418709627"
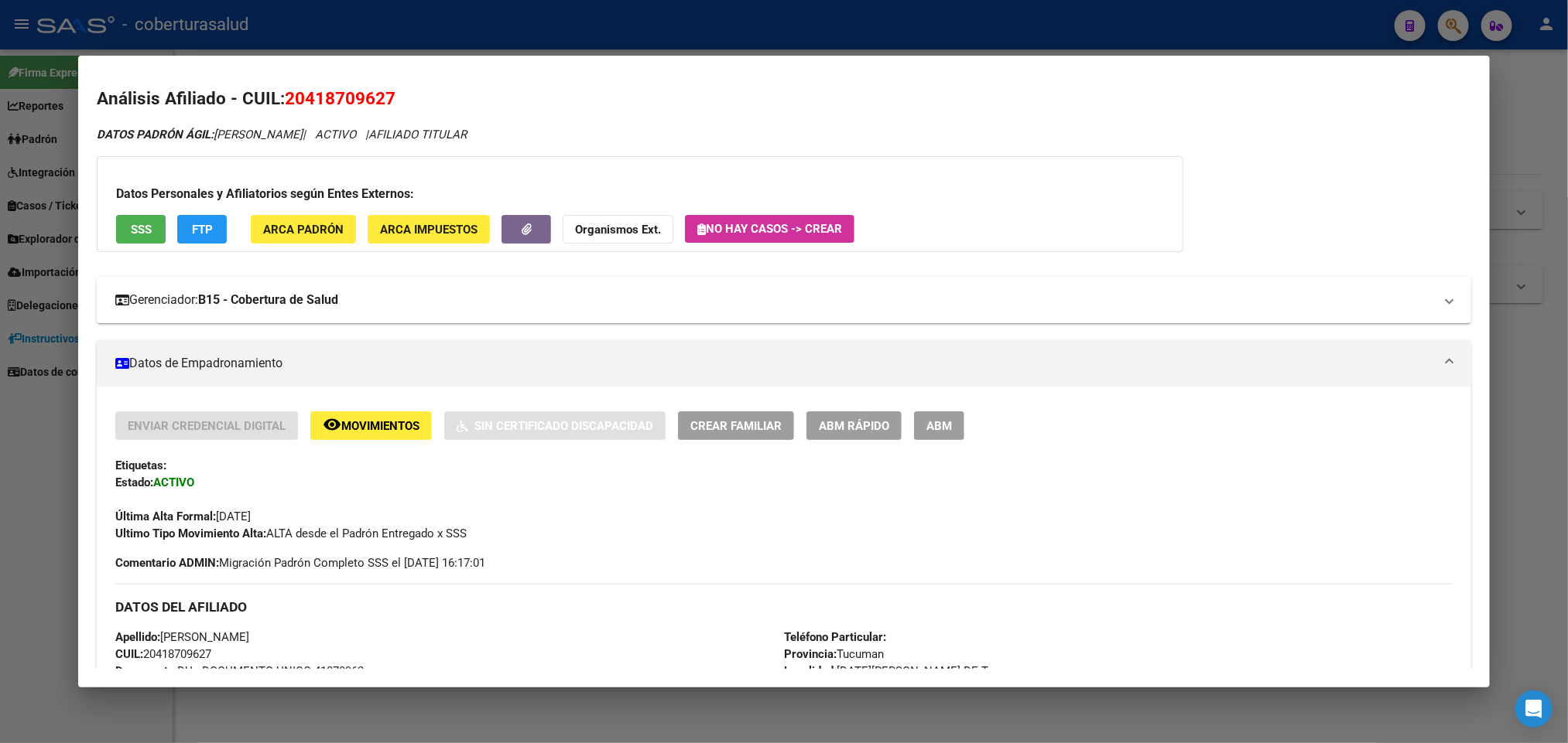
scroll to position [0, 0]
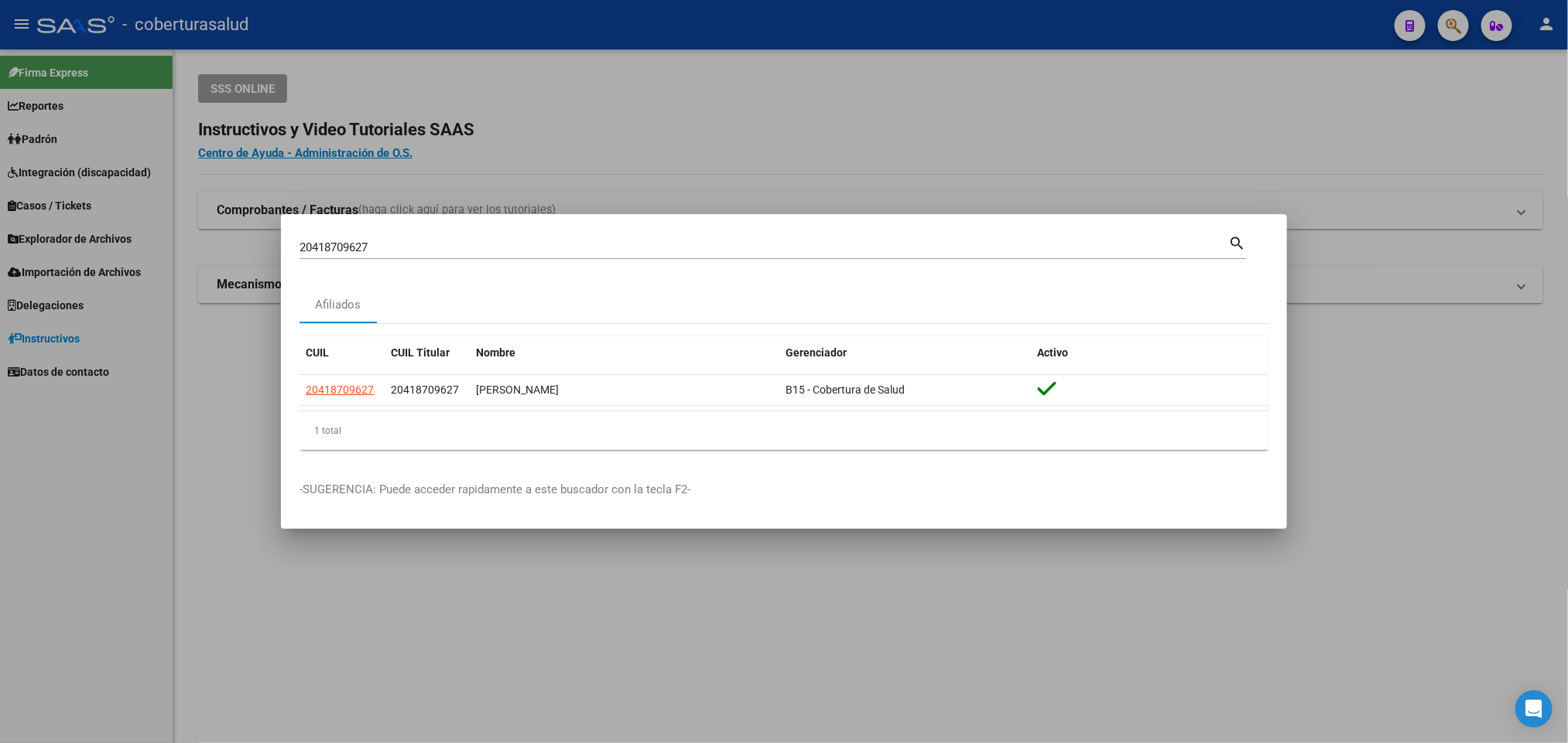
click at [577, 241] on input "20418709627" at bounding box center [764, 247] width 928 height 14
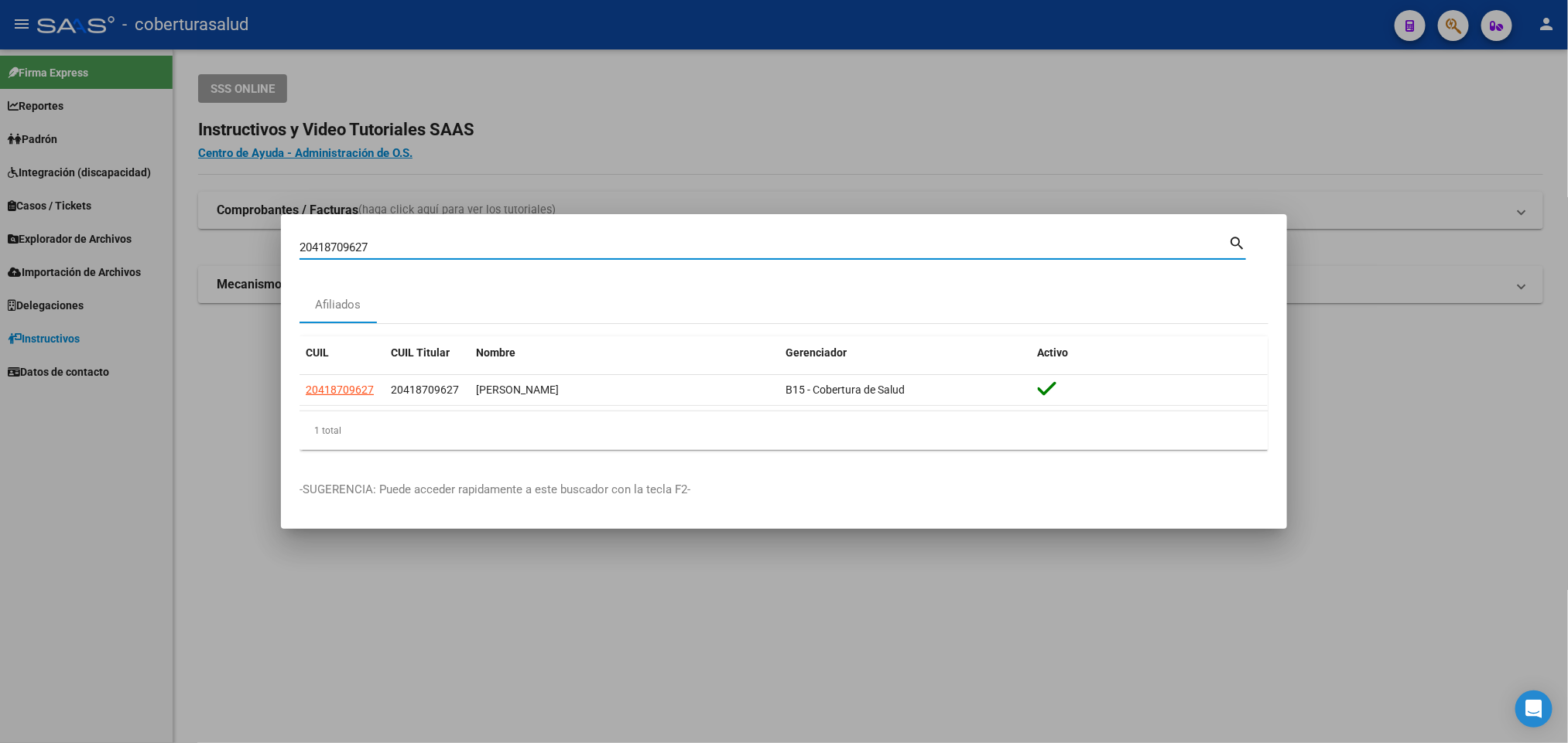
click at [577, 241] on input "20418709627" at bounding box center [764, 247] width 928 height 14
paste input "976439"
type input "20418976439"
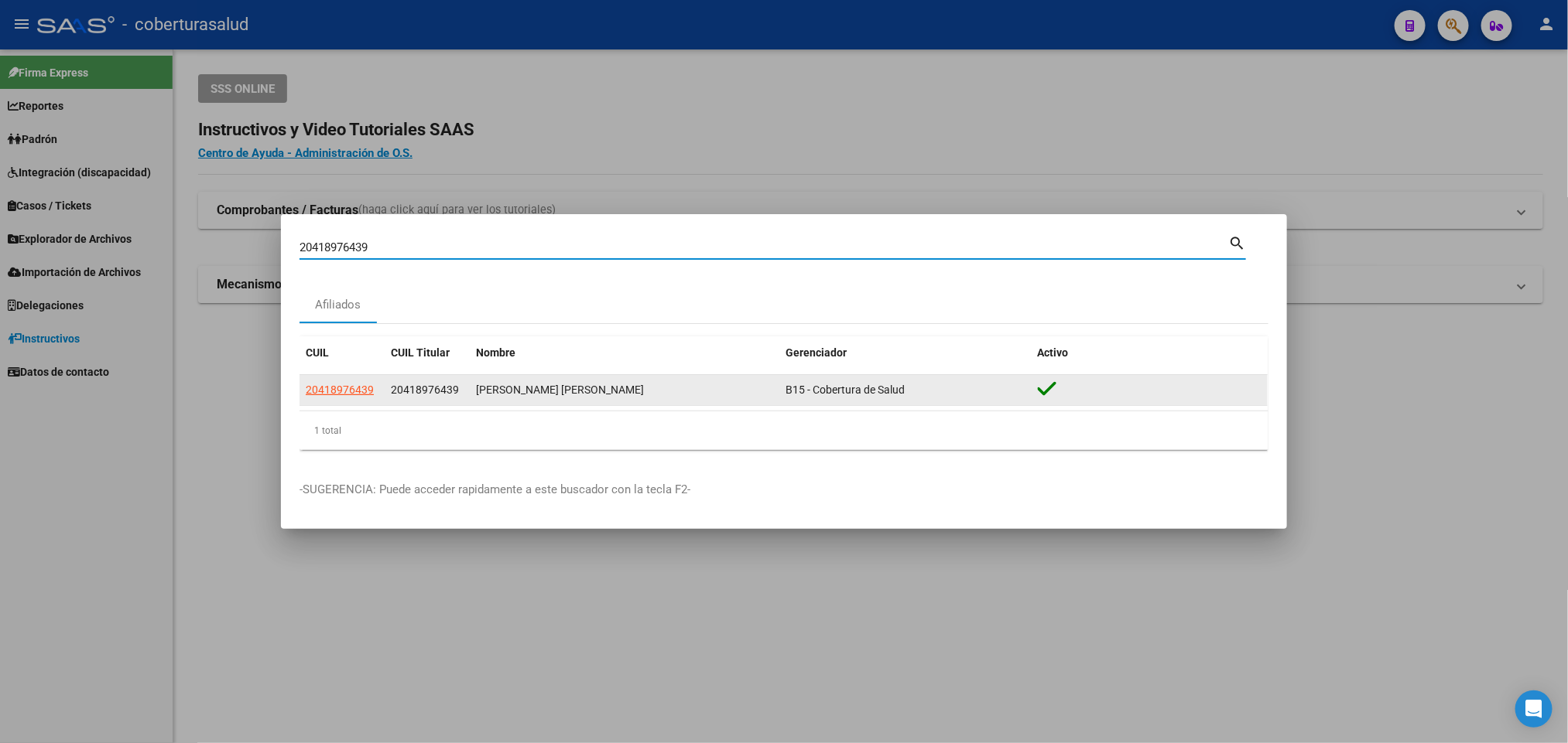
click at [355, 397] on app-link-go-to "20418976439" at bounding box center [339, 391] width 68 height 18
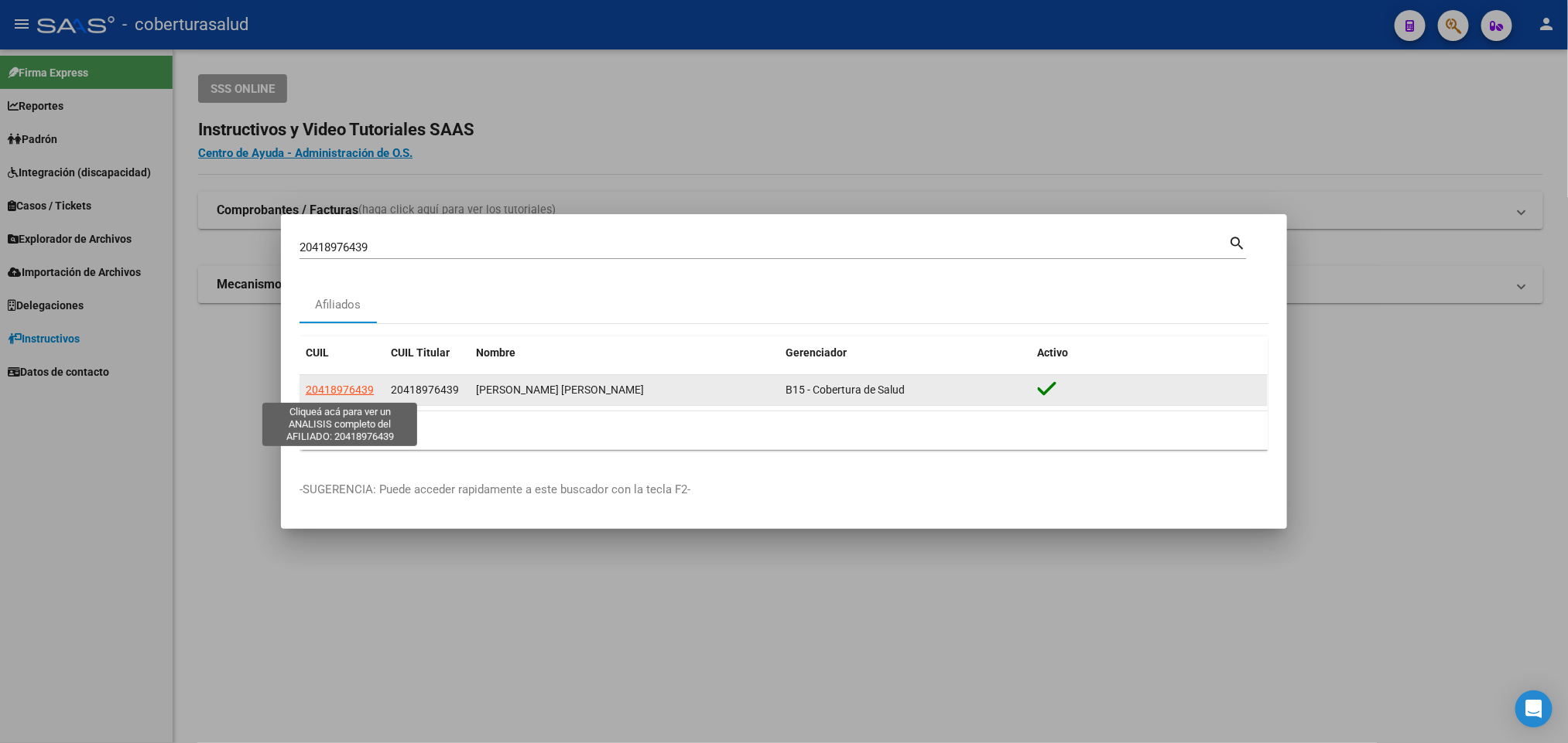
click at [352, 392] on span "20418976439" at bounding box center [339, 389] width 68 height 12
type textarea "20418976439"
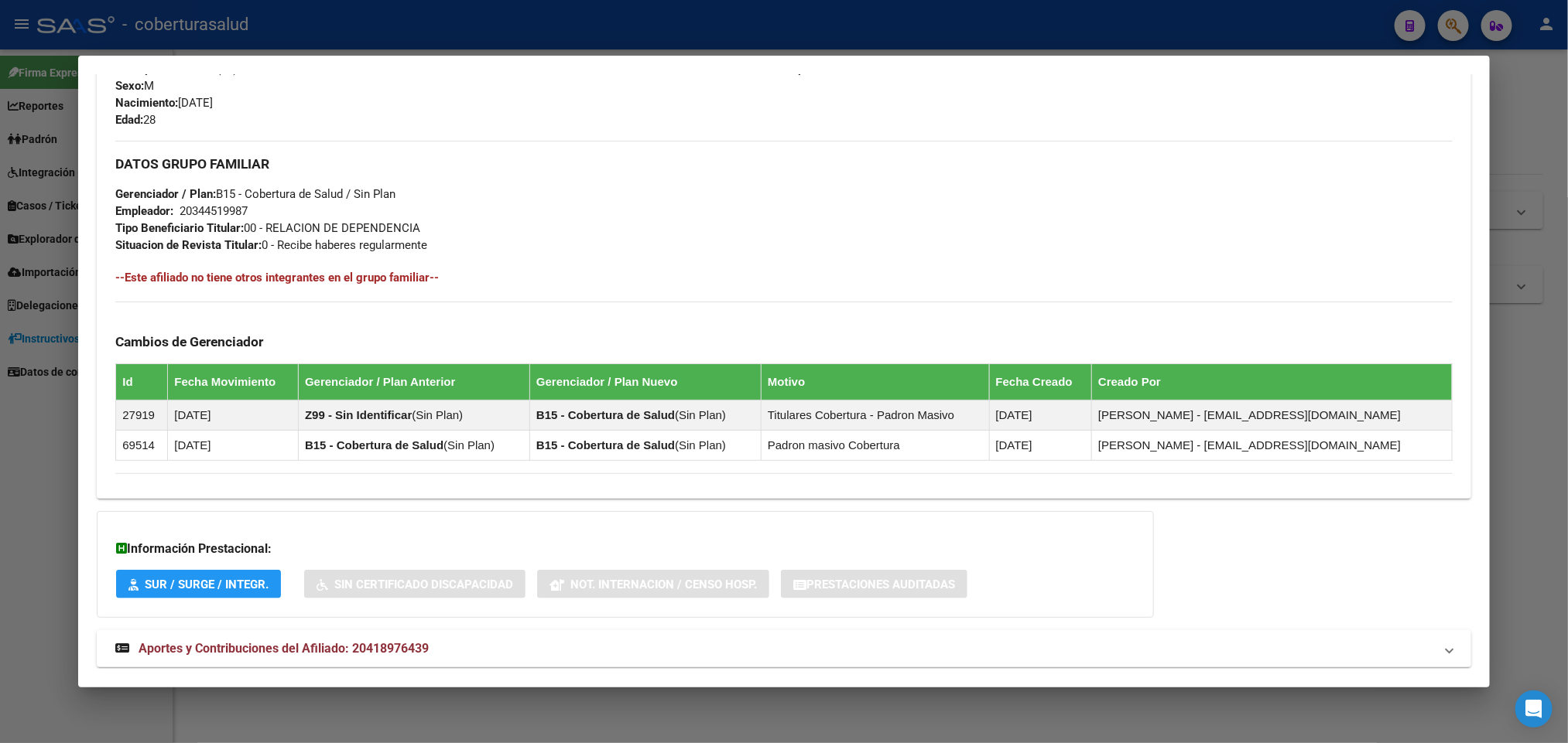
scroll to position [710, 0]
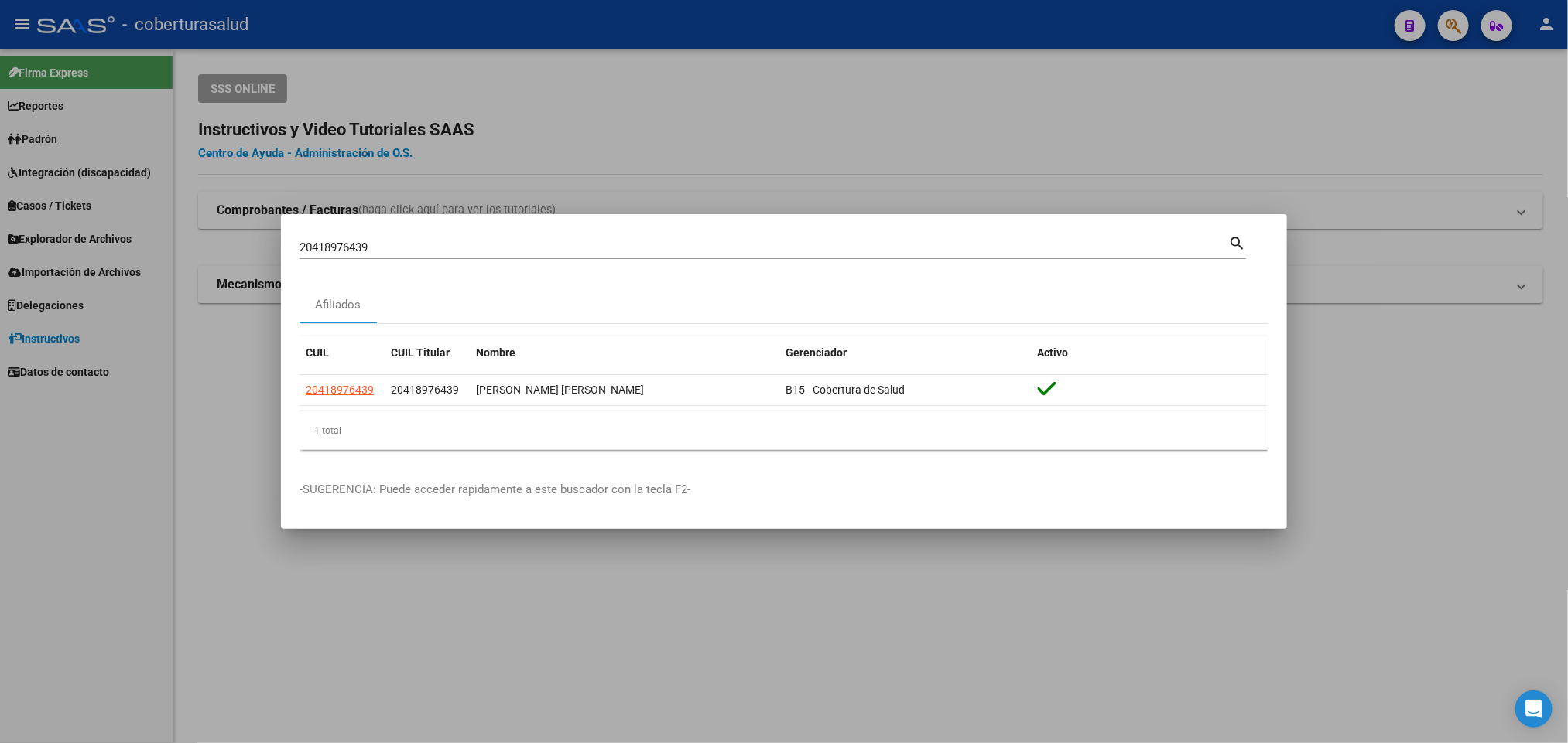
click at [587, 234] on div "20418976439 Buscar (apellido, dni, [PERSON_NAME], [PERSON_NAME], cuit, obra soc…" at bounding box center [773, 245] width 946 height 26
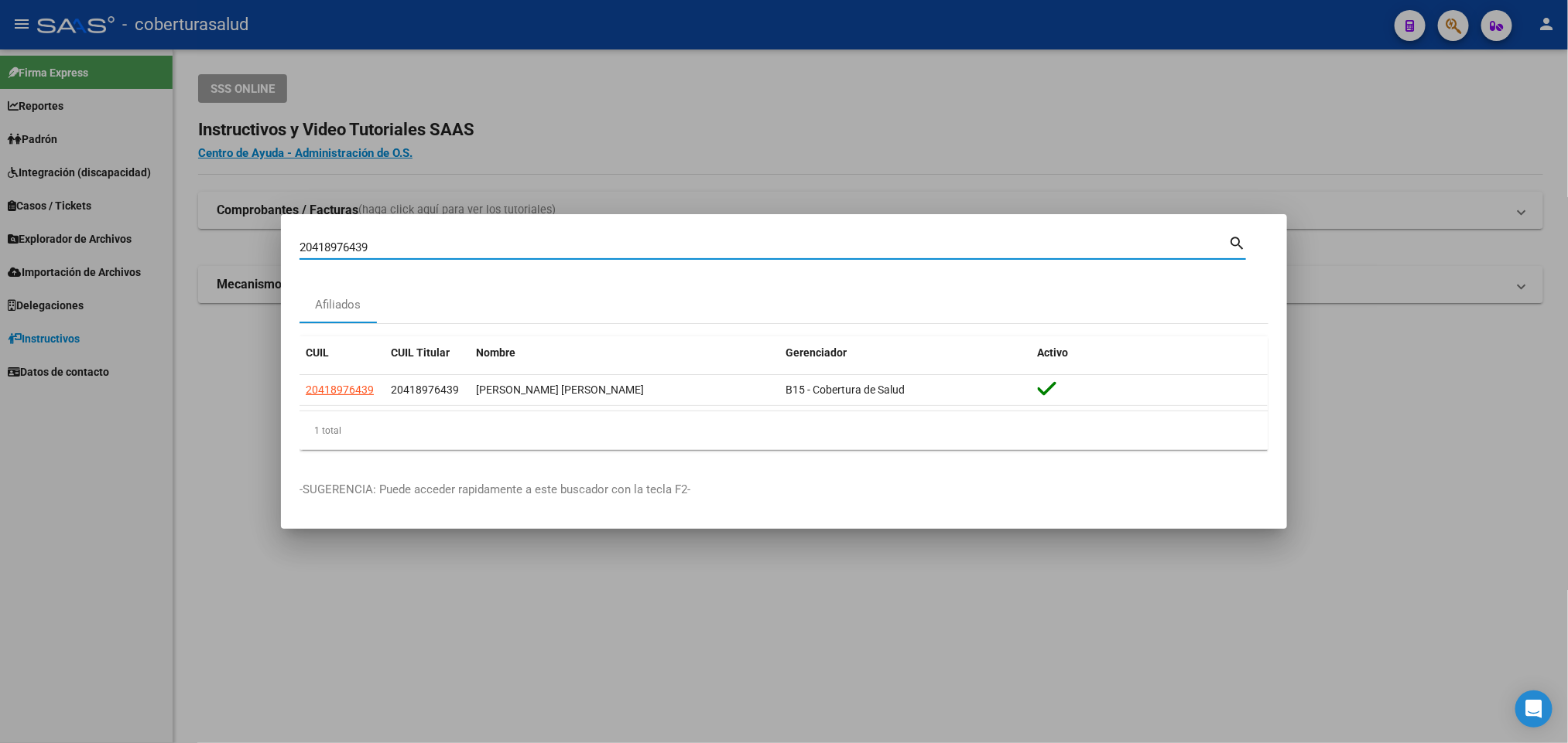
click at [572, 246] on input "20418976439" at bounding box center [764, 247] width 928 height 14
paste input "9850870"
type input "20419850870"
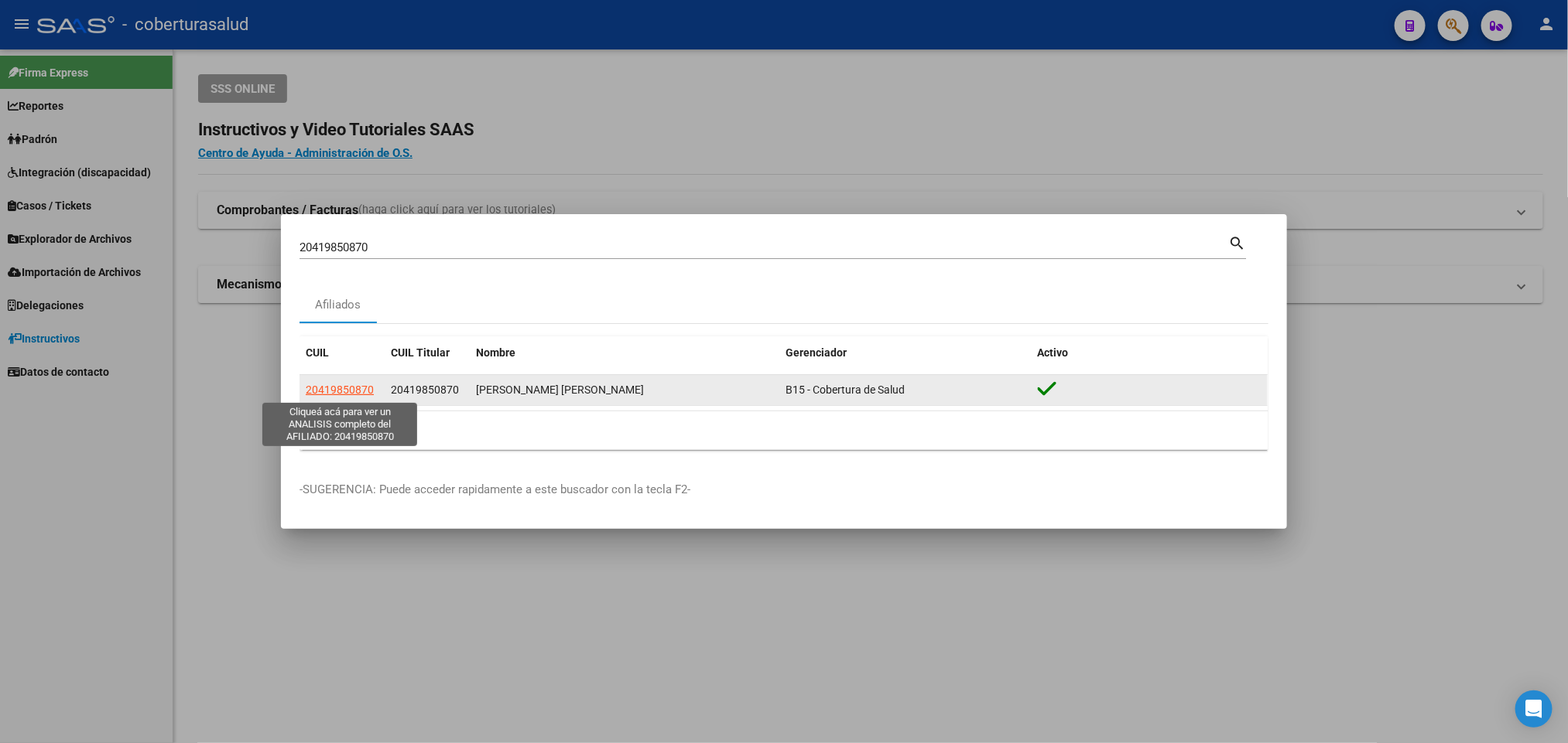
click at [323, 383] on span "20419850870" at bounding box center [339, 389] width 68 height 12
type textarea "20419850870"
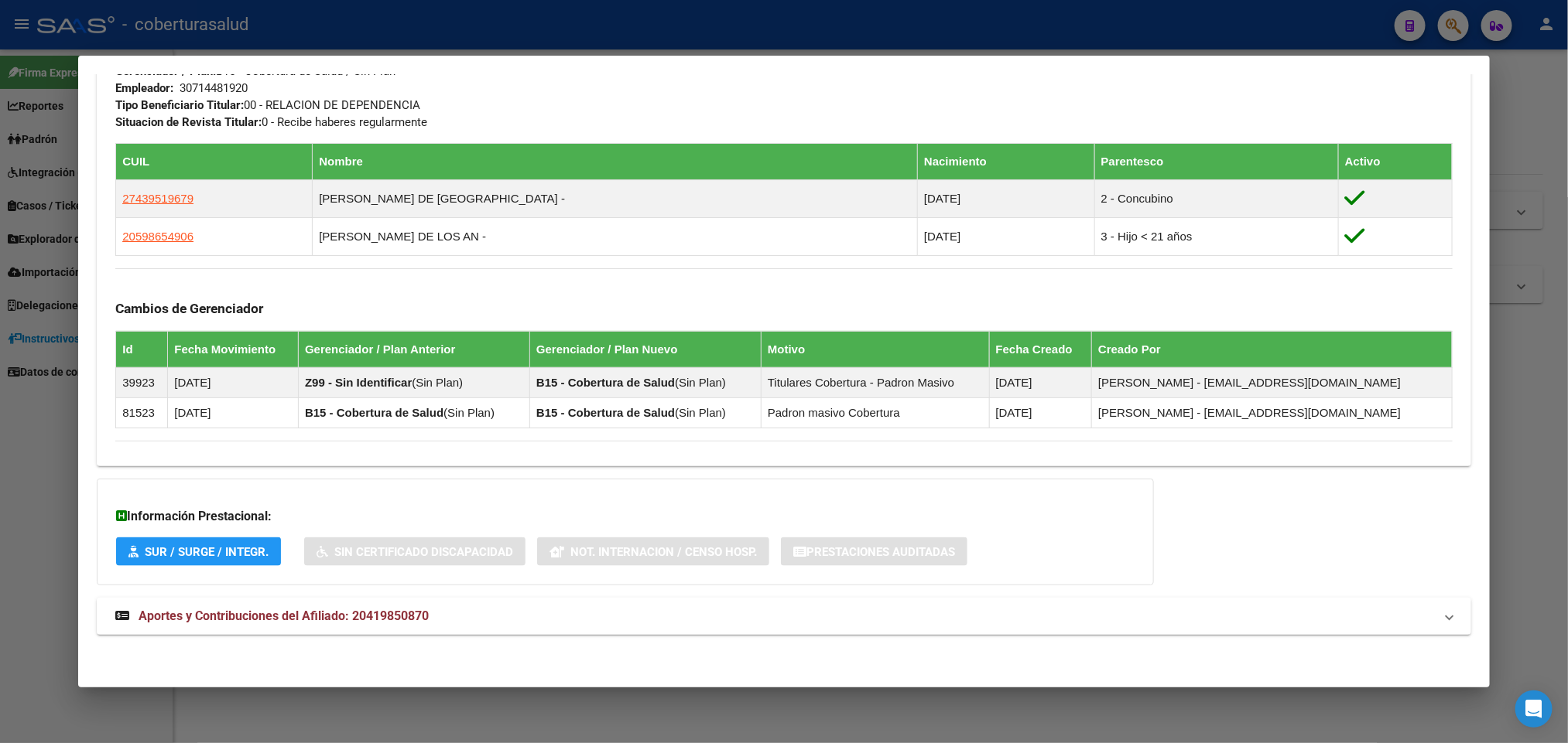
scroll to position [803, 0]
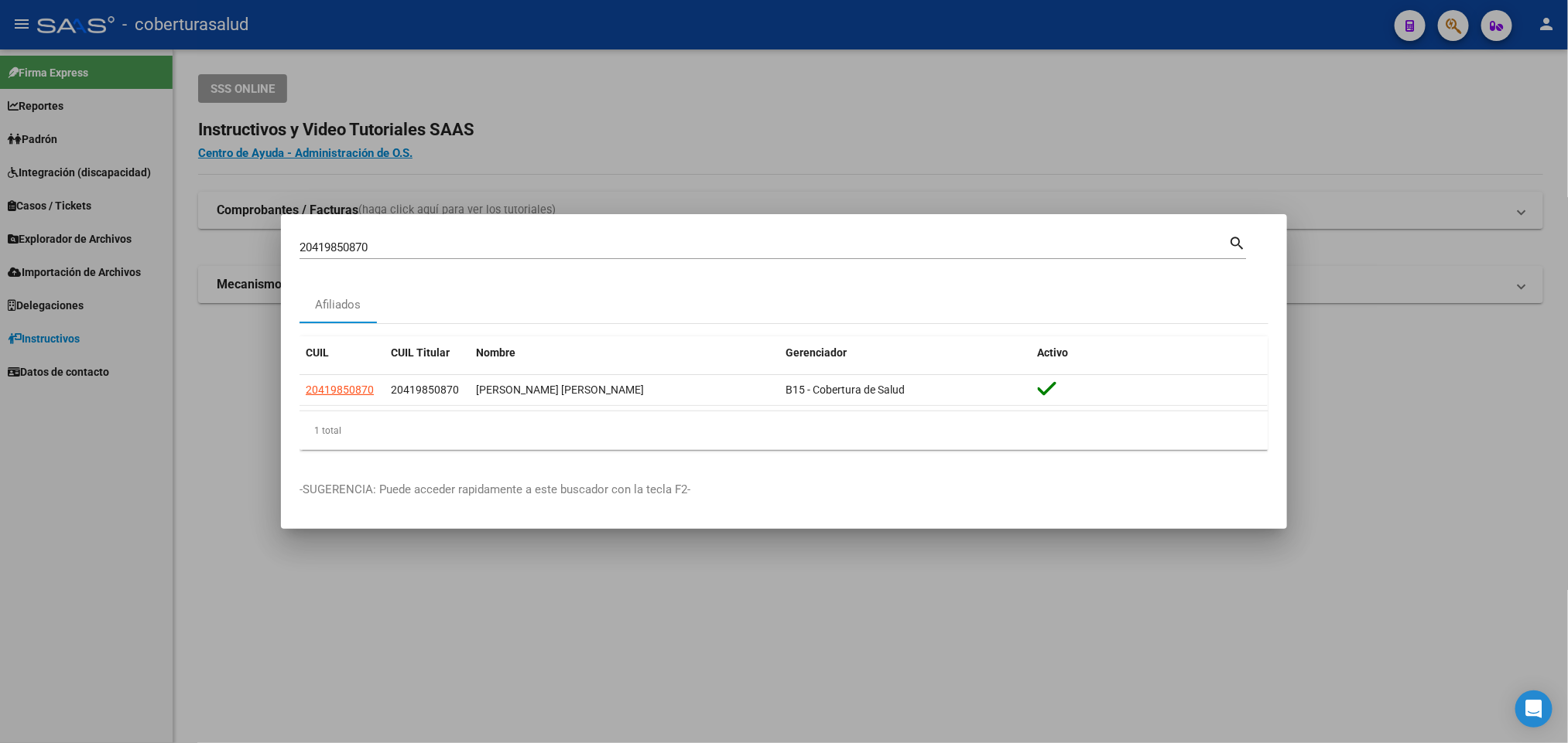
click at [520, 248] on input "20419850870" at bounding box center [764, 247] width 928 height 14
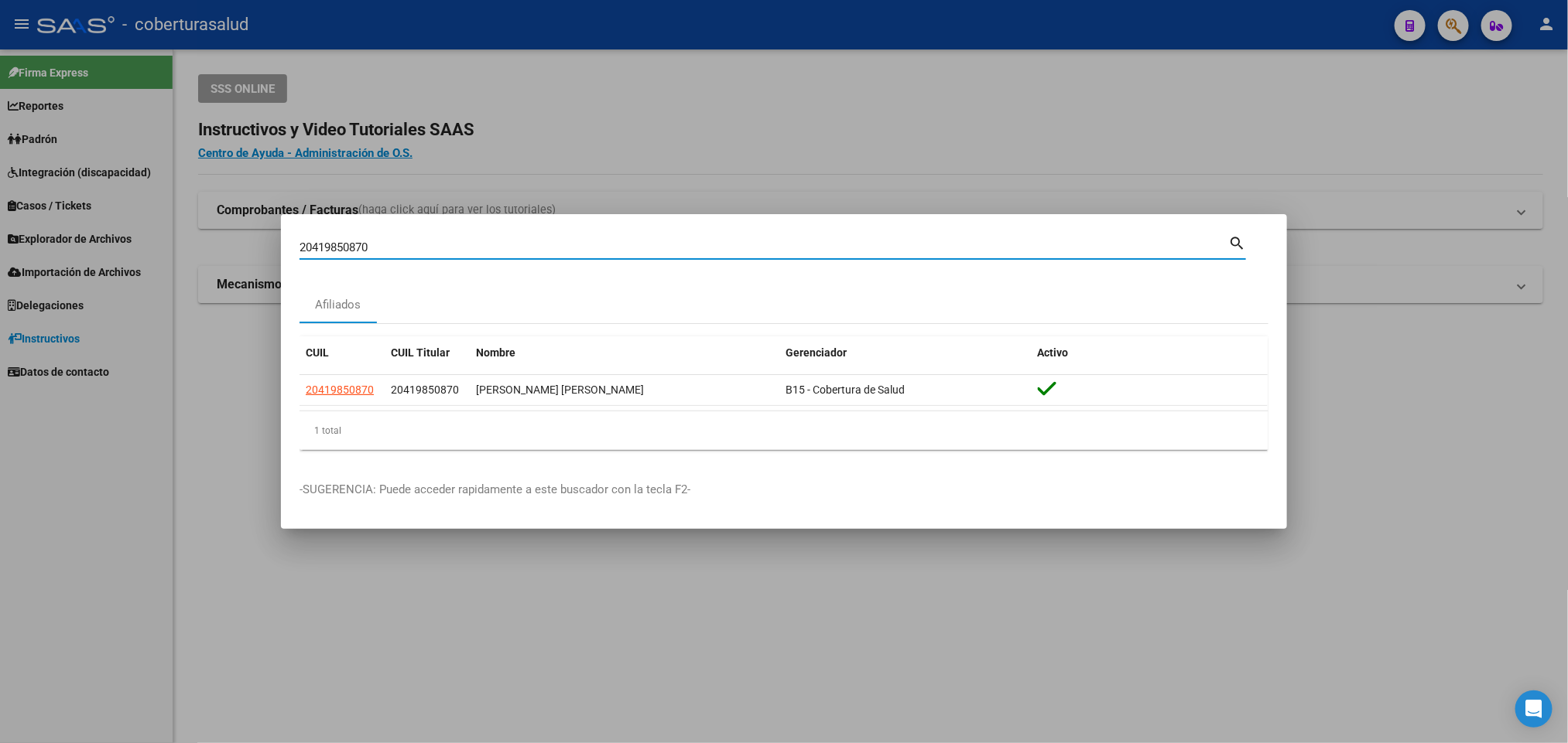
click at [520, 248] on input "20419850870" at bounding box center [764, 247] width 928 height 14
paste input "21211478"
type input "20421211478"
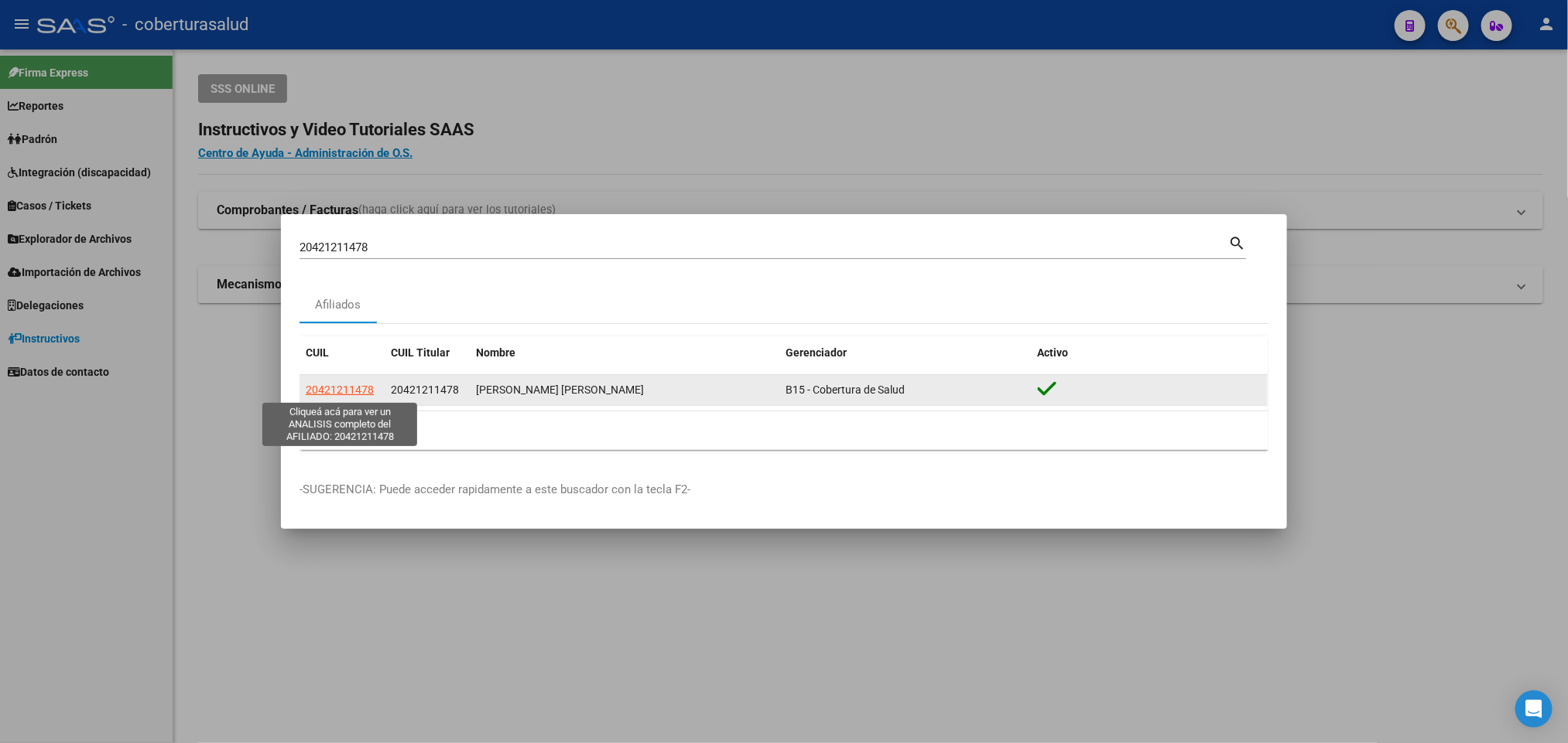
click at [352, 391] on span "20421211478" at bounding box center [339, 389] width 68 height 12
type textarea "20421211478"
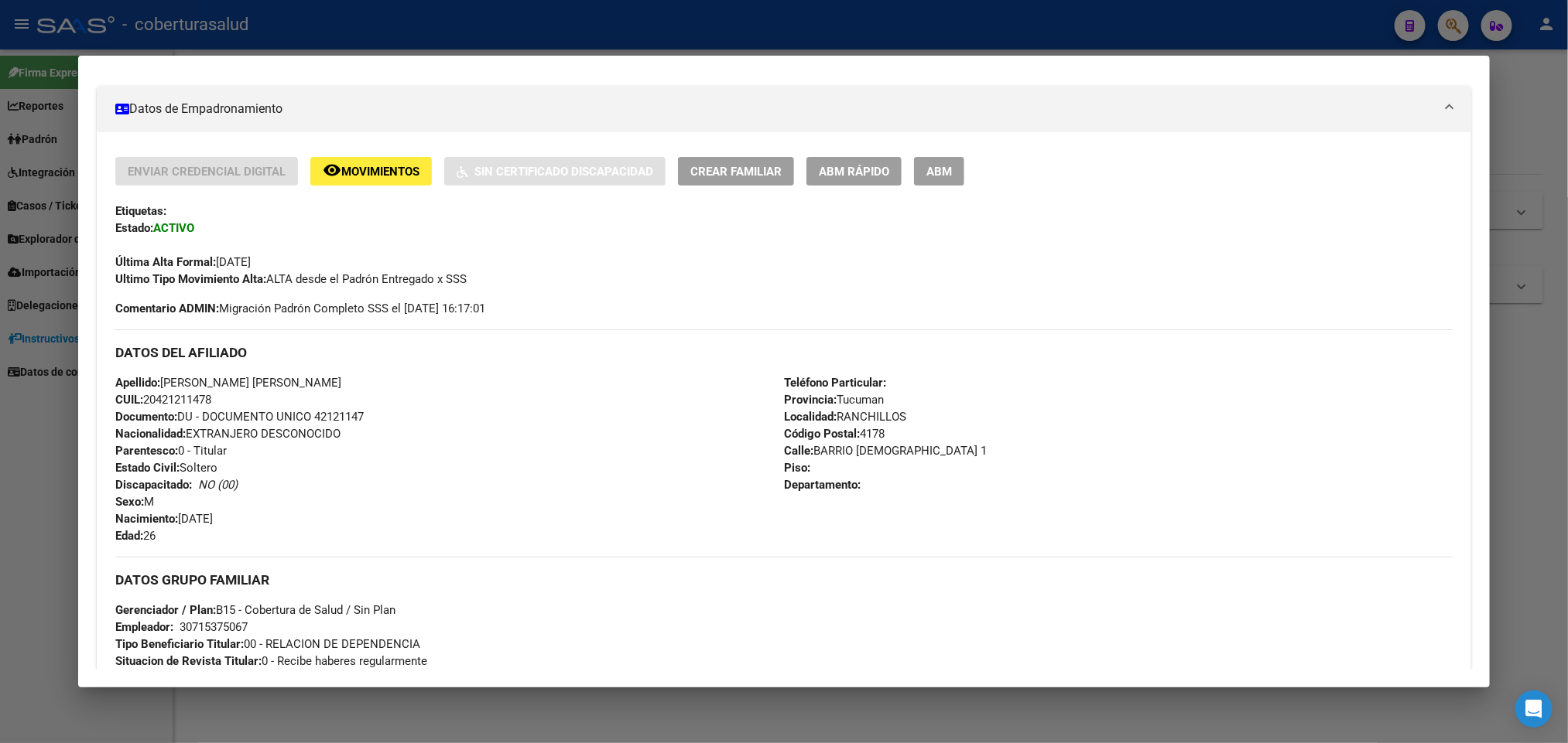
scroll to position [216, 0]
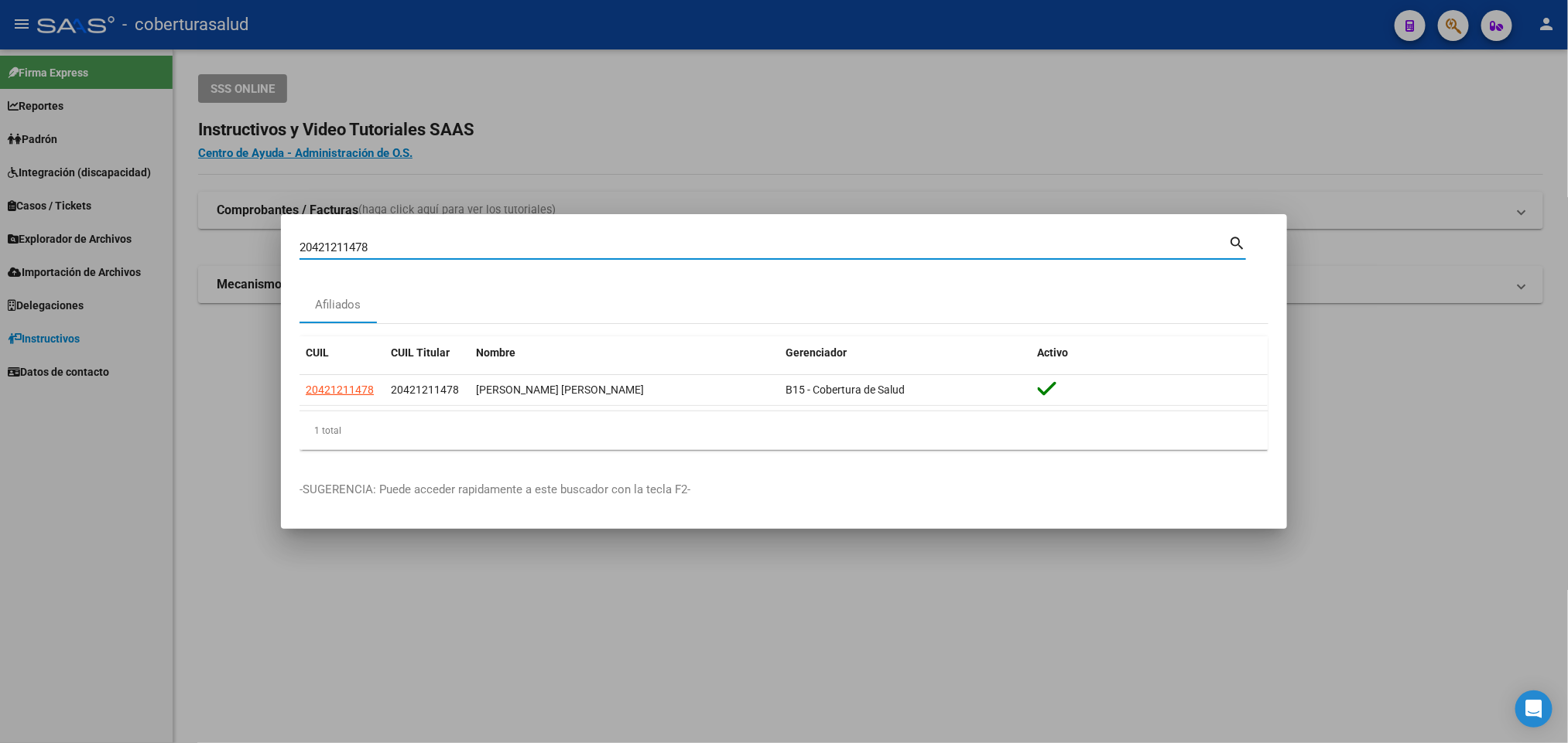
click at [690, 241] on input "20421211478" at bounding box center [764, 247] width 928 height 14
paste input "39424777"
type input "39424777"
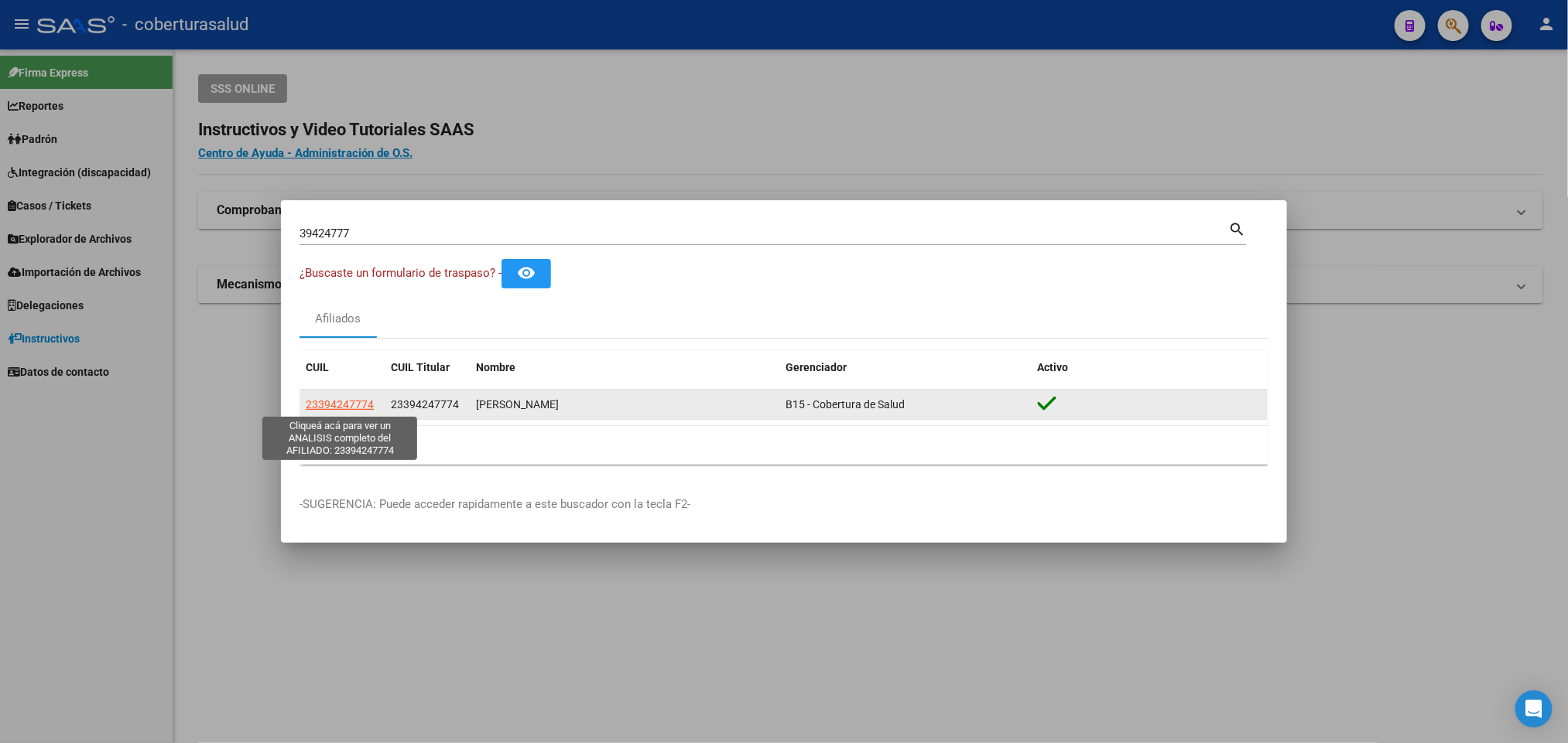
click at [330, 407] on span "23394247774" at bounding box center [339, 404] width 68 height 12
type textarea "23394247774"
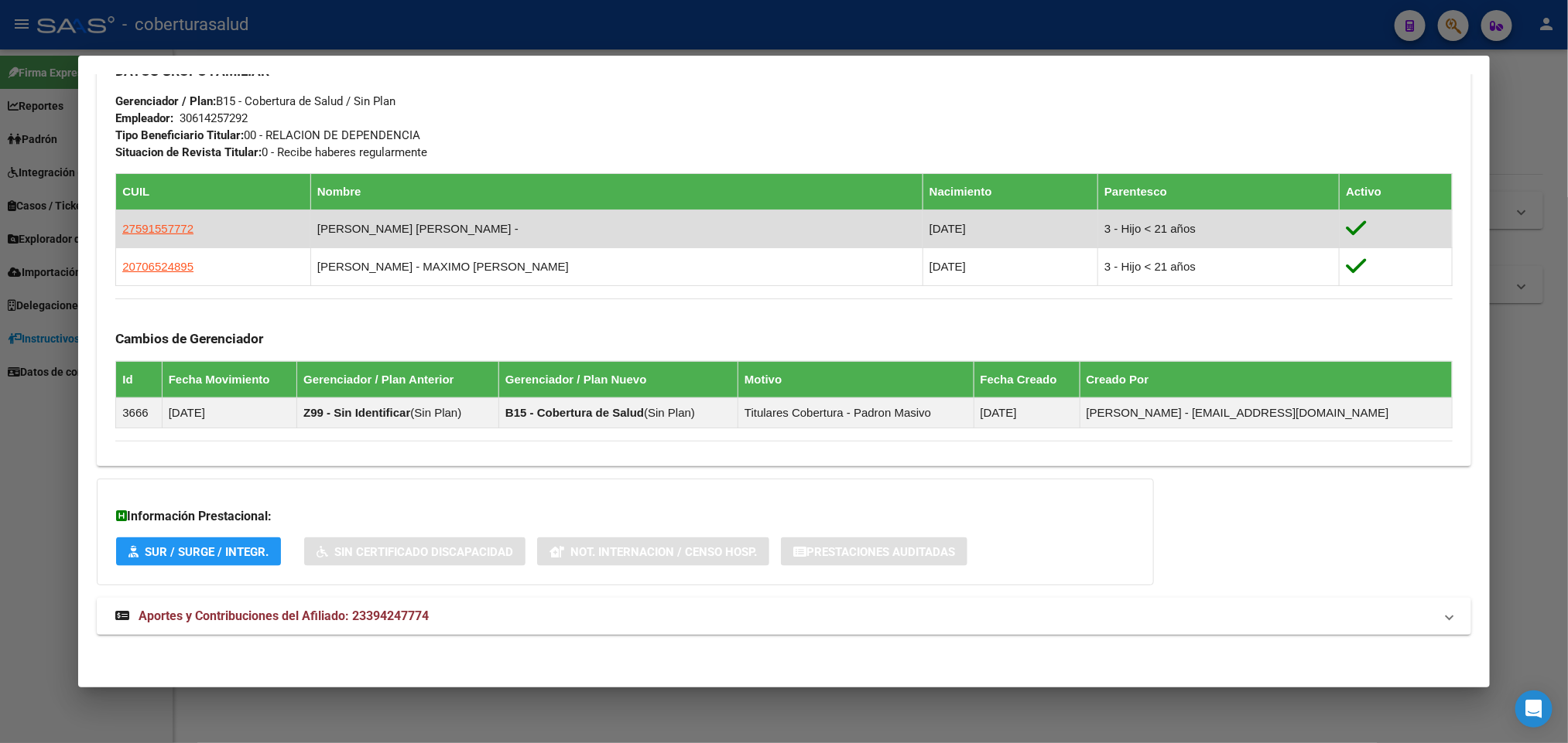
scroll to position [772, 0]
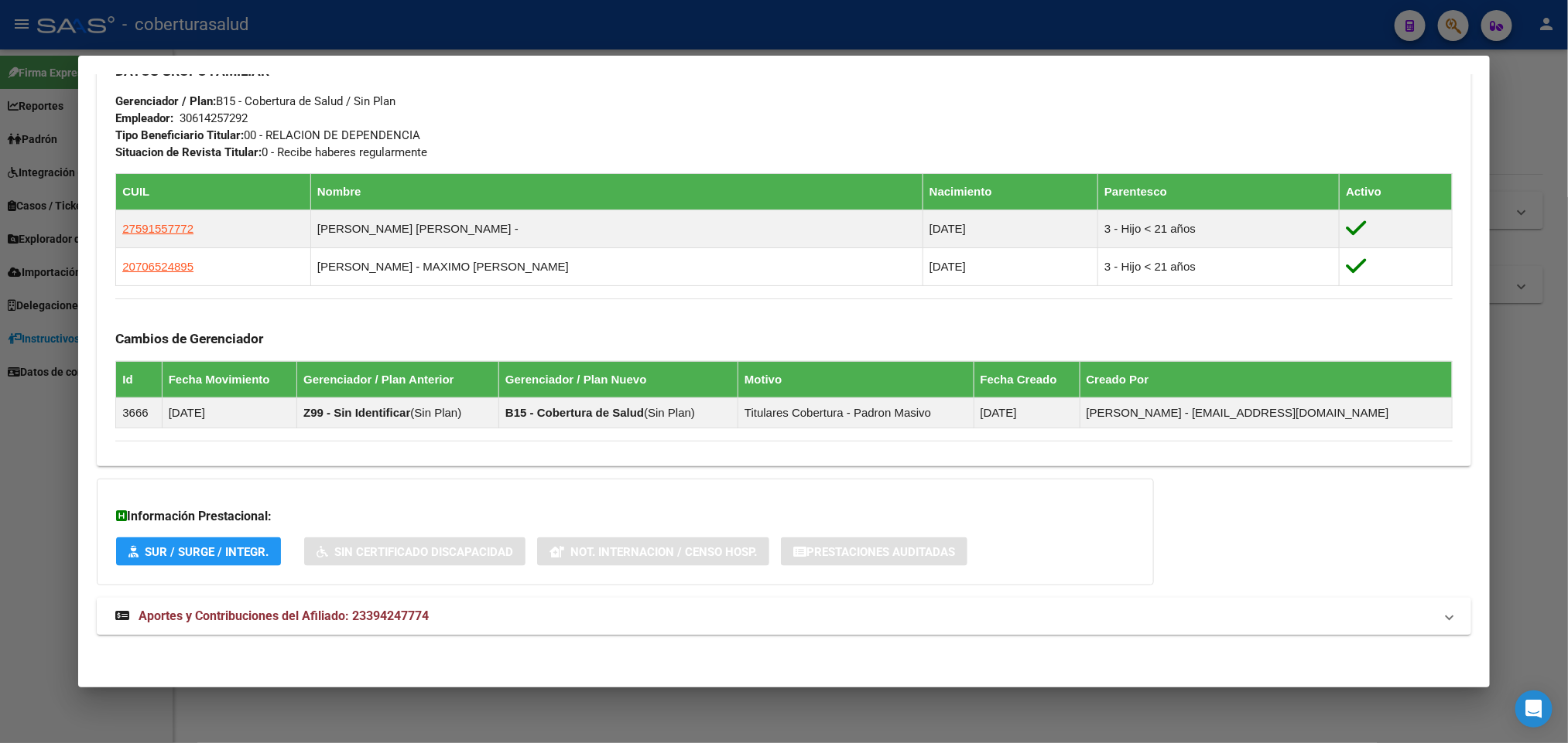
click at [390, 617] on span "Aportes y Contribuciones del Afiliado: 23394247774" at bounding box center [284, 616] width 290 height 15
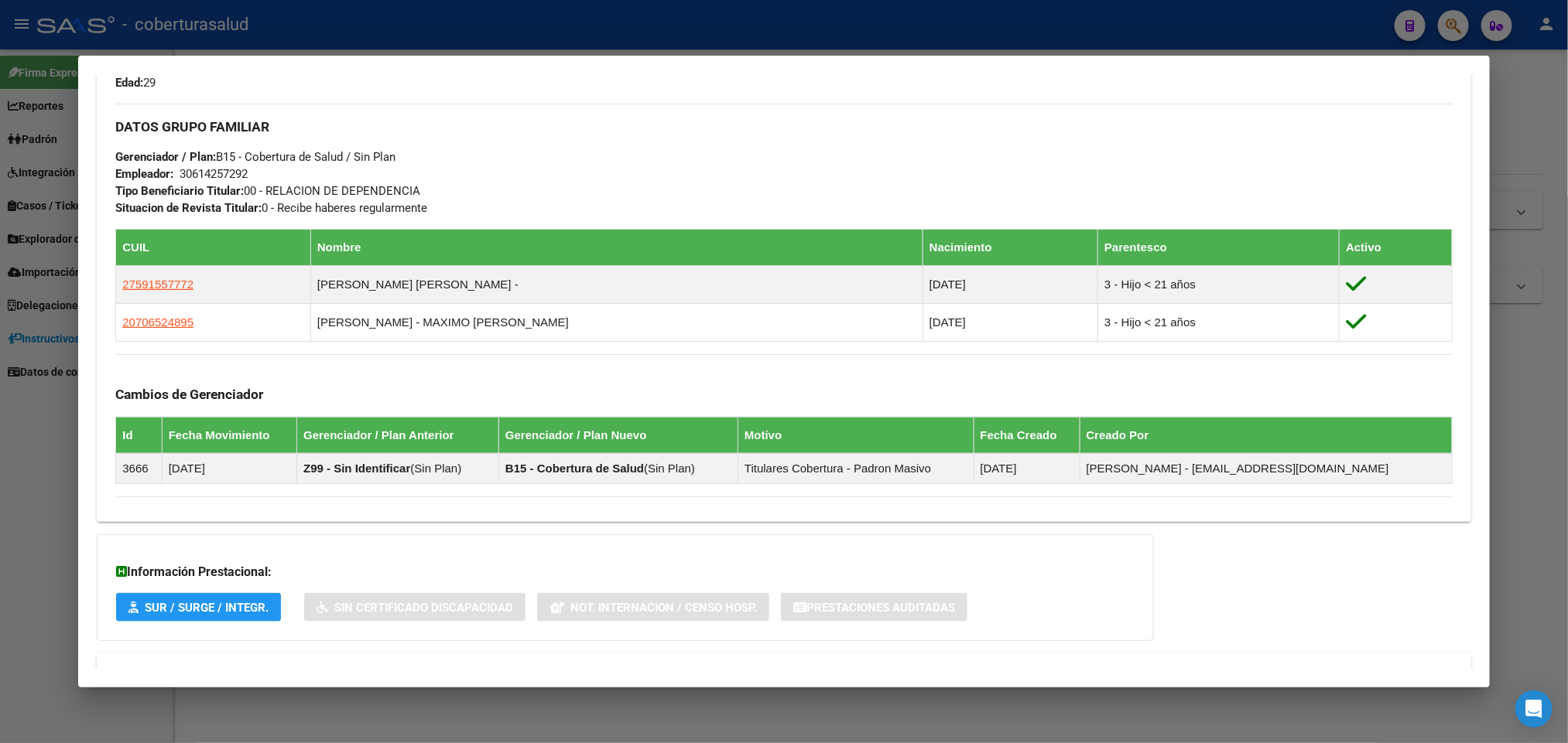
scroll to position [595, 0]
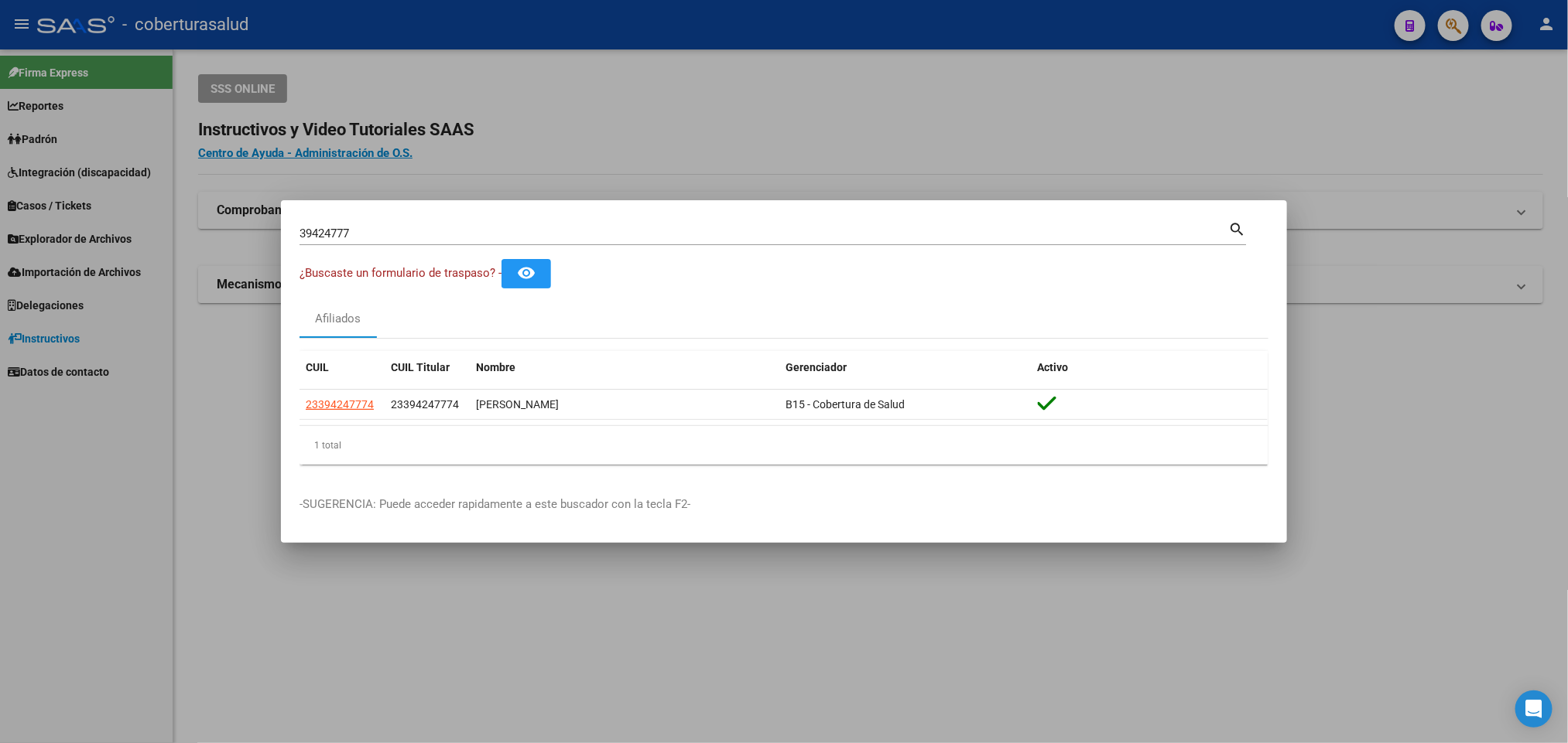
click at [725, 246] on div "39424777 Buscar (apellido, dni, cuil, [PERSON_NAME], cuit, obra social) search" at bounding box center [773, 239] width 946 height 41
click at [720, 239] on input "39424777" at bounding box center [764, 233] width 928 height 14
paste input "5841259"
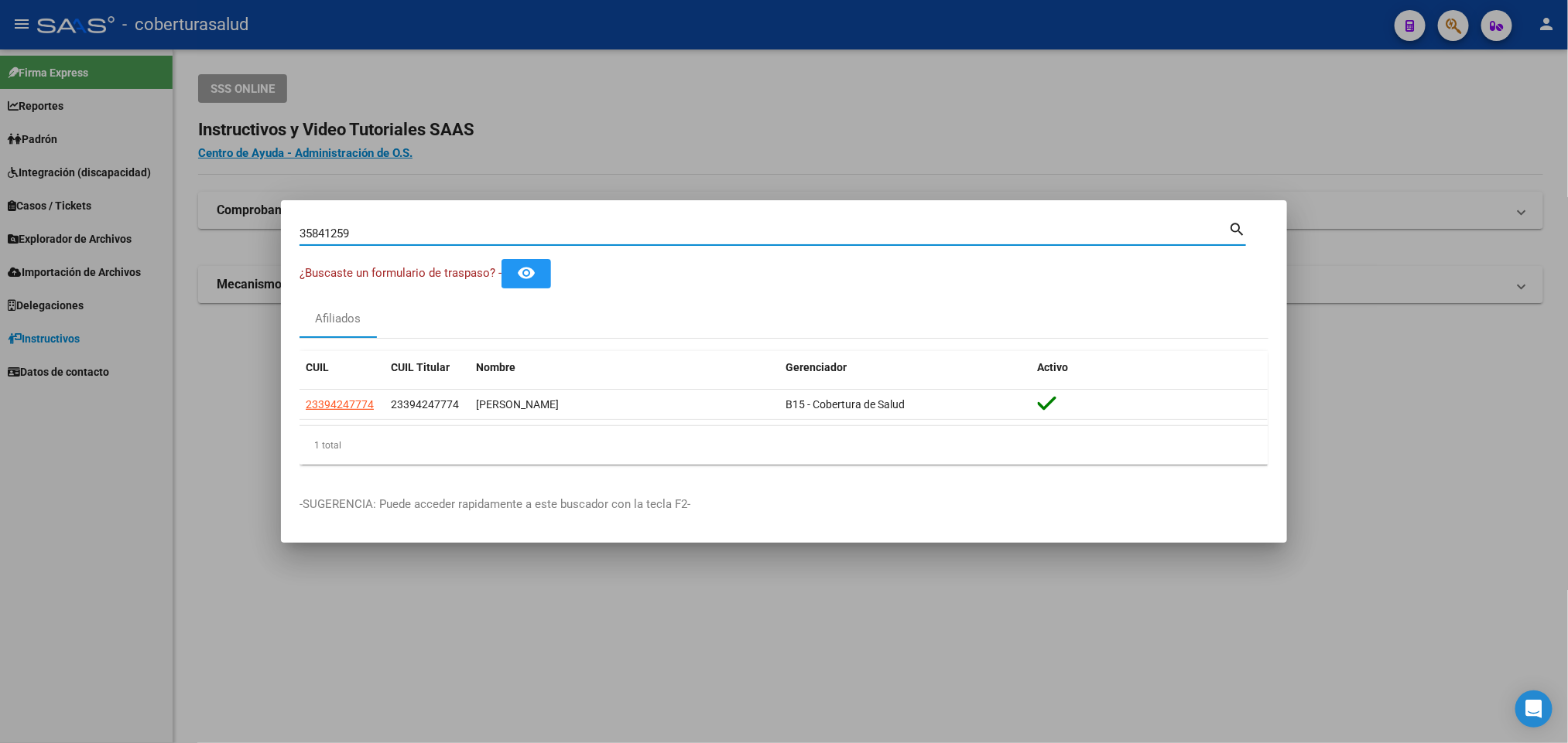
type input "35841259"
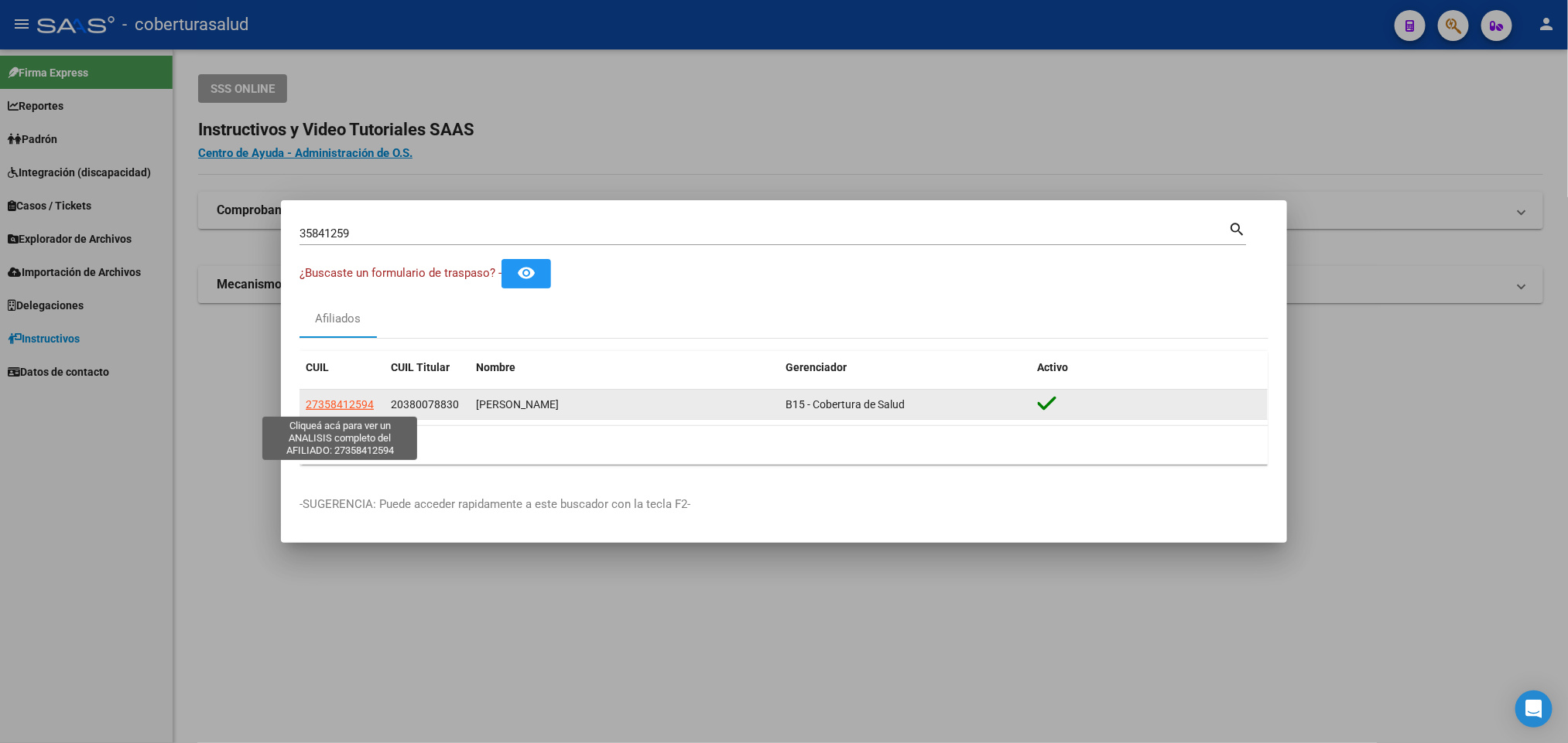
click at [319, 406] on span "27358412594" at bounding box center [339, 404] width 68 height 12
type textarea "27358412594"
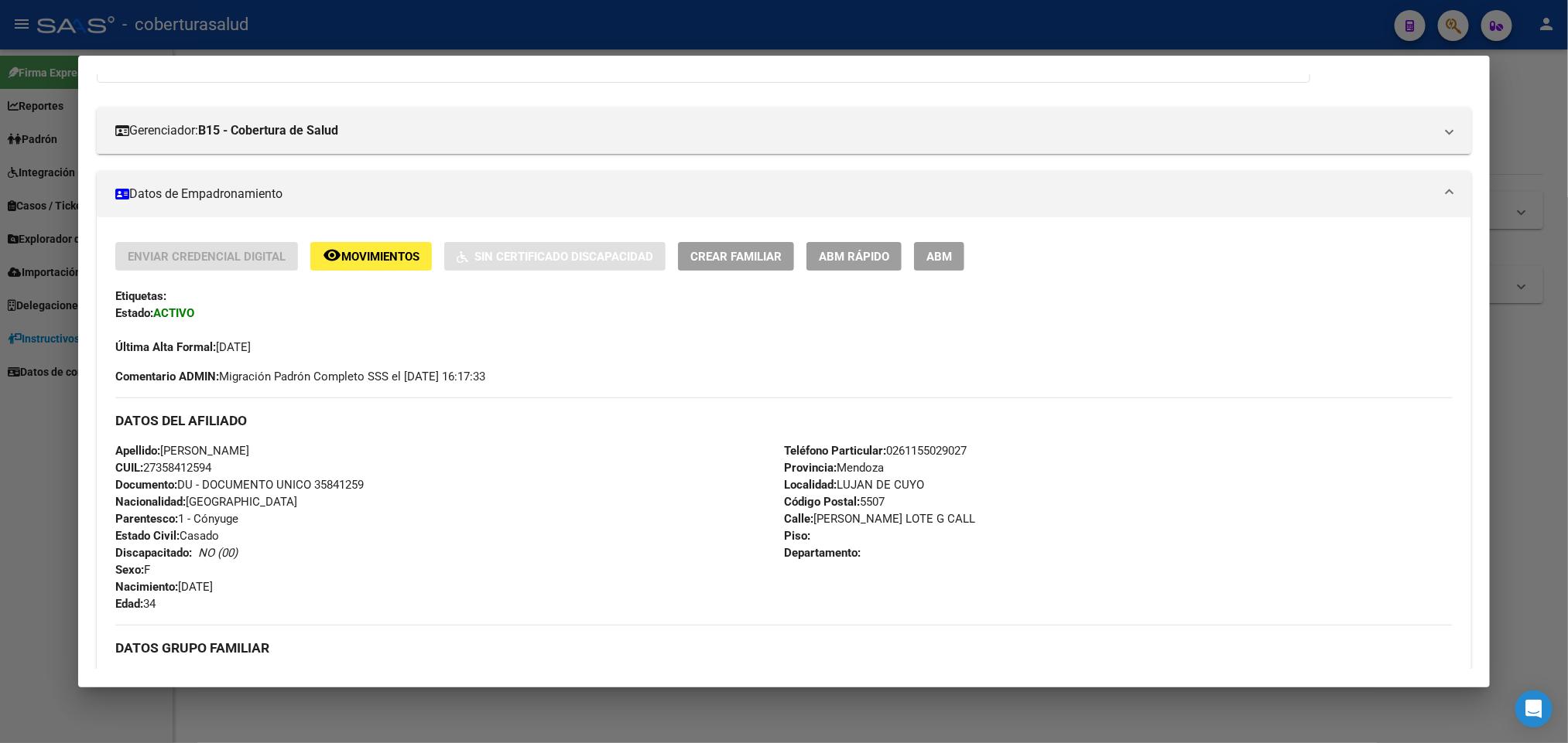
scroll to position [105, 0]
